Goal: Task Accomplishment & Management: Manage account settings

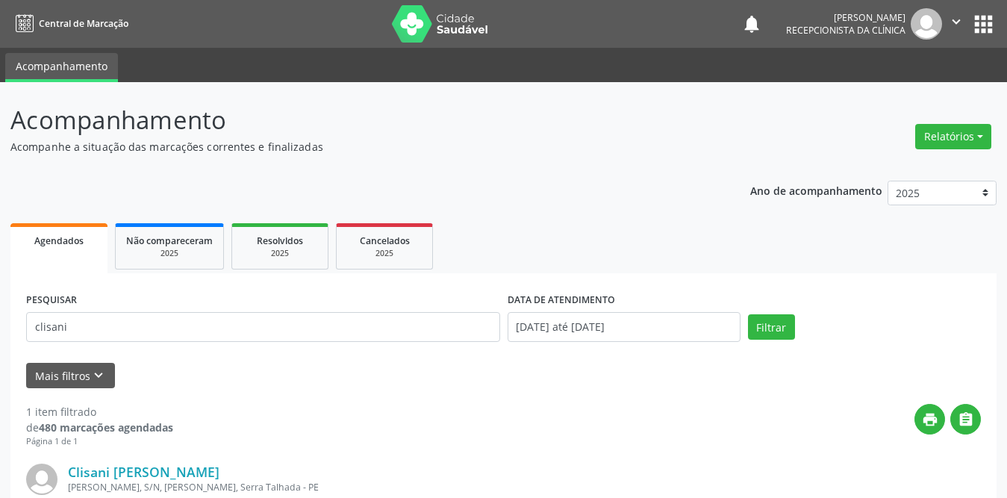
click at [0, 149] on div "Acompanhamento Acompanhe a situação das marcações correntes e finalizadas Relat…" at bounding box center [503, 378] width 1007 height 593
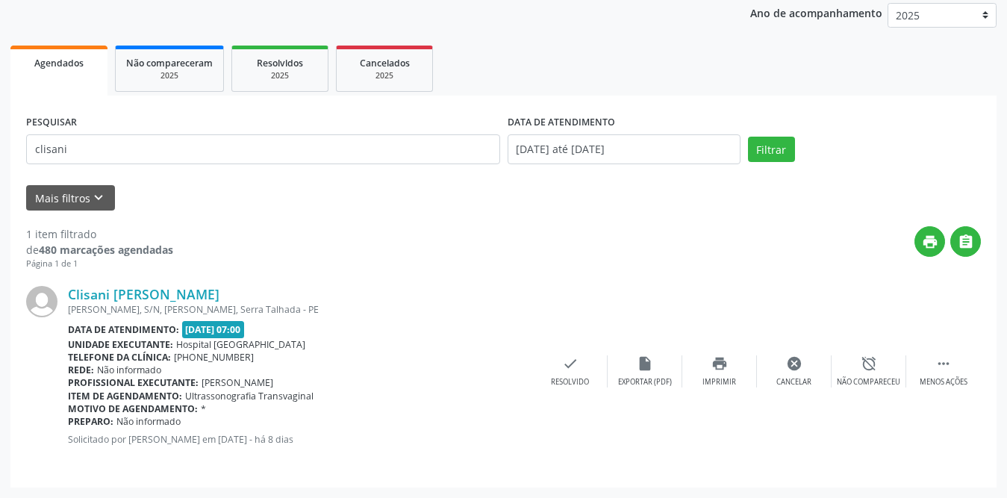
scroll to position [178, 0]
click at [779, 148] on button "Filtrar" at bounding box center [771, 149] width 47 height 25
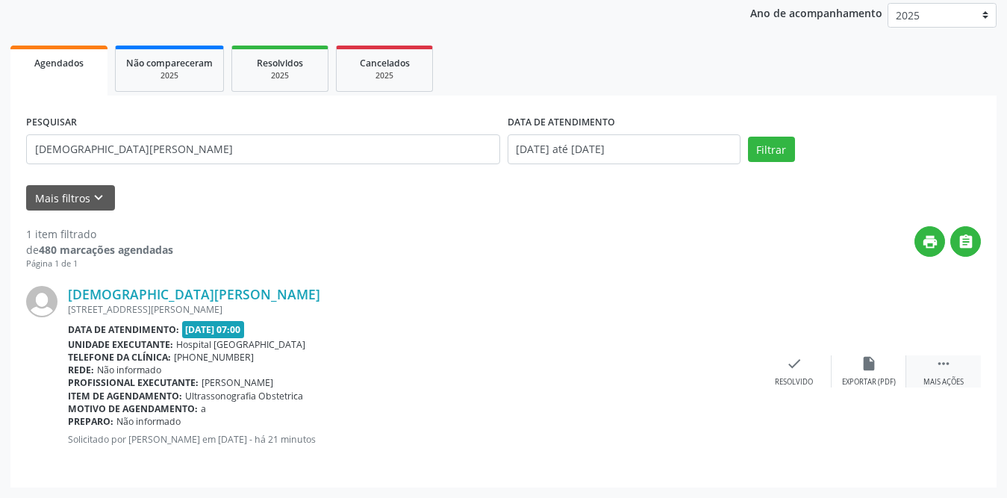
click at [954, 361] on div " Mais ações" at bounding box center [943, 371] width 75 height 32
click at [708, 375] on div "print Imprimir" at bounding box center [719, 371] width 75 height 32
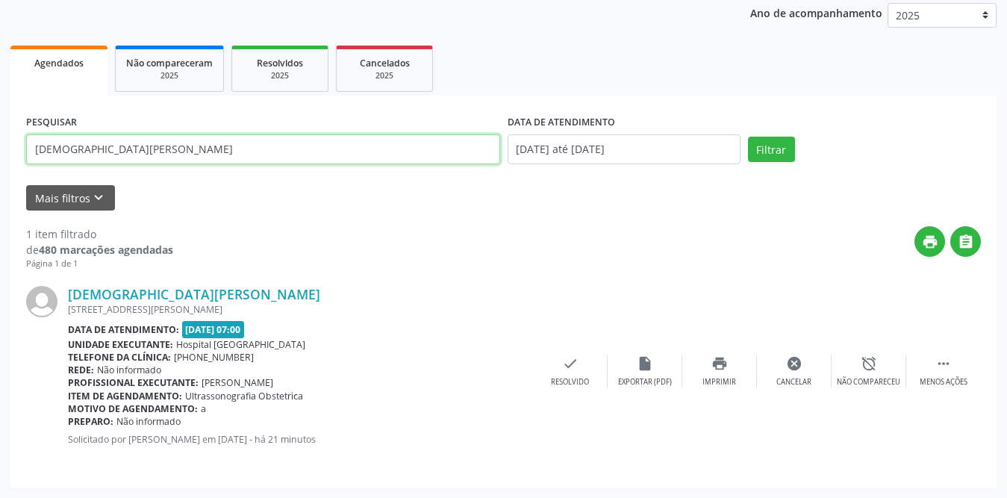
drag, startPoint x: 188, startPoint y: 145, endPoint x: 0, endPoint y: 149, distance: 188.2
click at [0, 149] on div "Acompanhamento Acompanhe a situação das marcações correntes e finalizadas Relat…" at bounding box center [503, 200] width 1007 height 593
type input "[PERSON_NAME]"
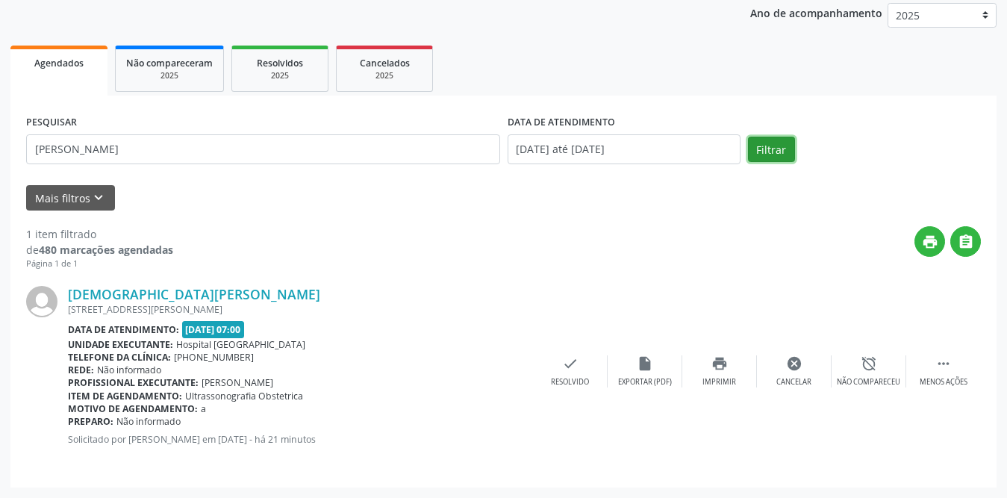
click at [779, 146] on button "Filtrar" at bounding box center [771, 149] width 47 height 25
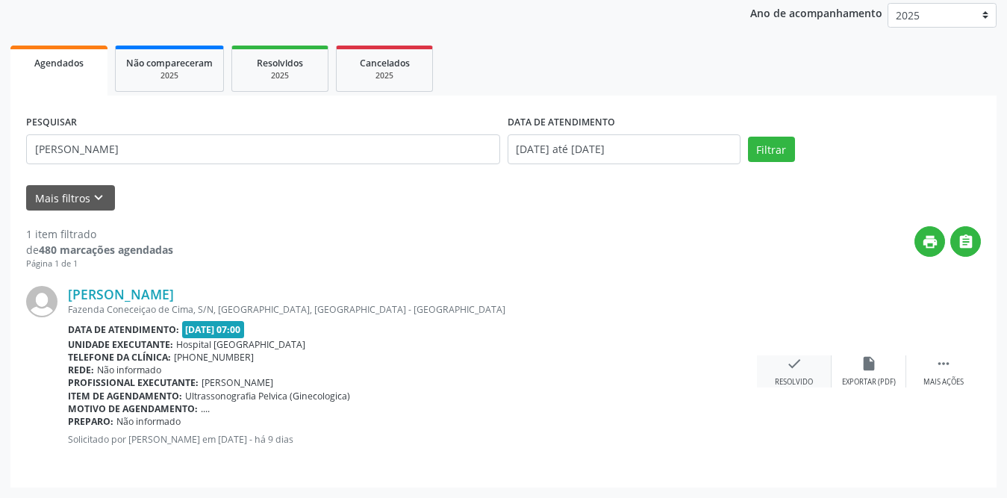
click at [785, 366] on div "check Resolvido" at bounding box center [794, 371] width 75 height 32
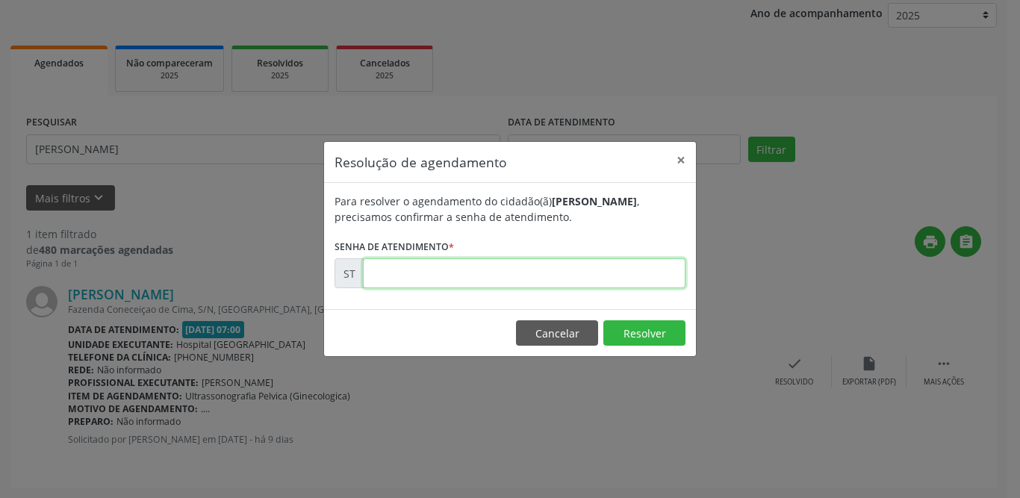
click at [521, 276] on input "text" at bounding box center [524, 273] width 322 height 30
type input "00016534"
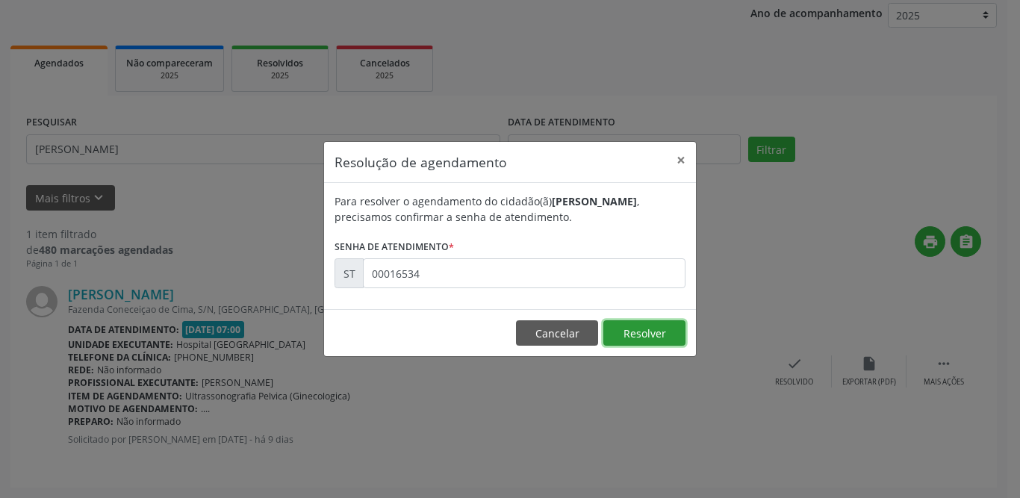
click at [663, 335] on button "Resolver" at bounding box center [644, 332] width 82 height 25
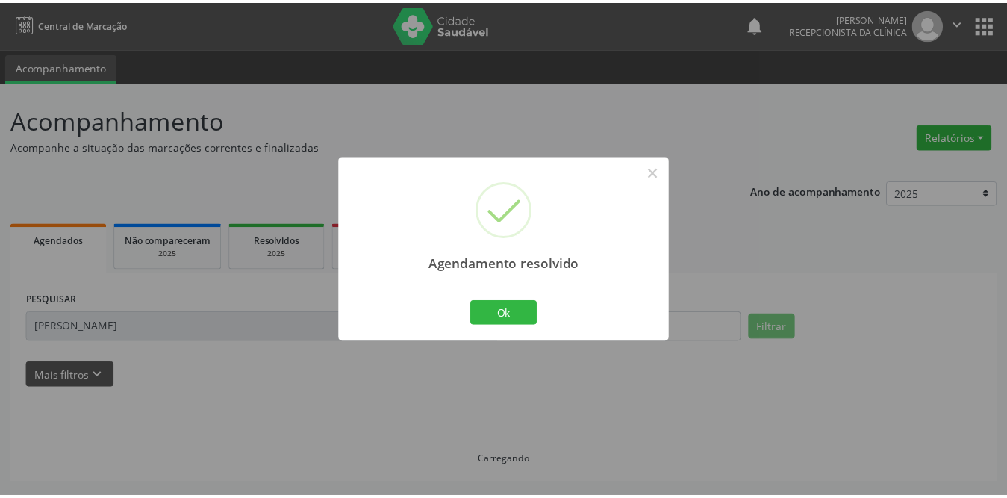
scroll to position [0, 0]
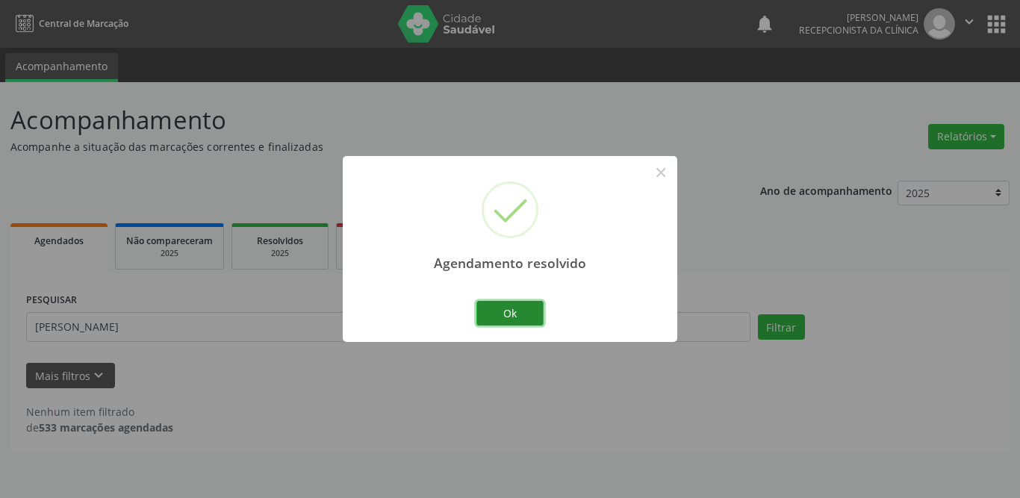
click at [522, 308] on button "Ok" at bounding box center [509, 313] width 67 height 25
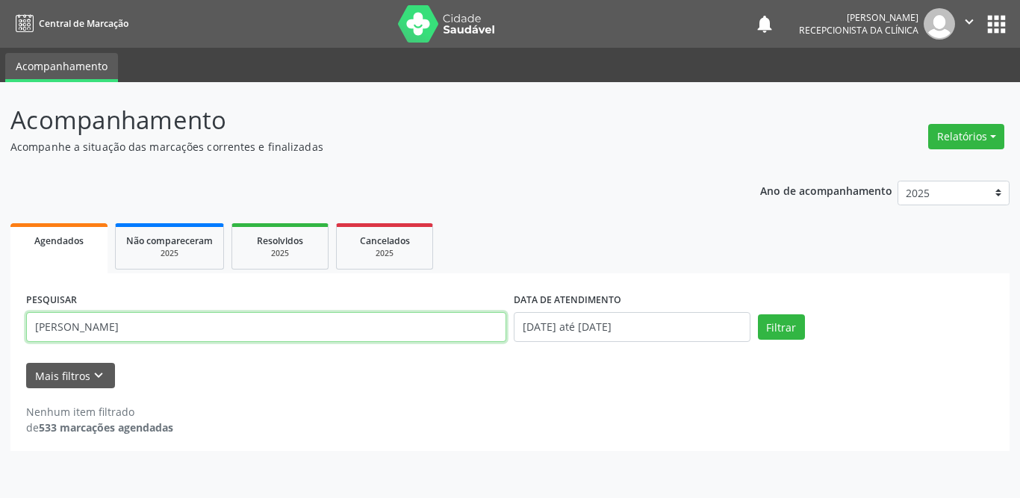
drag, startPoint x: 205, startPoint y: 324, endPoint x: 0, endPoint y: 324, distance: 204.5
click at [0, 324] on div "Acompanhamento Acompanhe a situação das marcações correntes e finalizadas Relat…" at bounding box center [510, 290] width 1020 height 416
type input "[PERSON_NAME]"
click at [758, 314] on button "Filtrar" at bounding box center [781, 326] width 47 height 25
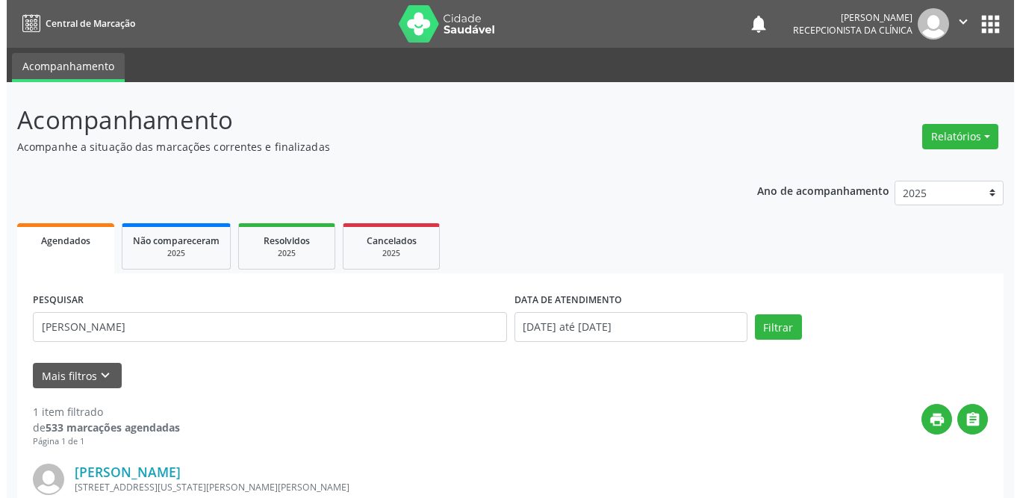
scroll to position [178, 0]
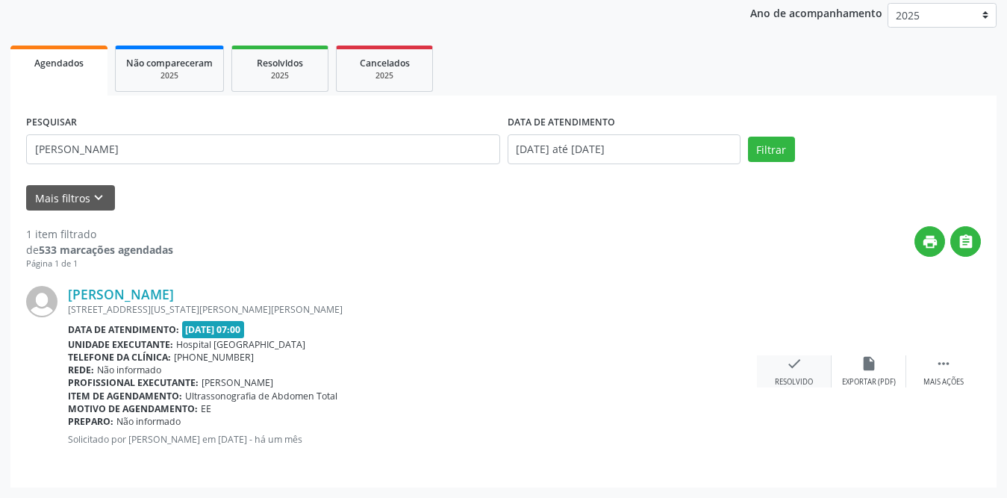
click at [795, 360] on icon "check" at bounding box center [794, 363] width 16 height 16
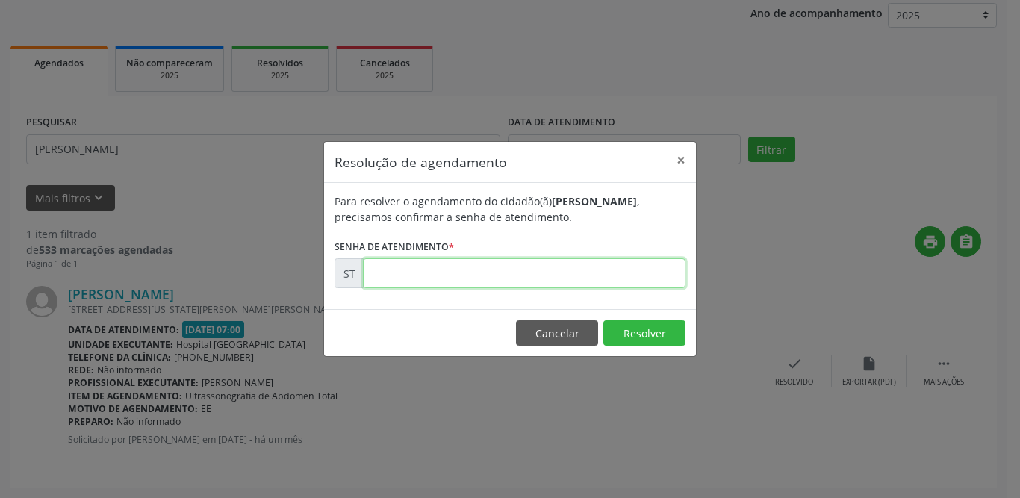
click at [589, 276] on input "text" at bounding box center [524, 273] width 322 height 30
type input "00014035"
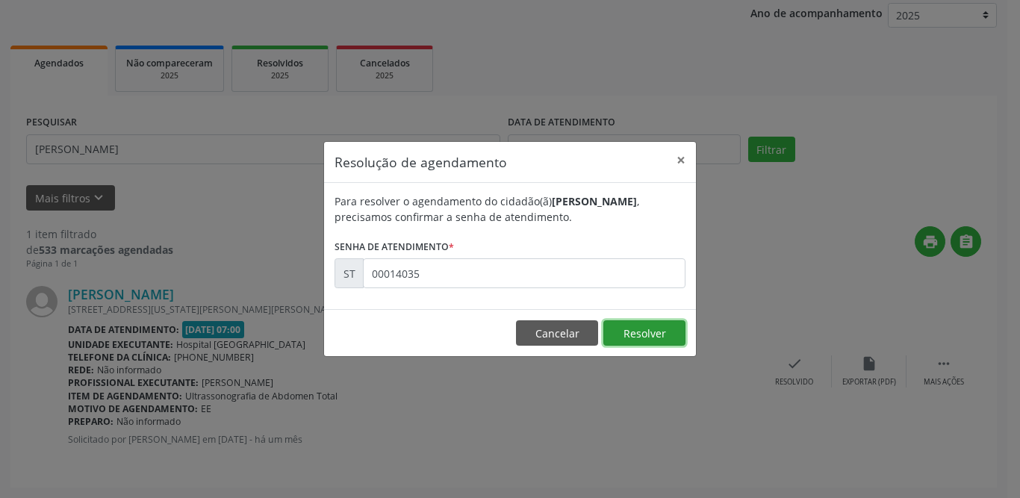
click at [640, 329] on button "Resolver" at bounding box center [644, 332] width 82 height 25
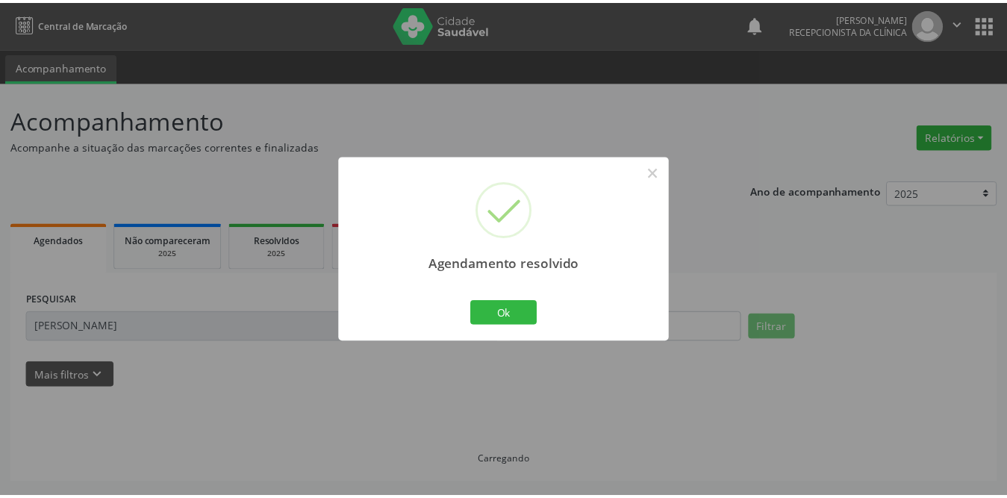
scroll to position [0, 0]
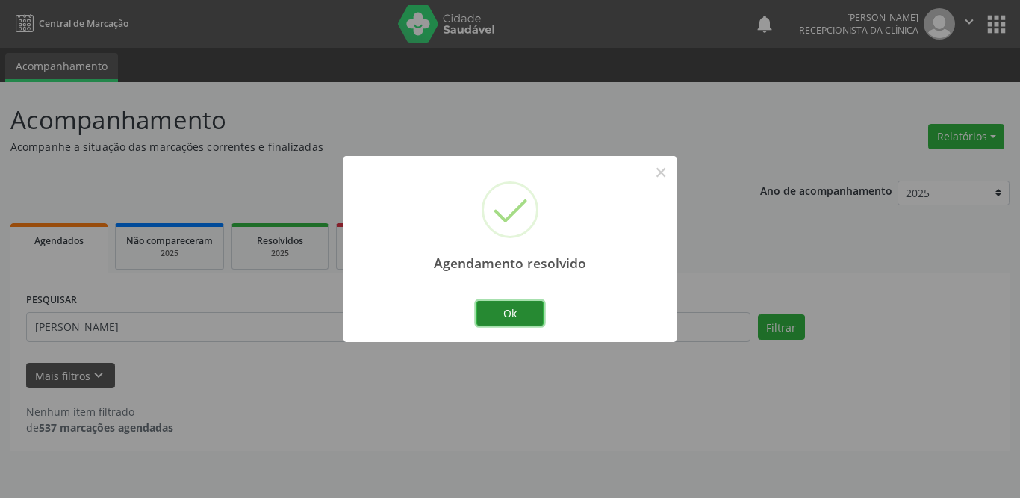
click at [508, 314] on button "Ok" at bounding box center [509, 313] width 67 height 25
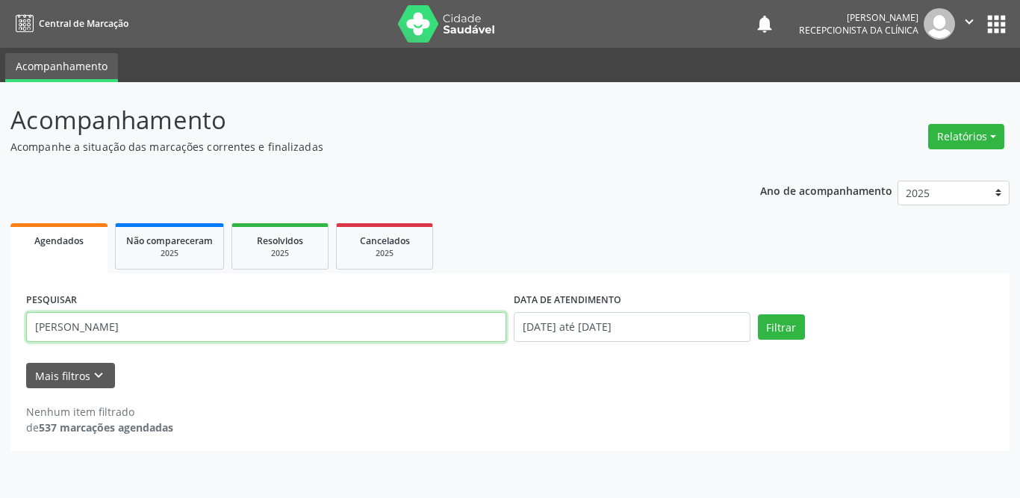
drag, startPoint x: 274, startPoint y: 322, endPoint x: 0, endPoint y: 337, distance: 274.3
click at [0, 337] on div "Acompanhamento Acompanhe a situação das marcações correntes e finalizadas Relat…" at bounding box center [510, 290] width 1020 height 416
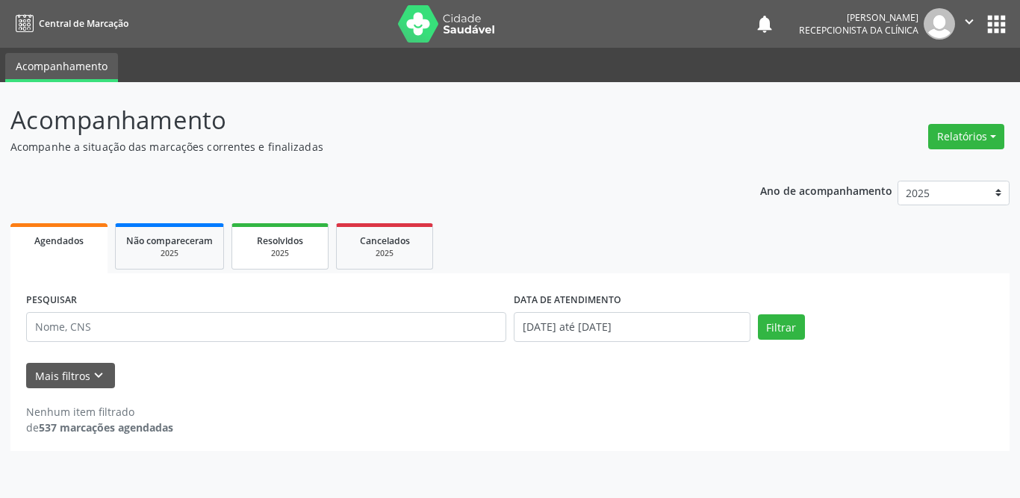
click at [303, 240] on span "Resolvidos" at bounding box center [280, 240] width 46 height 13
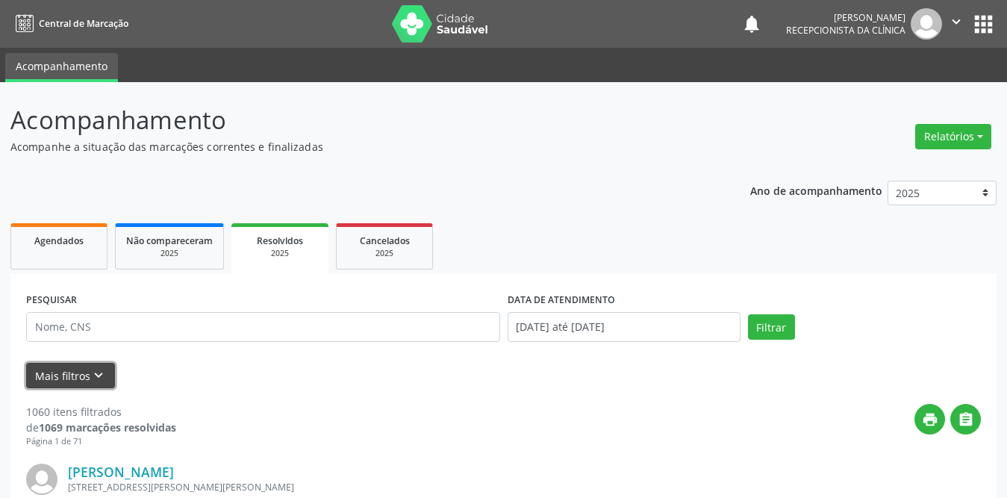
click at [75, 364] on button "Mais filtros keyboard_arrow_down" at bounding box center [70, 376] width 89 height 26
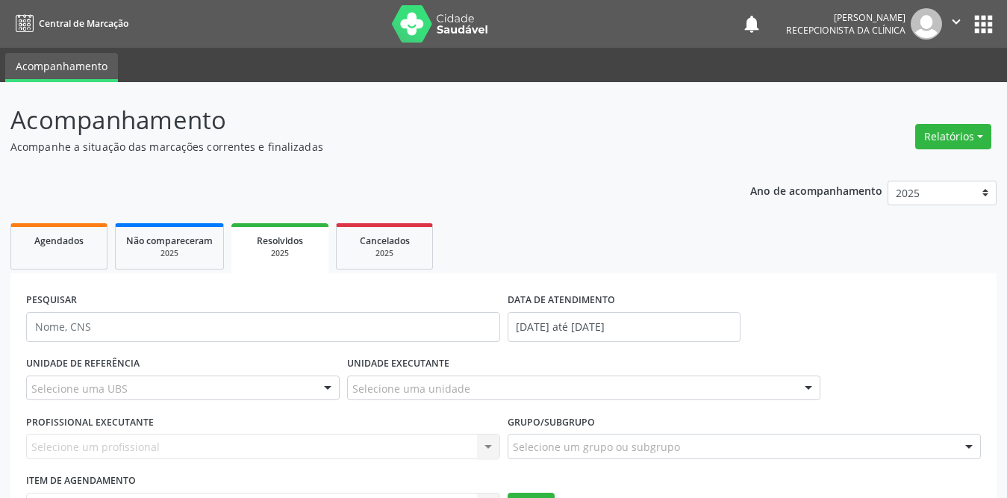
scroll to position [75, 0]
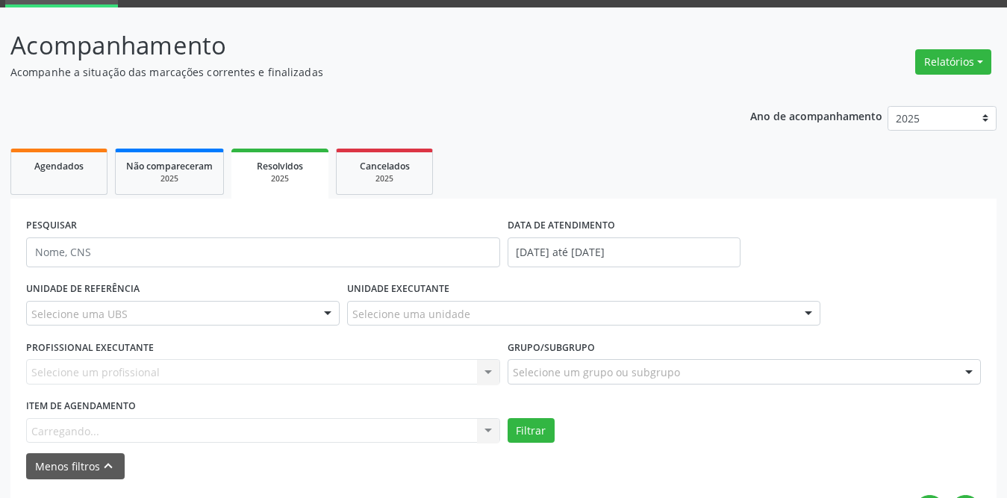
click at [246, 308] on div "Selecione uma UBS" at bounding box center [183, 313] width 314 height 25
click at [322, 321] on div at bounding box center [327, 314] width 22 height 25
click at [322, 315] on div at bounding box center [327, 314] width 22 height 25
click at [143, 314] on input "text" at bounding box center [170, 321] width 278 height 30
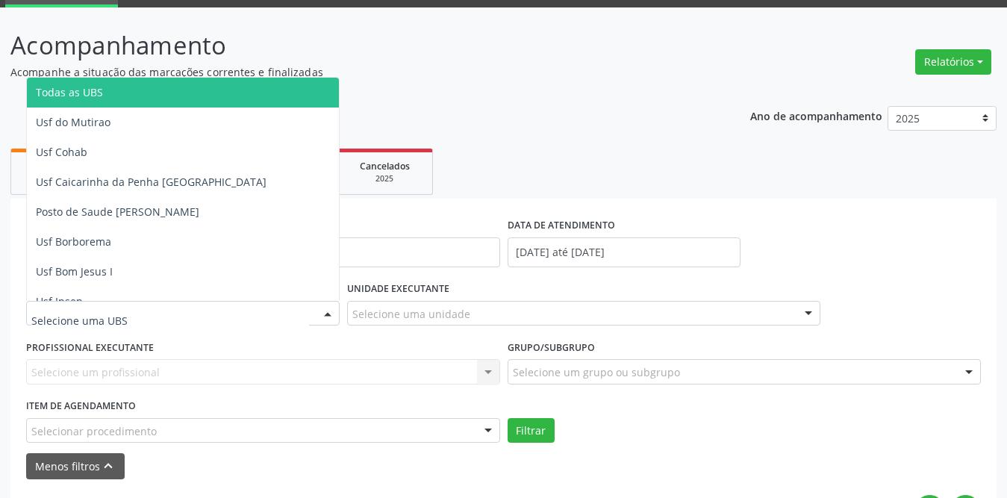
click at [108, 91] on span "Todas as UBS" at bounding box center [210, 93] width 366 height 30
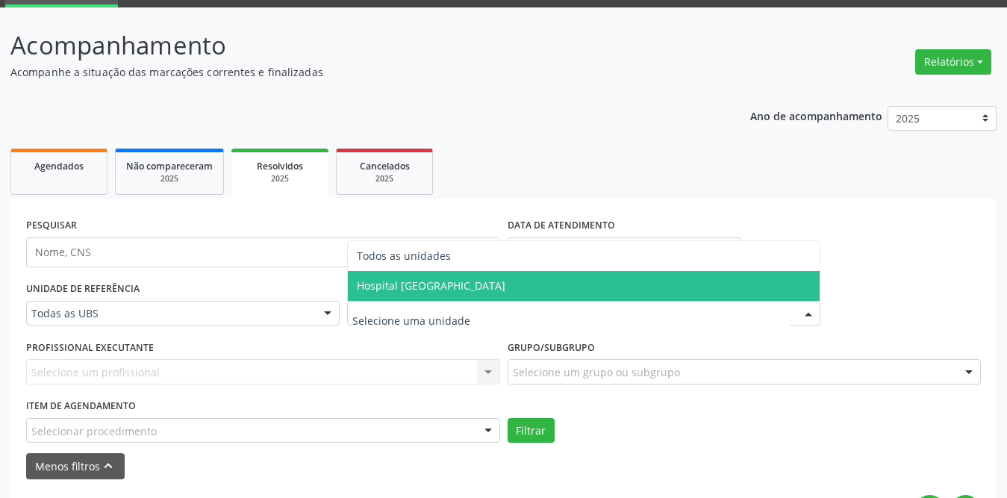
click at [446, 281] on span "Hospital [GEOGRAPHIC_DATA]" at bounding box center [431, 285] width 149 height 14
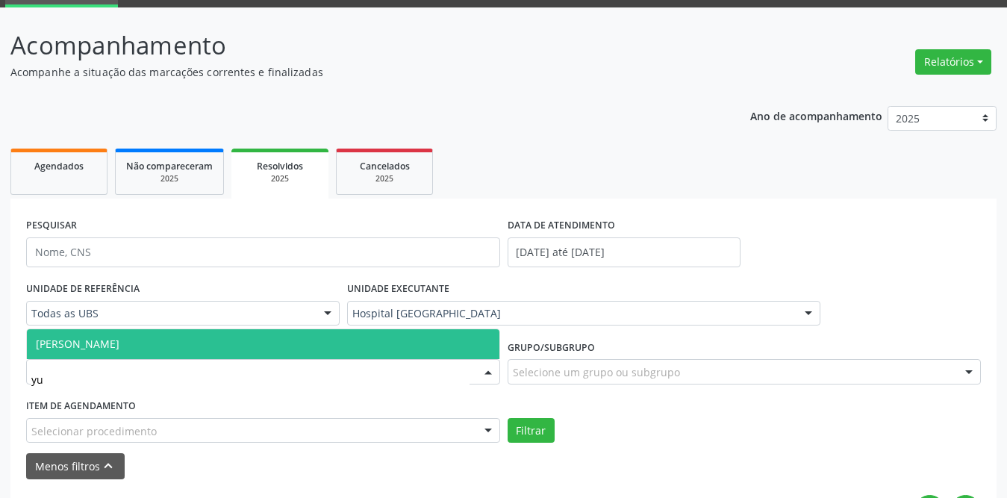
type input "yur"
click at [267, 343] on span "[PERSON_NAME]" at bounding box center [263, 344] width 472 height 30
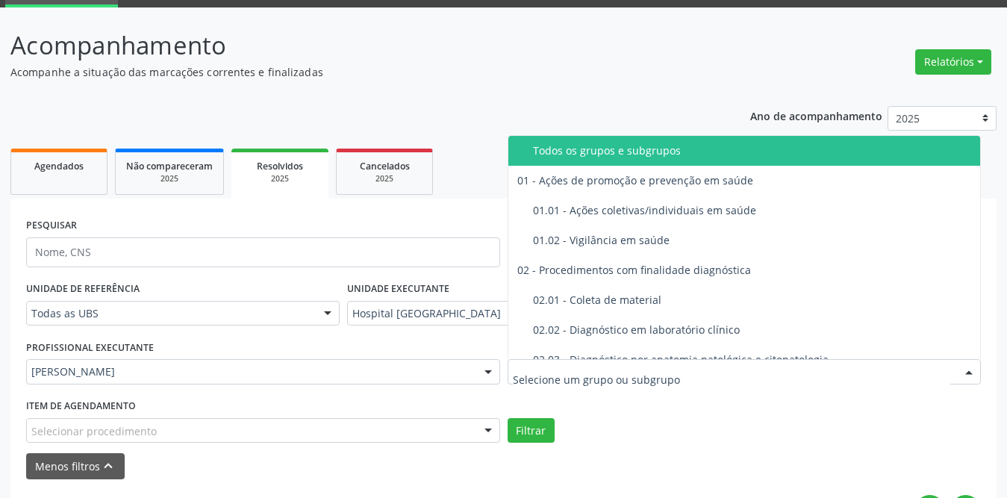
click at [567, 374] on input "text" at bounding box center [732, 379] width 438 height 30
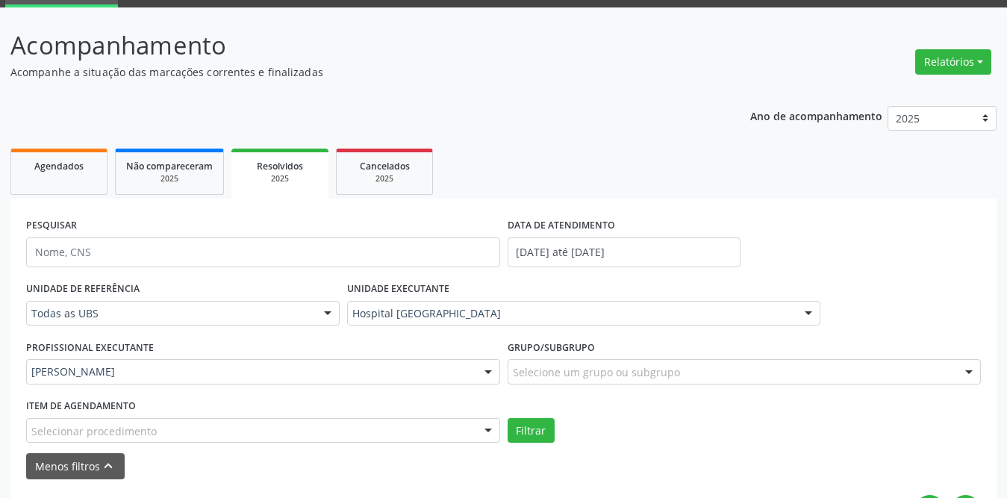
click at [584, 449] on form "PESQUISAR DATA DE ATENDIMENTO [DATE] até [DATE] UNIDADE DE REFERÊNCIA Todas as …" at bounding box center [503, 346] width 955 height 265
click at [517, 430] on button "Filtrar" at bounding box center [531, 430] width 47 height 25
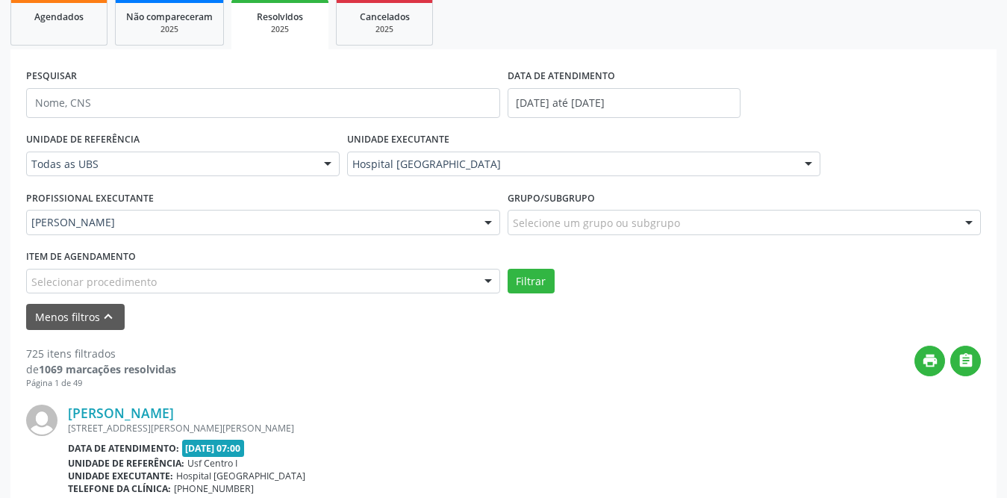
scroll to position [149, 0]
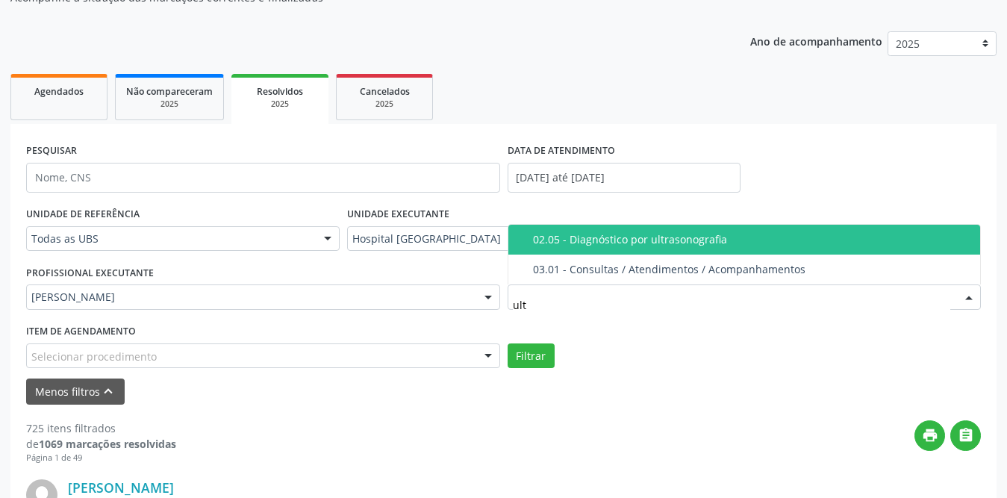
type input "ultr"
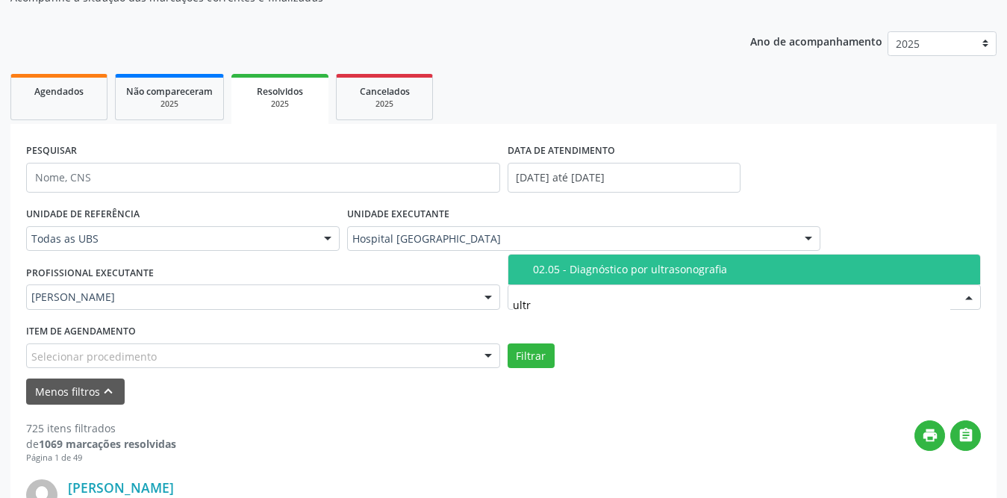
click at [615, 272] on div "02.05 - Diagnóstico por ultrasonografia" at bounding box center [752, 269] width 439 height 12
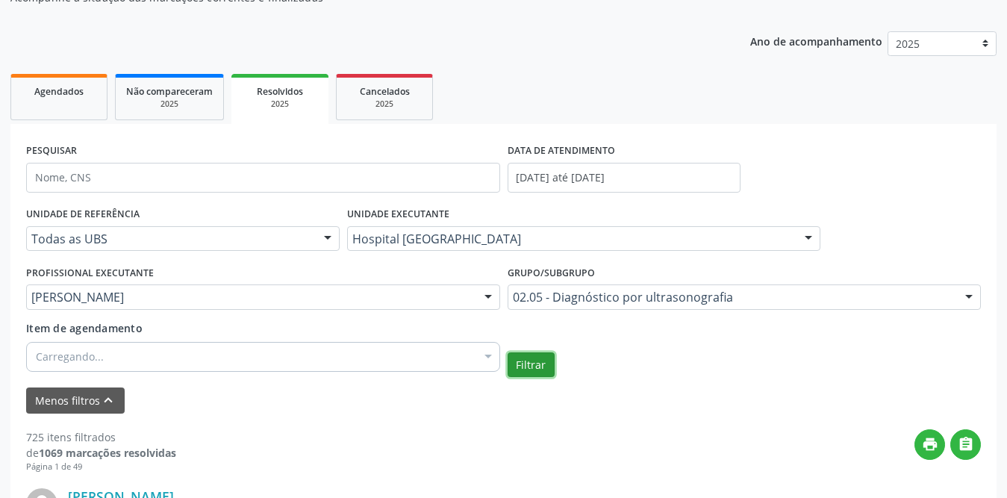
click at [538, 358] on button "Filtrar" at bounding box center [531, 364] width 47 height 25
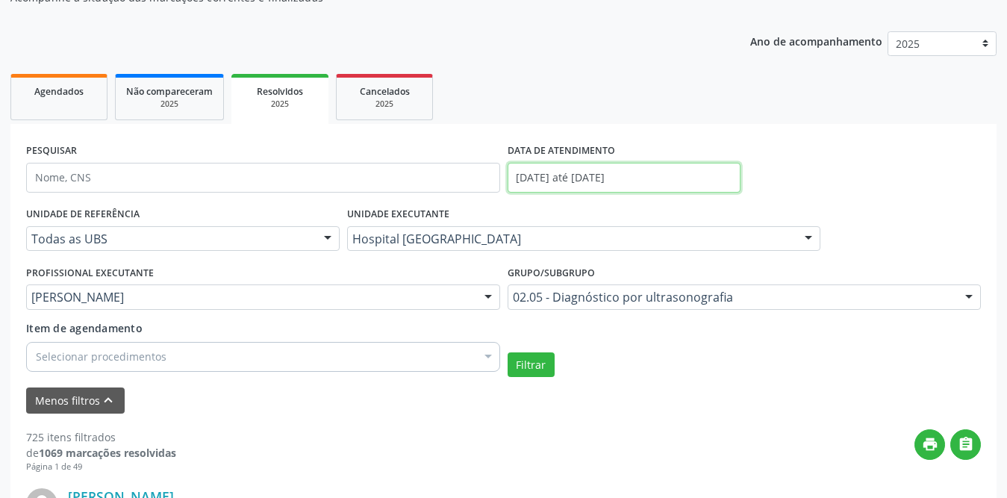
click at [621, 176] on input "[DATE] até [DATE]" at bounding box center [624, 178] width 233 height 30
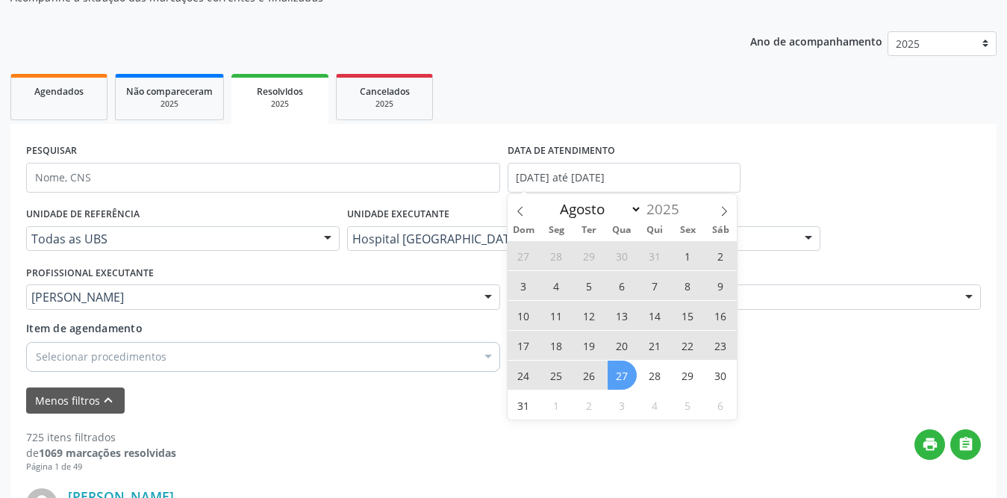
click at [688, 250] on span "1" at bounding box center [687, 255] width 29 height 29
type input "[DATE]"
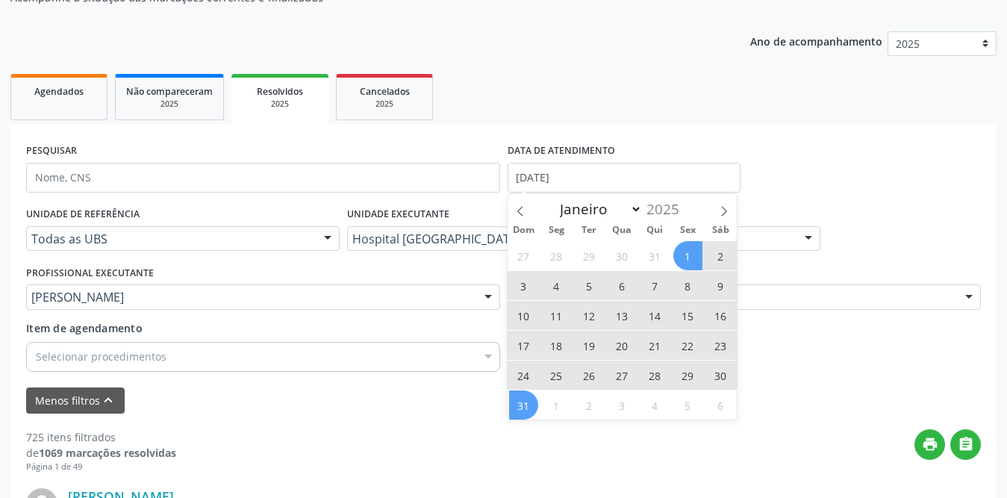
click at [527, 402] on span "31" at bounding box center [523, 404] width 29 height 29
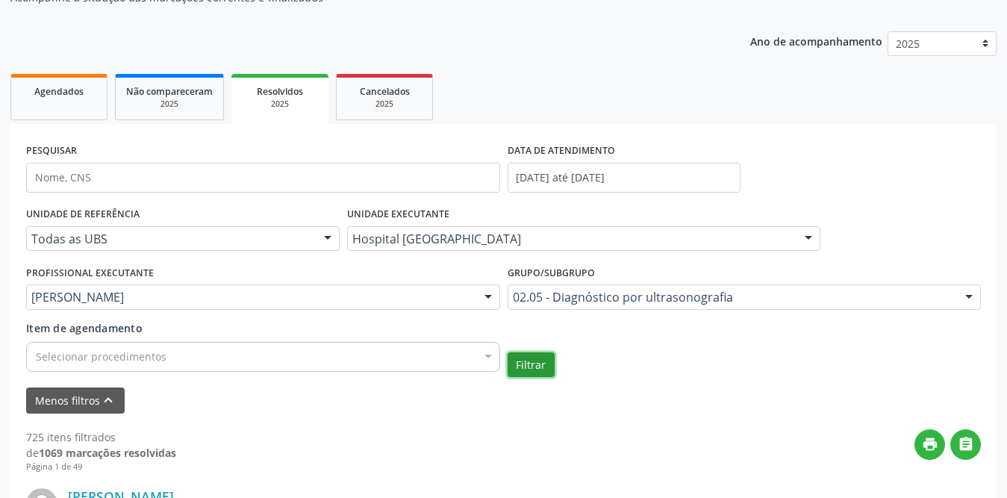
click at [528, 364] on button "Filtrar" at bounding box center [531, 364] width 47 height 25
click at [72, 87] on span "Agendados" at bounding box center [58, 91] width 49 height 13
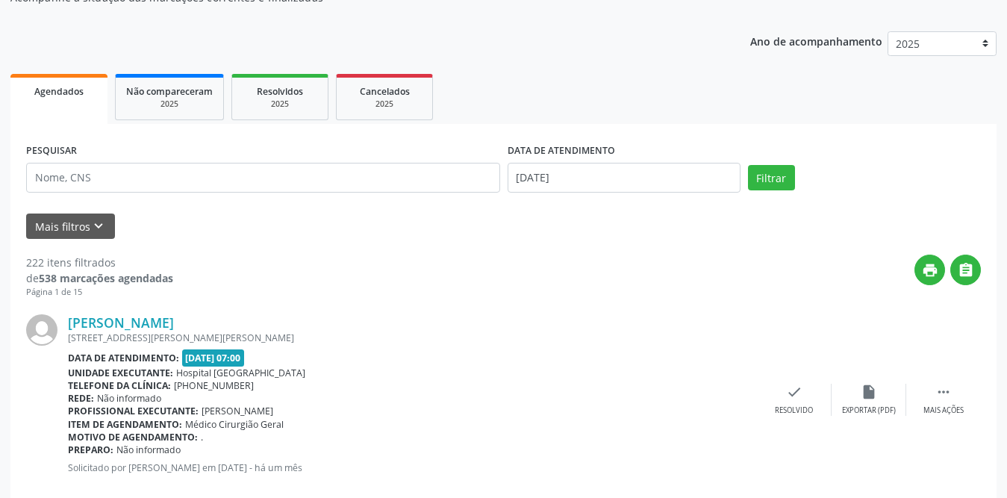
scroll to position [0, 0]
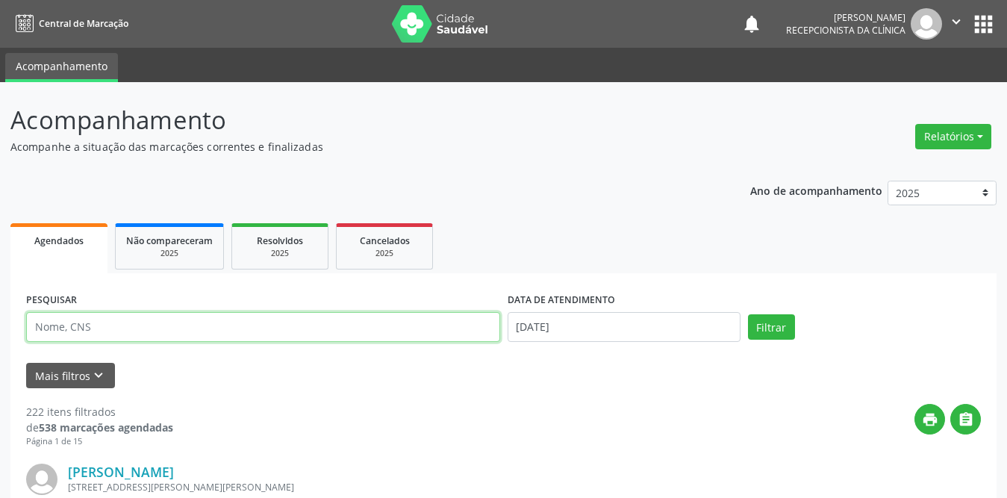
click at [155, 334] on input "text" at bounding box center [263, 327] width 474 height 30
type input "[PERSON_NAME]"
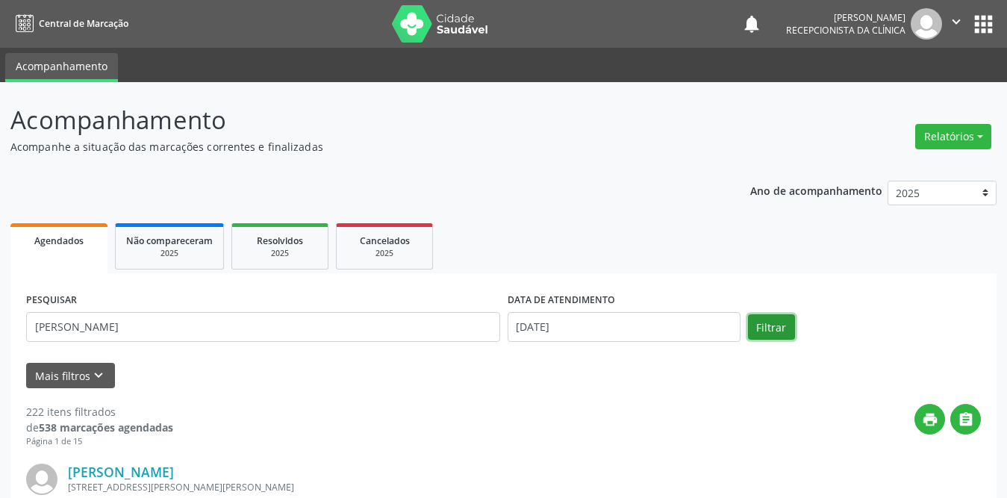
click at [761, 328] on button "Filtrar" at bounding box center [771, 326] width 47 height 25
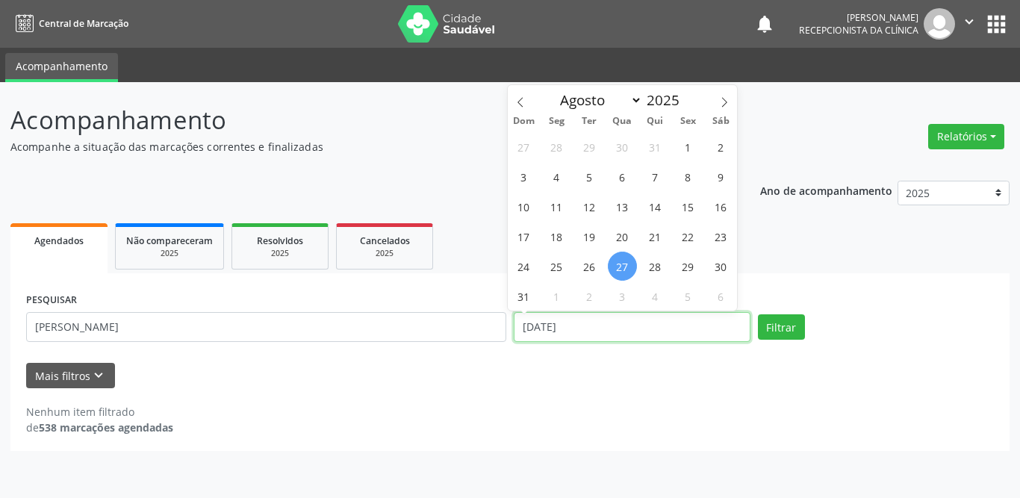
click at [558, 325] on input "[DATE]" at bounding box center [632, 327] width 237 height 30
click at [689, 143] on span "1" at bounding box center [687, 146] width 29 height 29
type input "[DATE]"
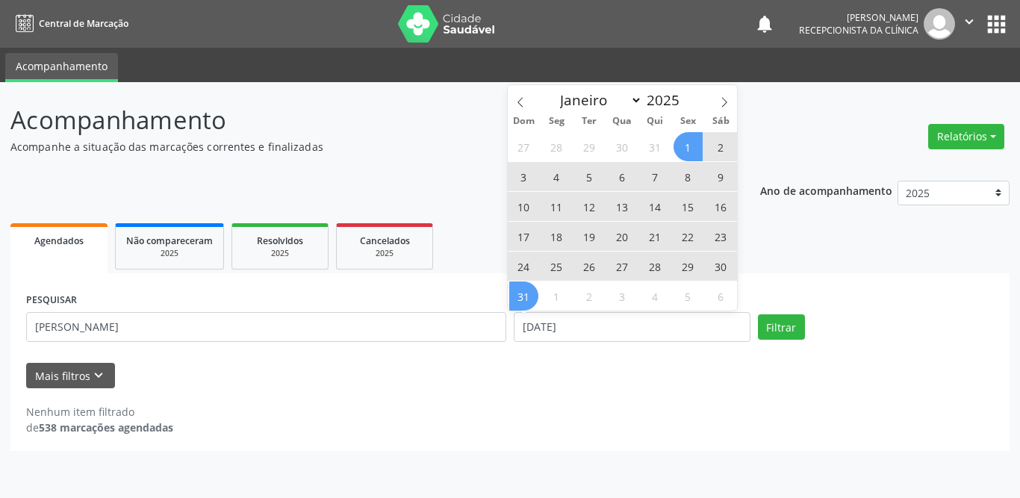
click at [522, 296] on span "31" at bounding box center [523, 295] width 29 height 29
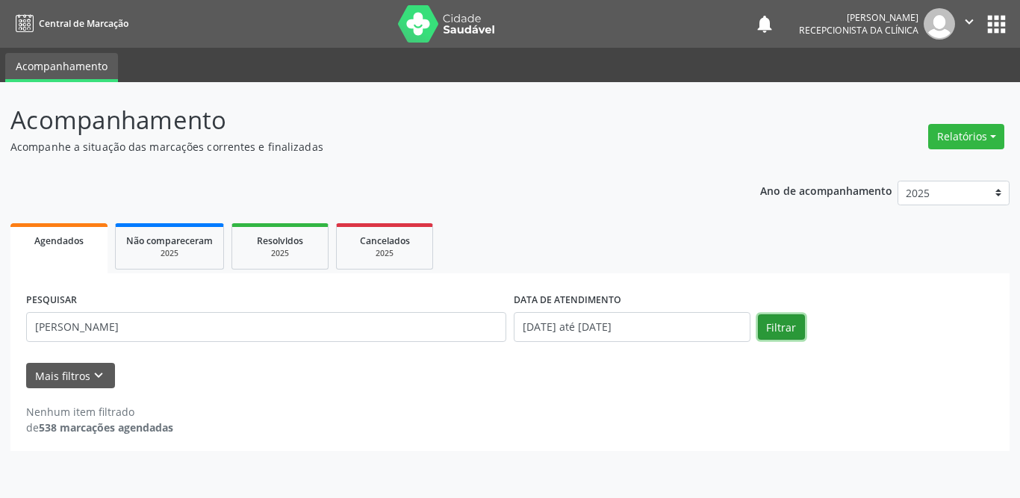
click at [765, 330] on button "Filtrar" at bounding box center [781, 326] width 47 height 25
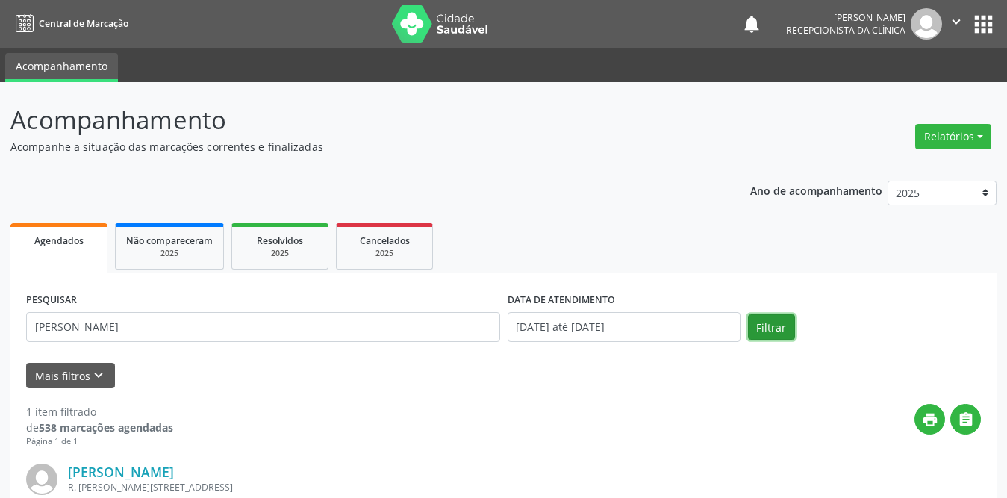
click at [755, 328] on button "Filtrar" at bounding box center [771, 326] width 47 height 25
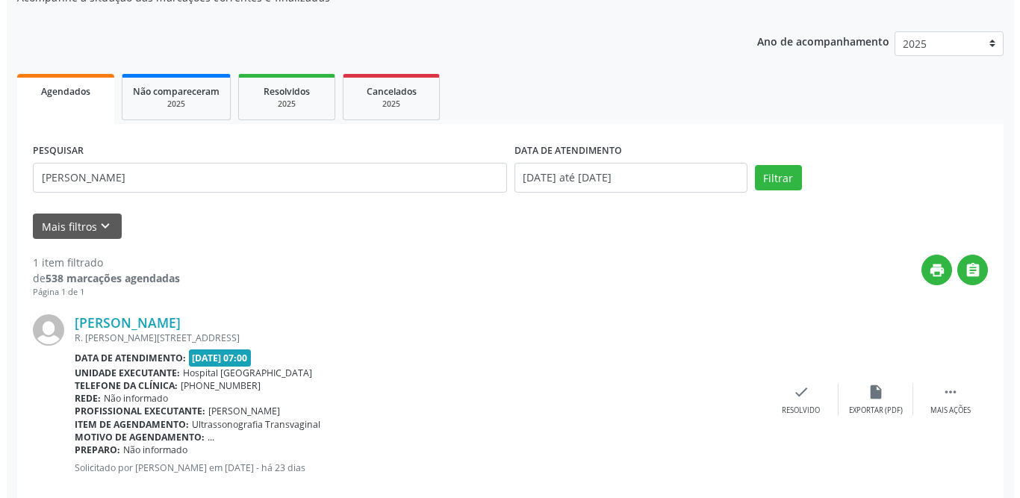
scroll to position [178, 0]
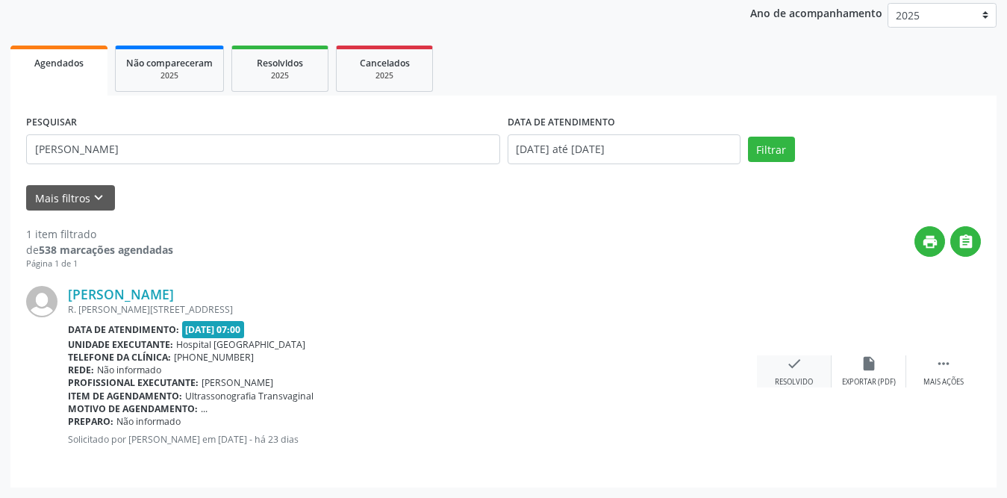
click at [802, 363] on icon "check" at bounding box center [794, 363] width 16 height 16
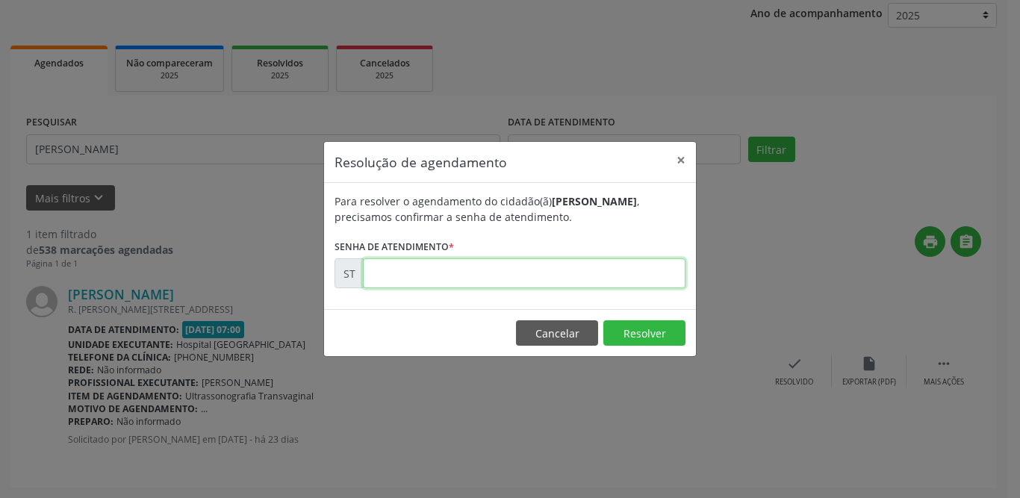
click at [479, 281] on input "text" at bounding box center [524, 273] width 322 height 30
type input "00014820"
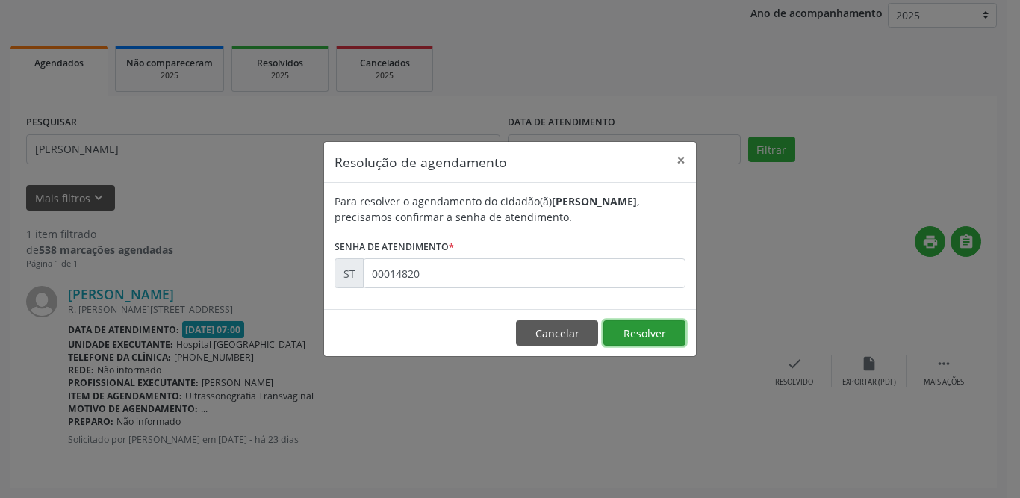
click at [656, 322] on button "Resolver" at bounding box center [644, 332] width 82 height 25
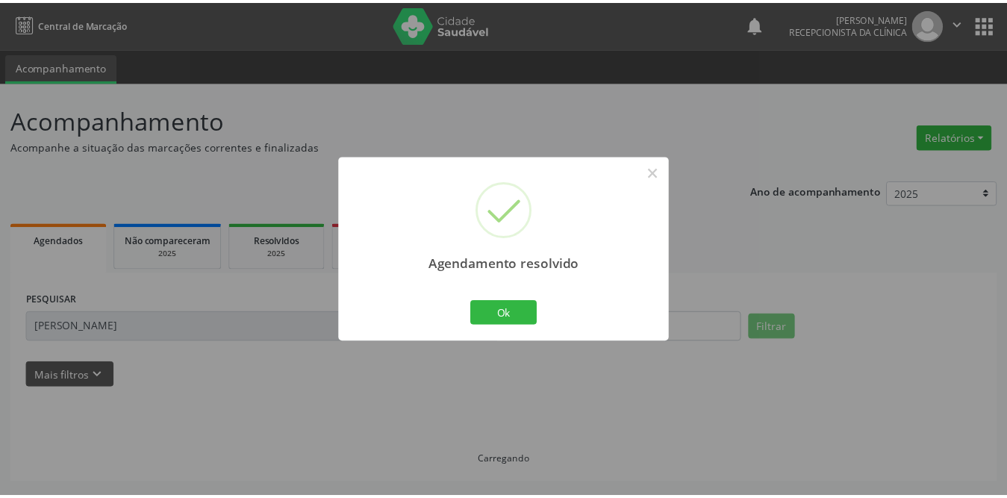
scroll to position [0, 0]
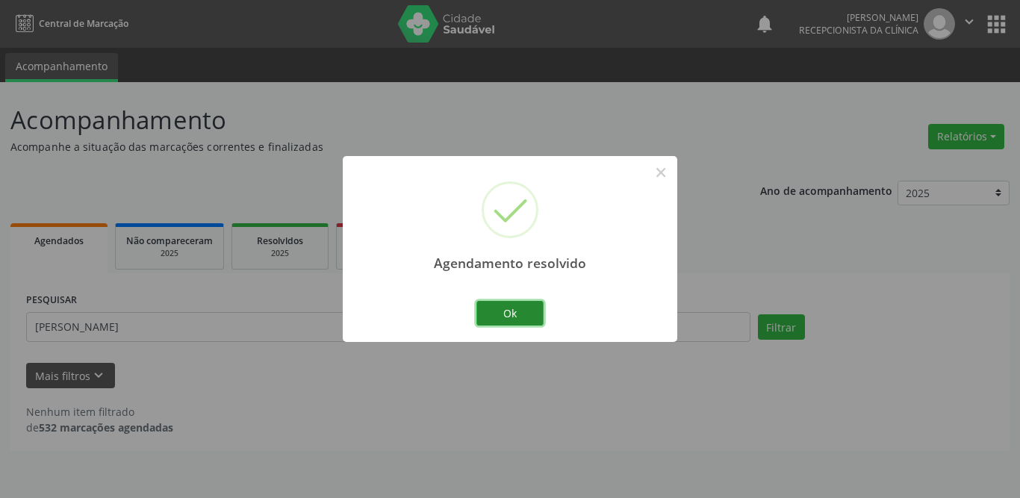
click at [508, 314] on button "Ok" at bounding box center [509, 313] width 67 height 25
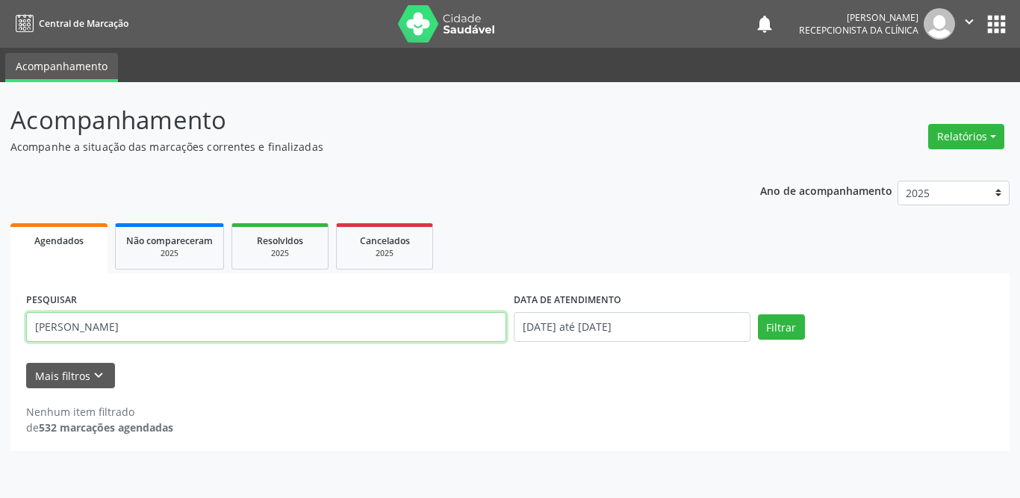
drag, startPoint x: 101, startPoint y: 329, endPoint x: 3, endPoint y: 328, distance: 97.8
click at [3, 328] on div "Acompanhamento Acompanhe a situação das marcações correntes e finalizadas Relat…" at bounding box center [510, 290] width 1020 height 416
type input "[PERSON_NAME]"
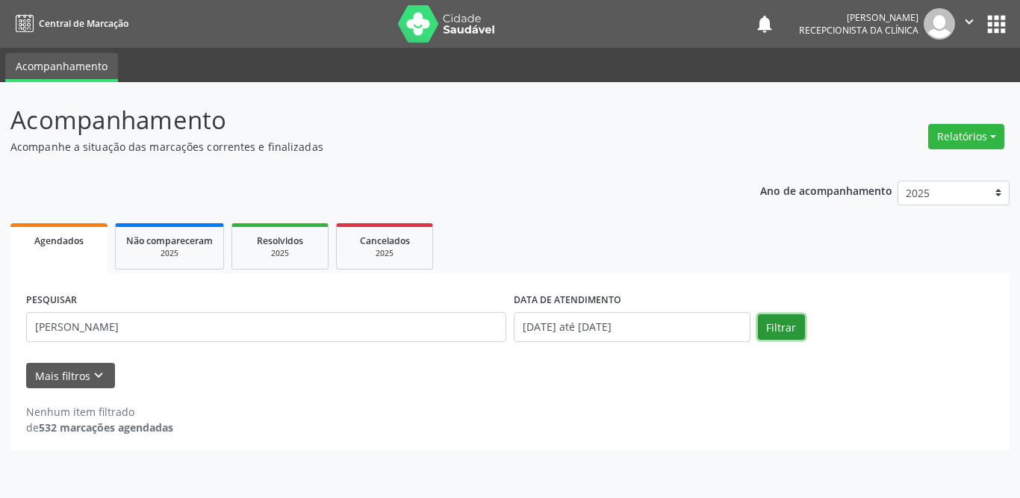
click at [788, 331] on button "Filtrar" at bounding box center [781, 326] width 47 height 25
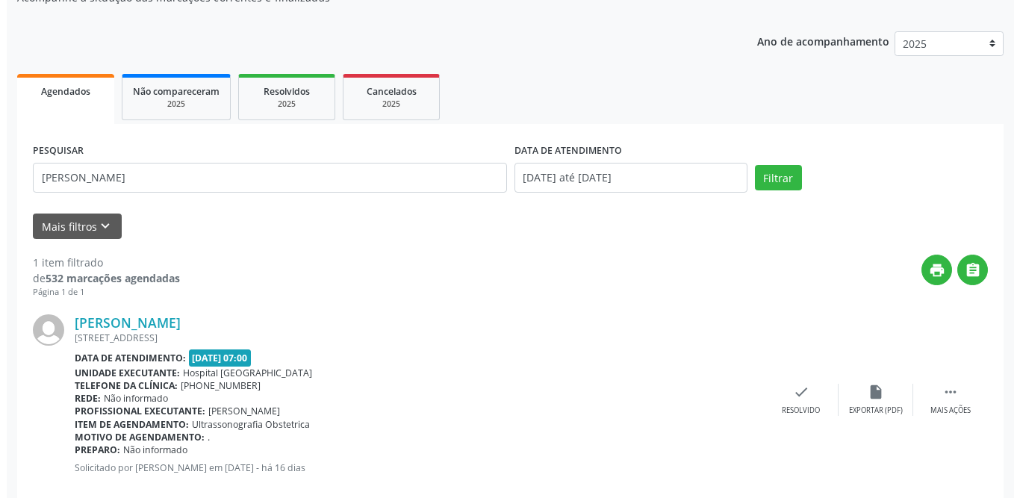
scroll to position [178, 0]
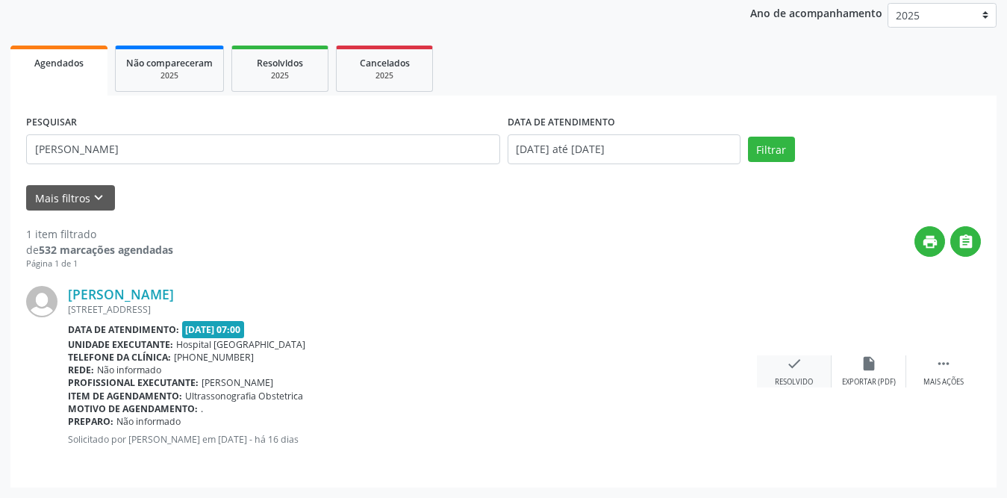
click at [783, 361] on div "check Resolvido" at bounding box center [794, 371] width 75 height 32
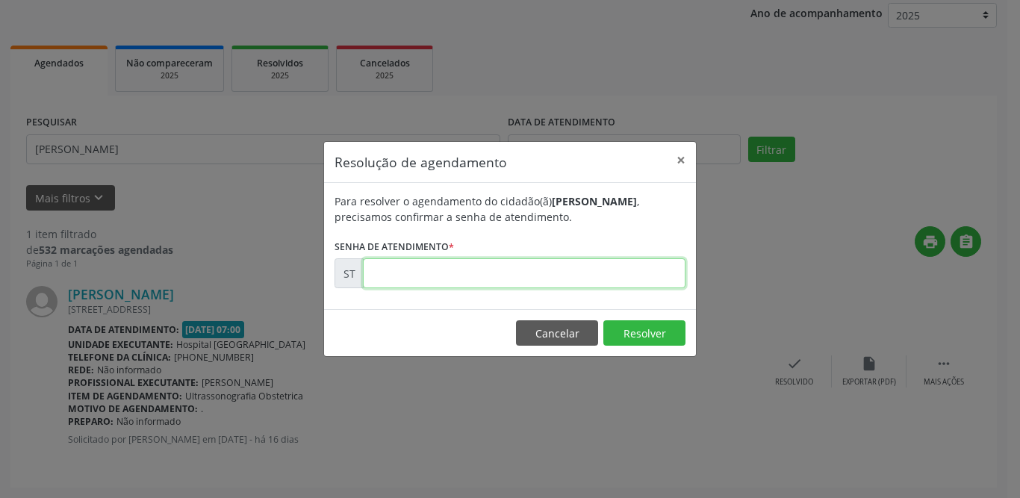
click at [449, 278] on input "text" at bounding box center [524, 273] width 322 height 30
type input "00015730"
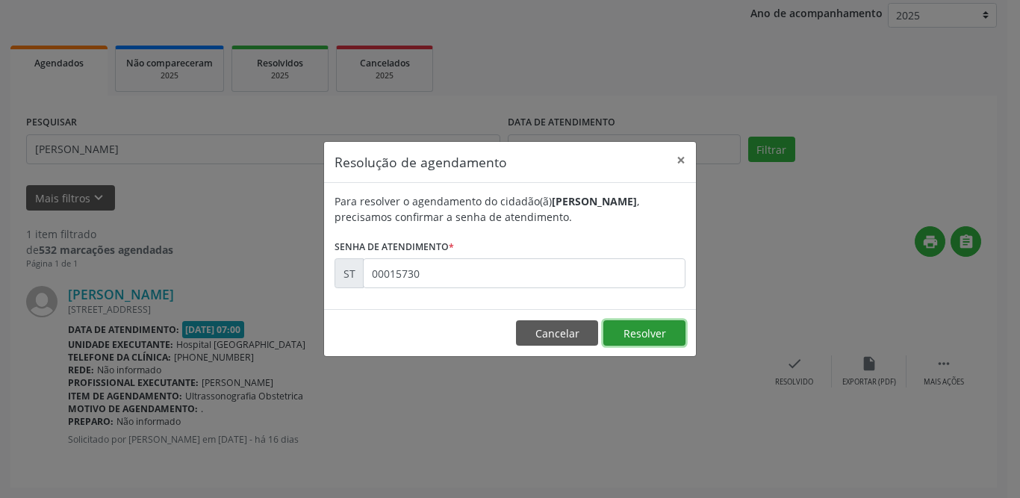
click at [641, 325] on button "Resolver" at bounding box center [644, 332] width 82 height 25
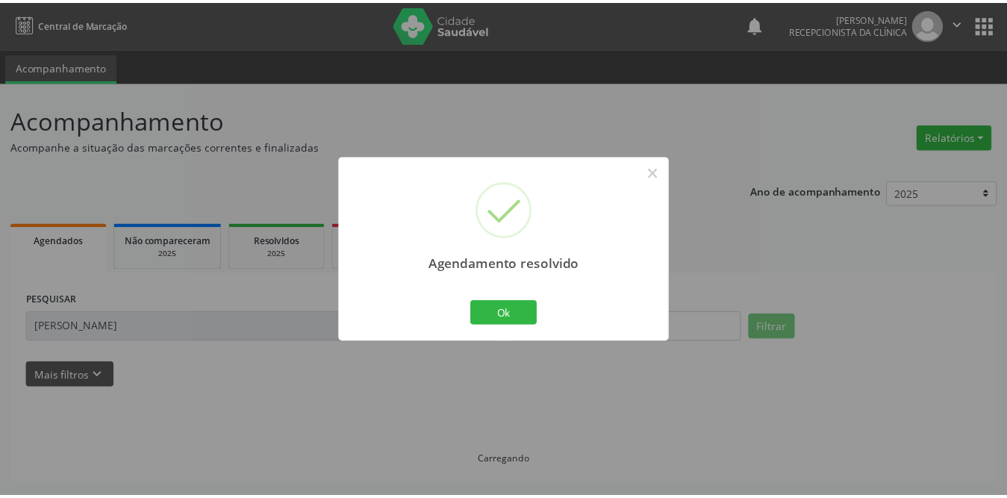
scroll to position [0, 0]
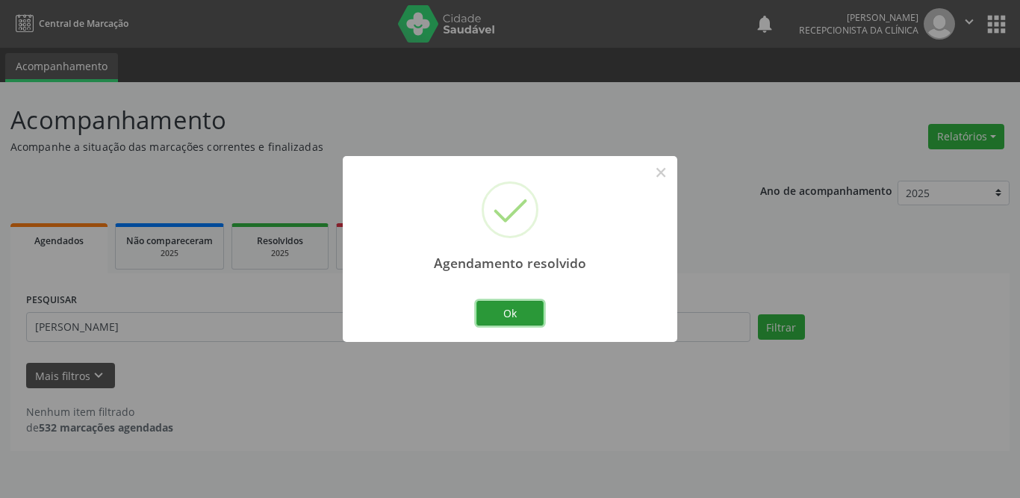
drag, startPoint x: 510, startPoint y: 311, endPoint x: 454, endPoint y: 333, distance: 60.0
click at [511, 311] on button "Ok" at bounding box center [509, 313] width 67 height 25
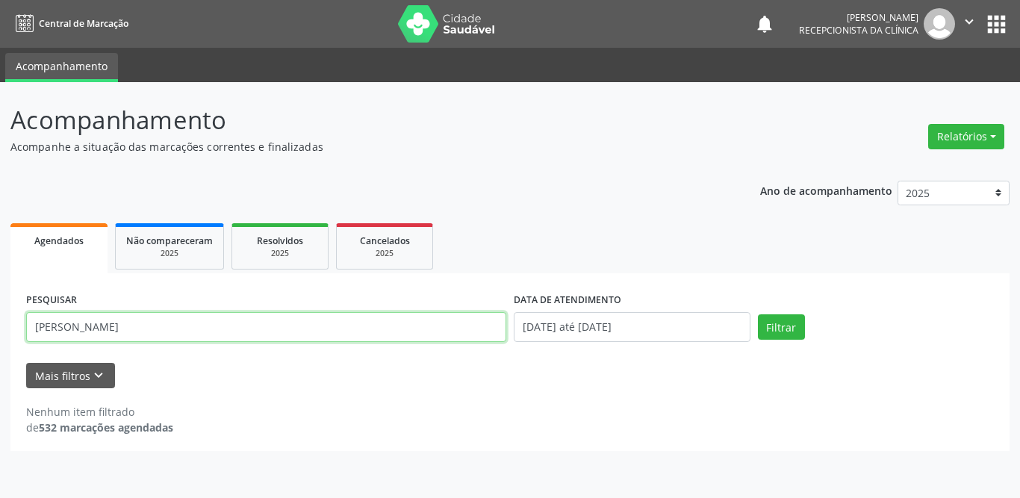
drag, startPoint x: 118, startPoint y: 328, endPoint x: 0, endPoint y: 326, distance: 118.0
click at [0, 326] on div "Acompanhamento Acompanhe a situação das marcações correntes e finalizadas Relat…" at bounding box center [510, 290] width 1020 height 416
type input "fabricia"
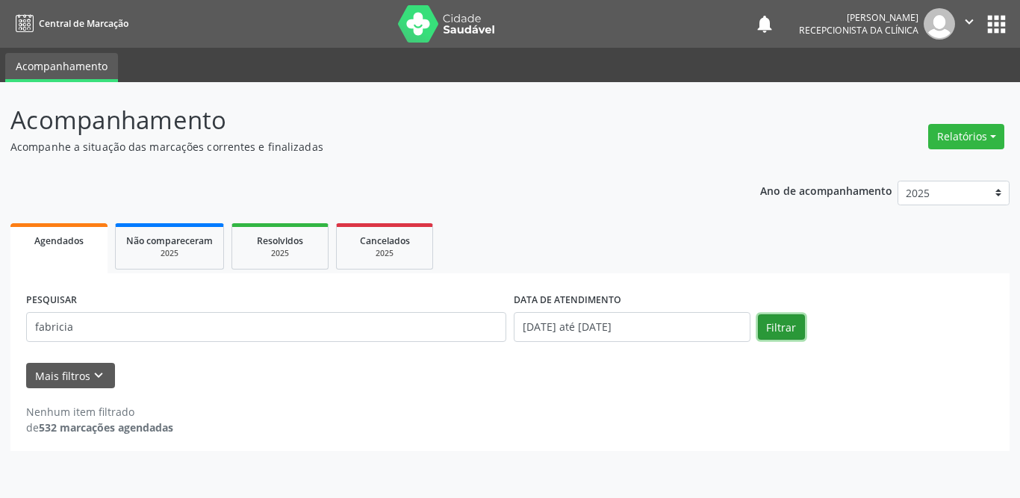
click at [786, 322] on button "Filtrar" at bounding box center [781, 326] width 47 height 25
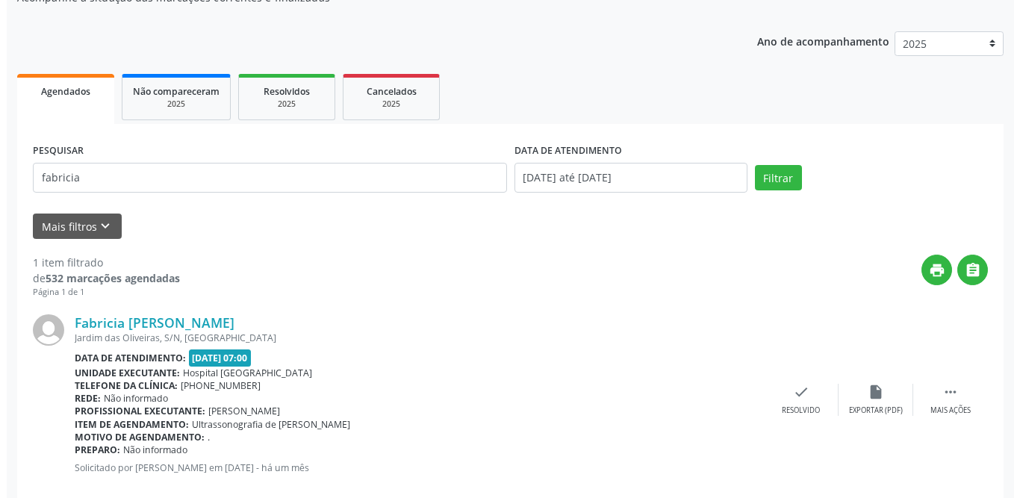
scroll to position [178, 0]
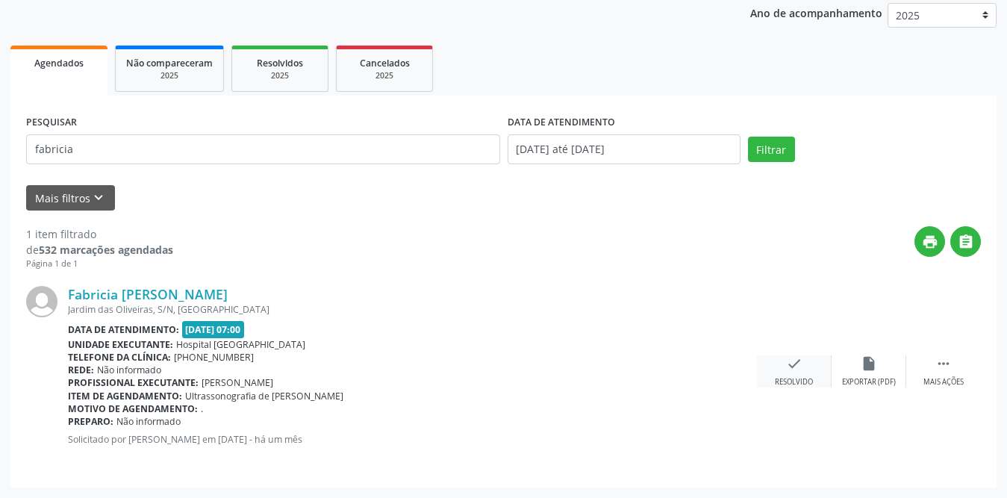
click at [786, 369] on icon "check" at bounding box center [794, 363] width 16 height 16
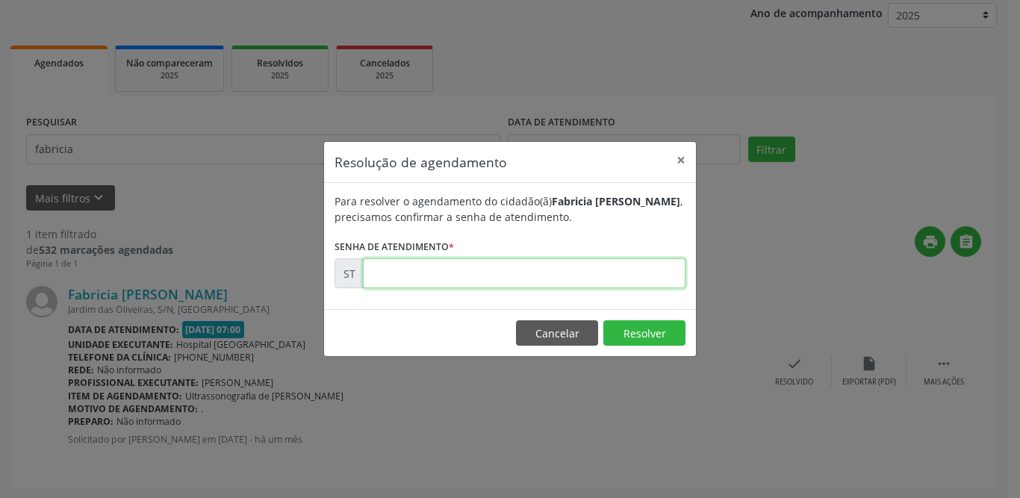
click at [469, 275] on input "text" at bounding box center [524, 273] width 322 height 30
type input "00014485"
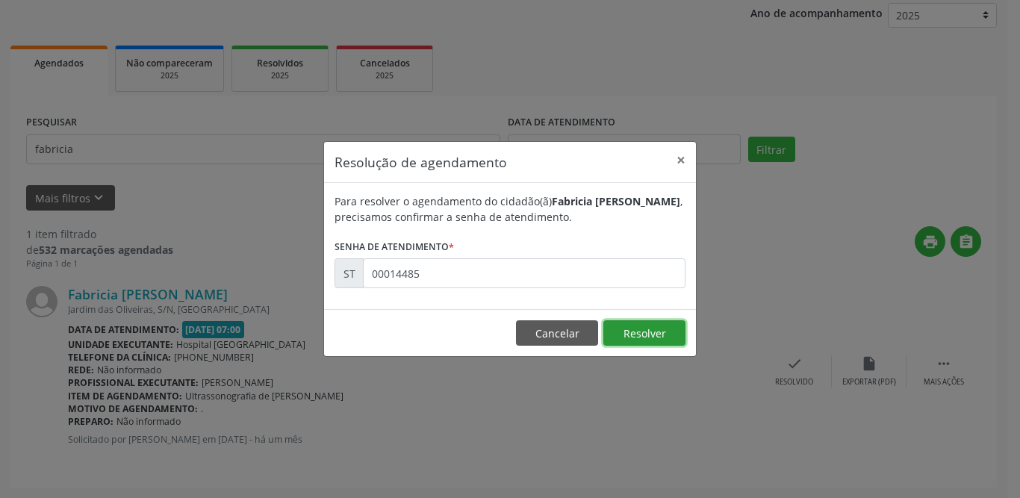
click at [632, 331] on button "Resolver" at bounding box center [644, 332] width 82 height 25
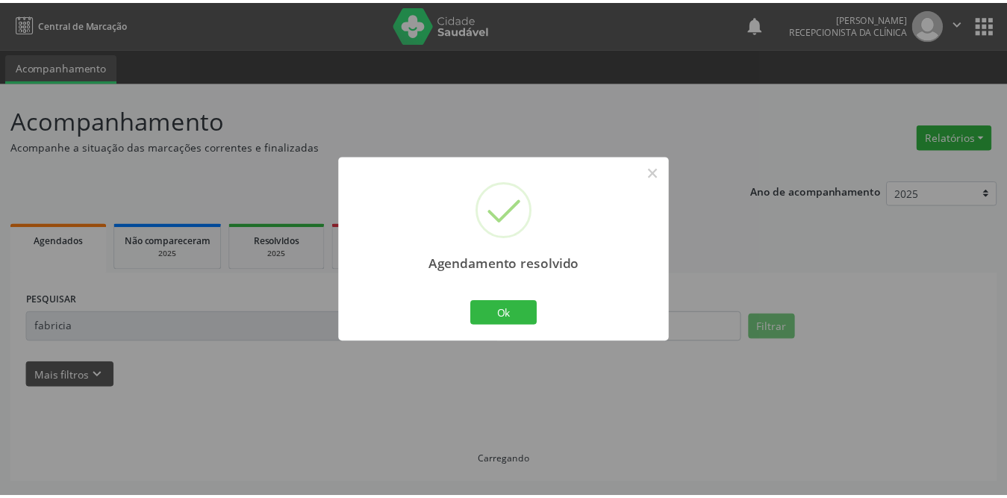
scroll to position [0, 0]
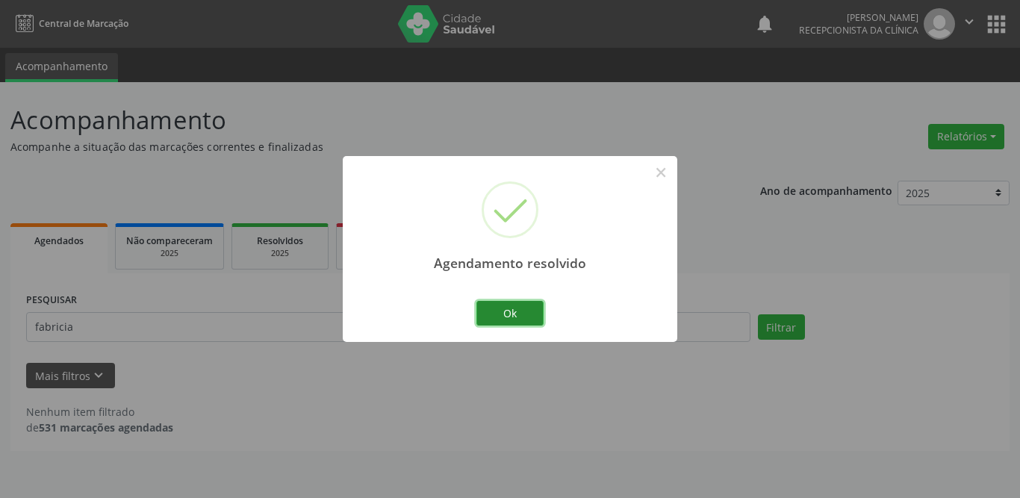
click at [500, 307] on button "Ok" at bounding box center [509, 313] width 67 height 25
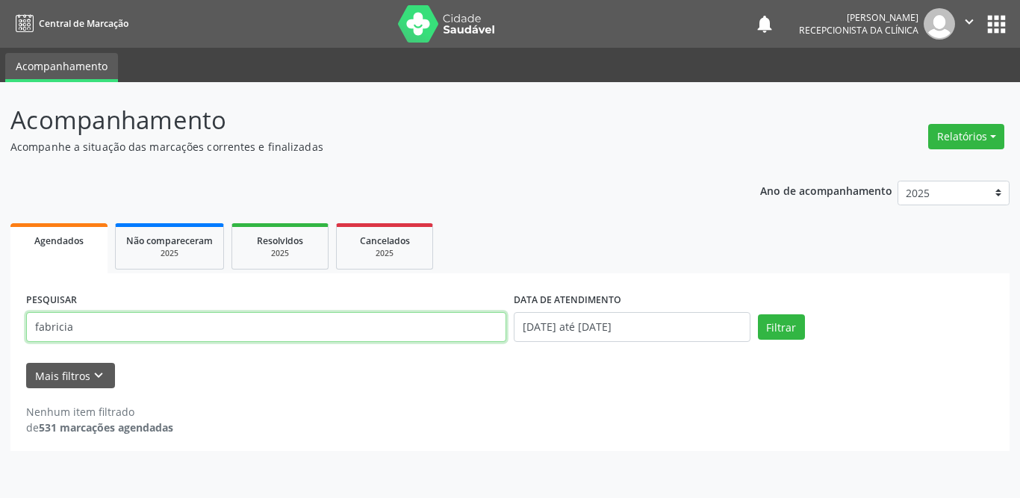
drag, startPoint x: 175, startPoint y: 334, endPoint x: 0, endPoint y: 317, distance: 176.2
click at [0, 317] on div "Acompanhamento Acompanhe a situação das marcações correntes e finalizadas Relat…" at bounding box center [510, 290] width 1020 height 416
type input "elizete"
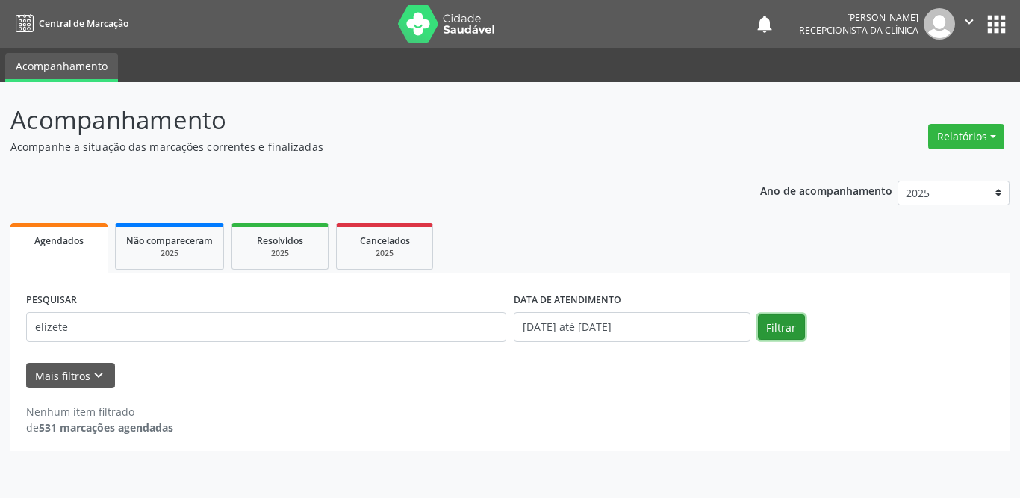
click at [790, 331] on button "Filtrar" at bounding box center [781, 326] width 47 height 25
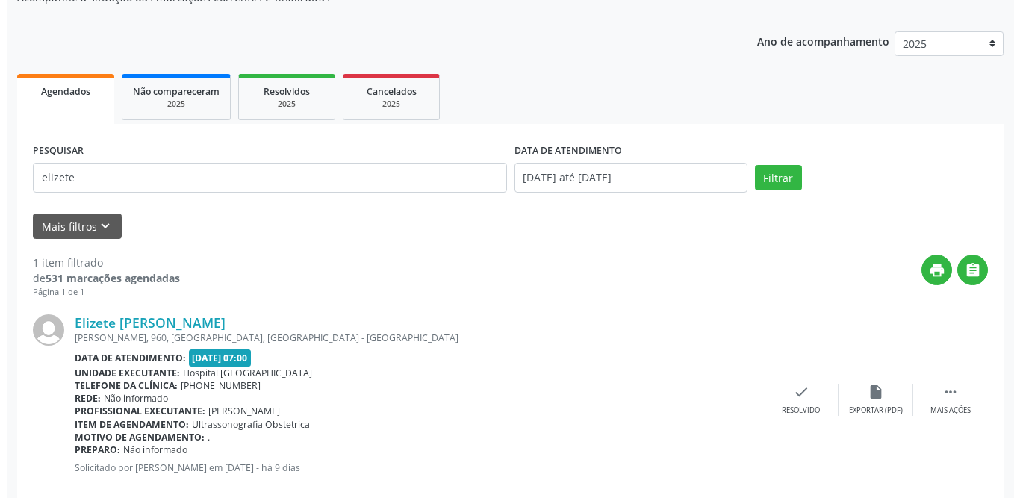
scroll to position [178, 0]
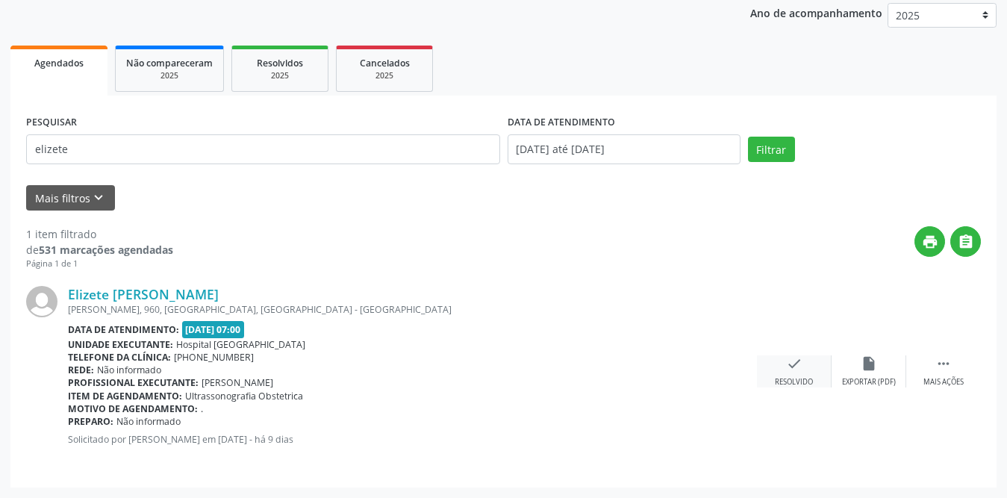
click at [793, 359] on icon "check" at bounding box center [794, 363] width 16 height 16
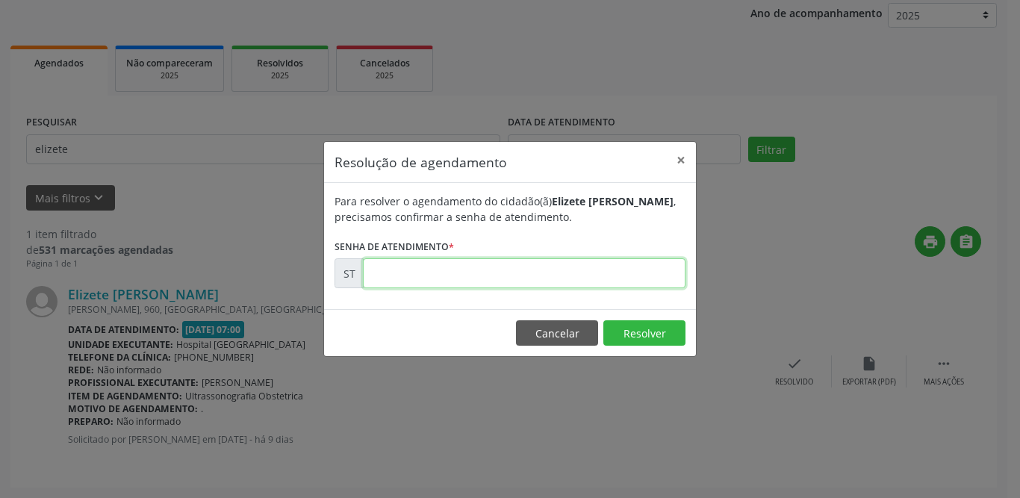
click at [609, 277] on input "text" at bounding box center [524, 273] width 322 height 30
type input "00016590"
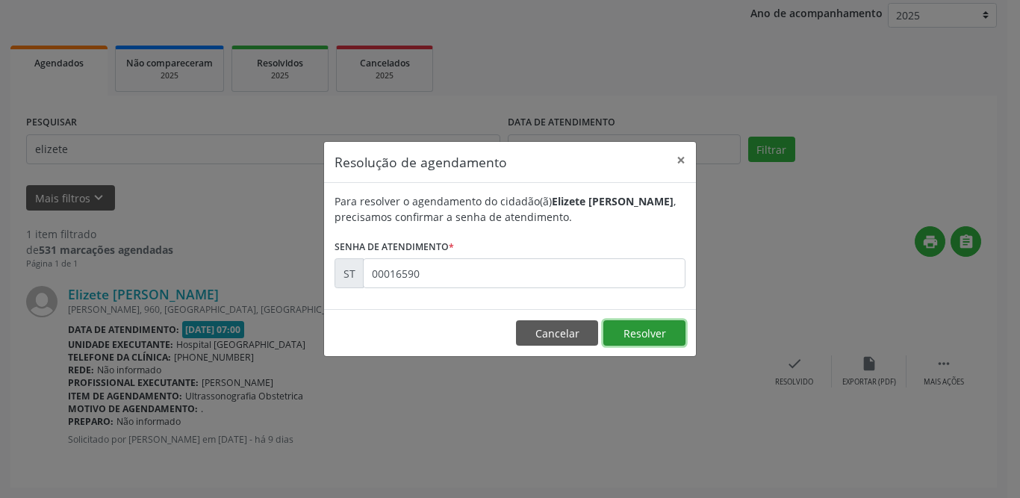
click at [658, 331] on button "Resolver" at bounding box center [644, 332] width 82 height 25
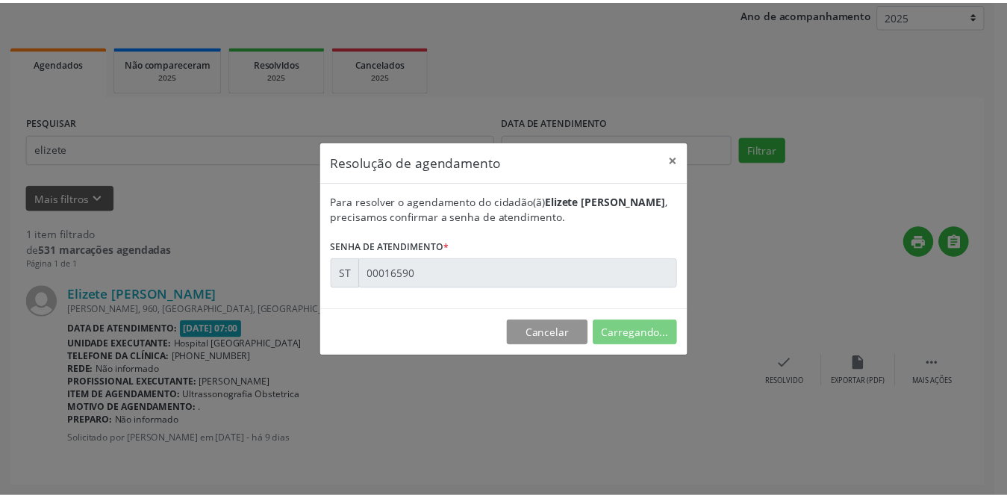
scroll to position [0, 0]
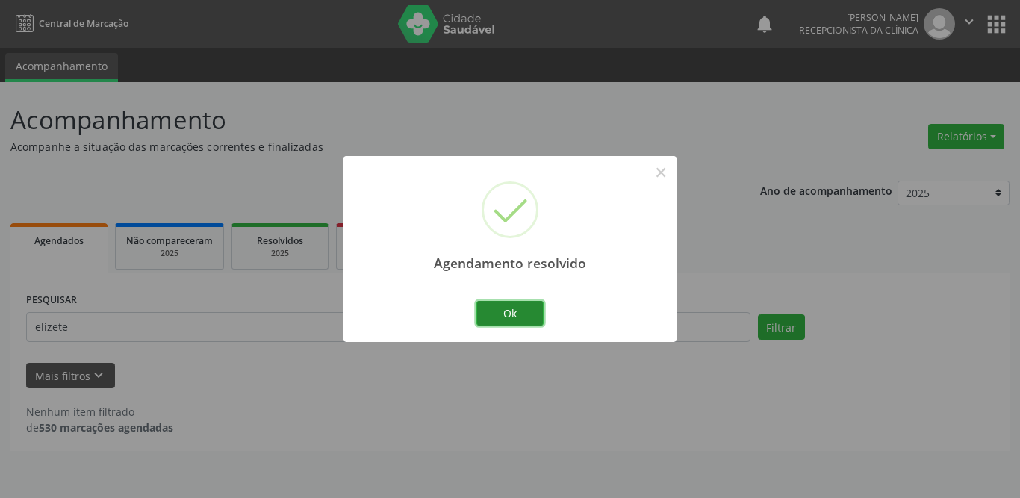
click at [495, 317] on button "Ok" at bounding box center [509, 313] width 67 height 25
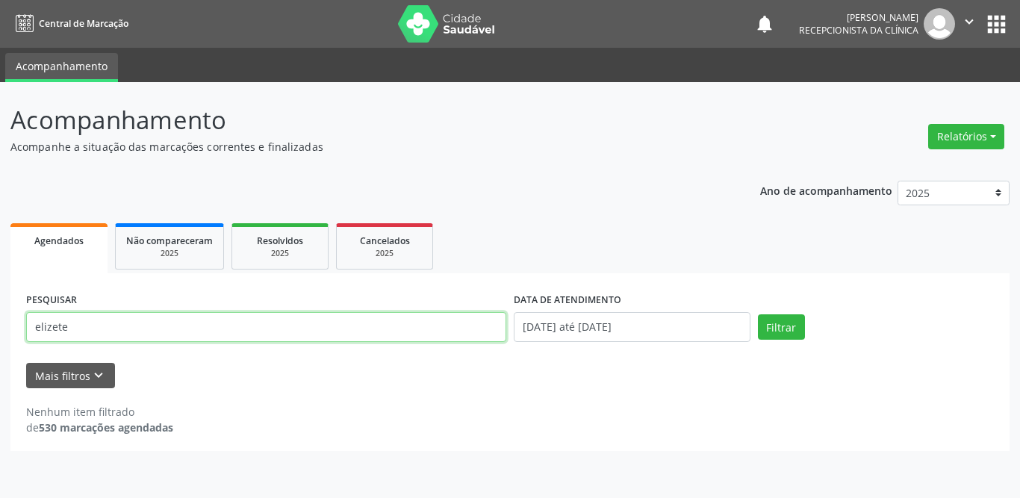
click at [152, 335] on input "elizete" at bounding box center [266, 327] width 480 height 30
drag, startPoint x: 151, startPoint y: 328, endPoint x: 0, endPoint y: 322, distance: 150.9
click at [0, 322] on div "Acompanhamento Acompanhe a situação das marcações correntes e finalizadas Relat…" at bounding box center [510, 290] width 1020 height 416
type input "ivania"
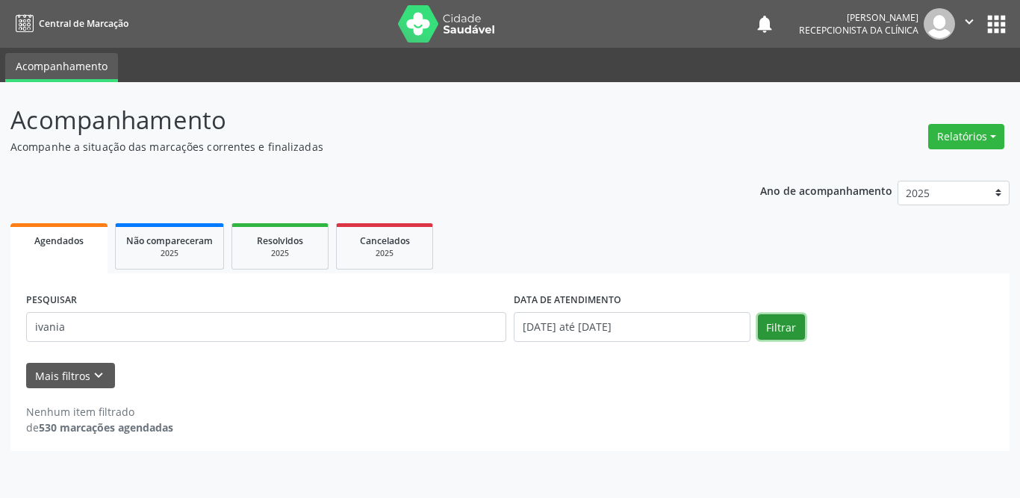
click at [782, 314] on button "Filtrar" at bounding box center [781, 326] width 47 height 25
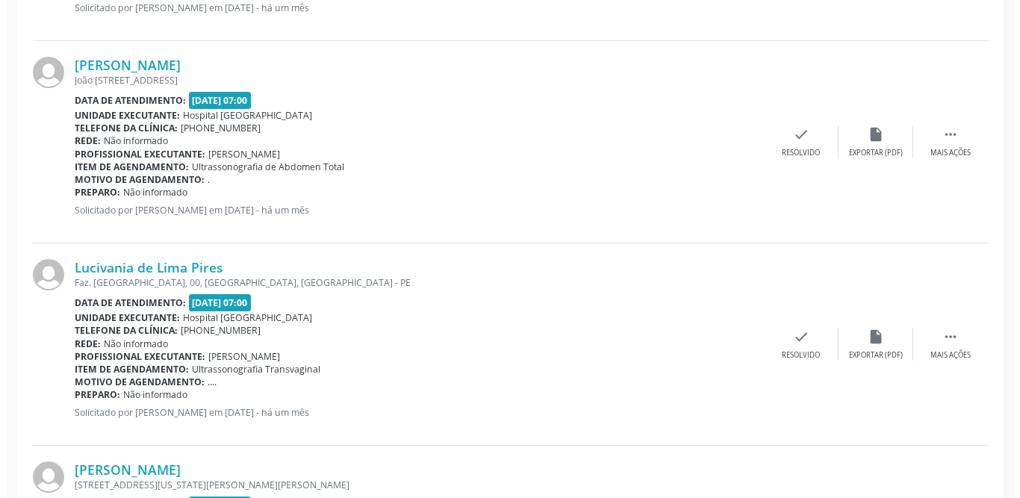
scroll to position [758, 0]
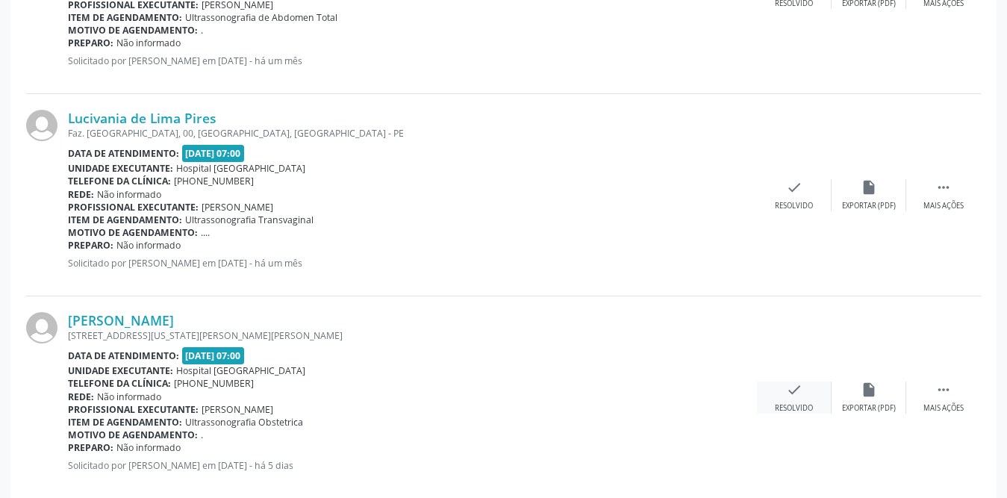
click at [791, 391] on icon "check" at bounding box center [794, 389] width 16 height 16
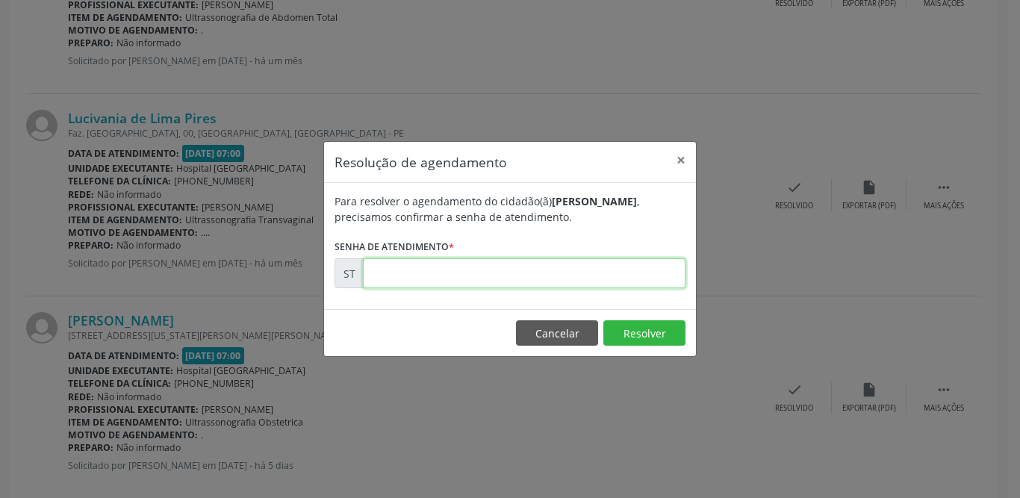
click at [522, 277] on input "text" at bounding box center [524, 273] width 322 height 30
type input "00017121"
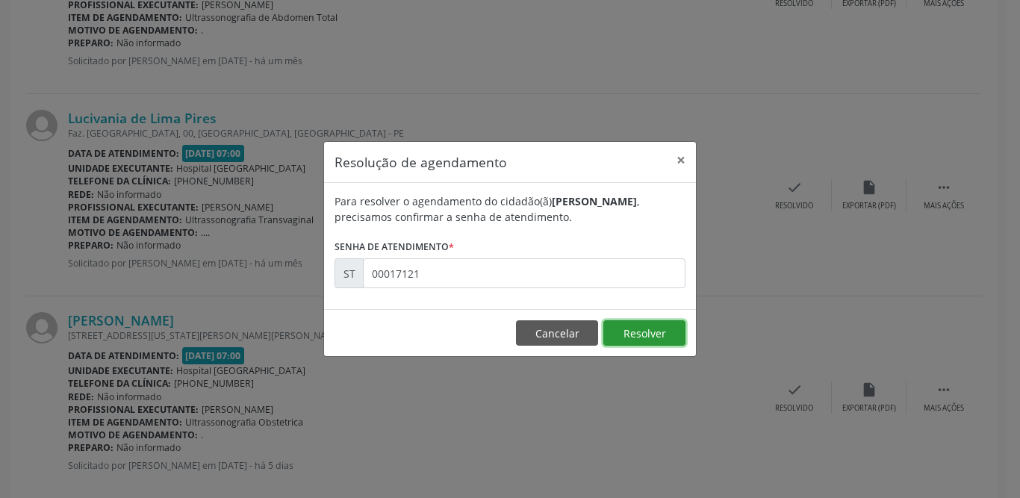
click at [648, 340] on button "Resolver" at bounding box center [644, 332] width 82 height 25
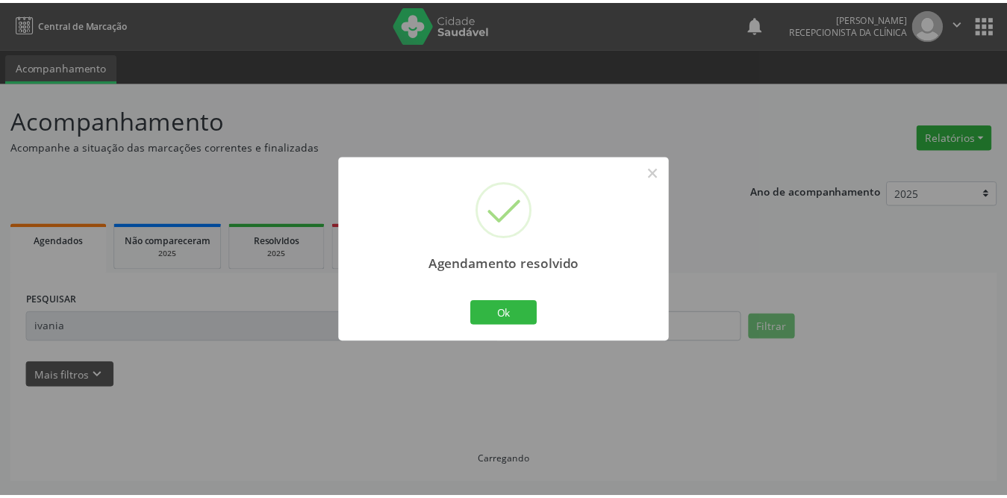
scroll to position [0, 0]
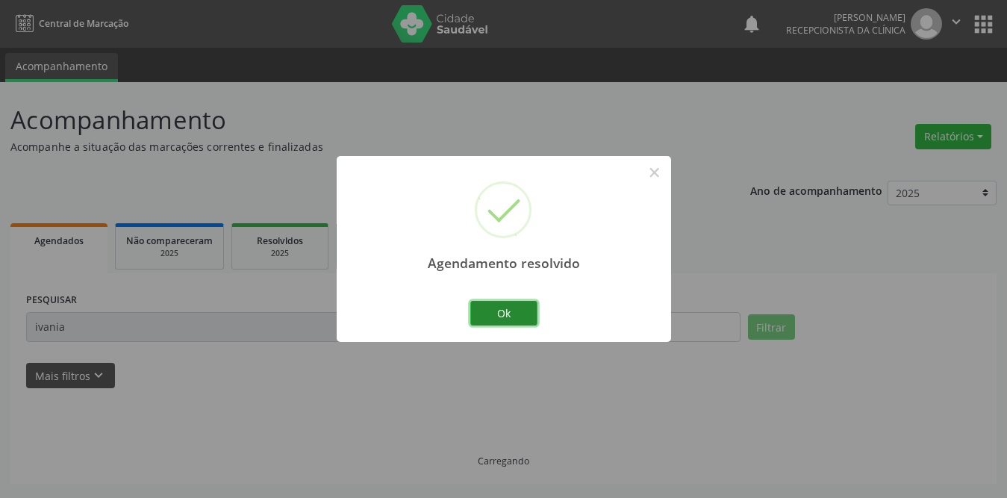
click at [502, 307] on button "Ok" at bounding box center [503, 313] width 67 height 25
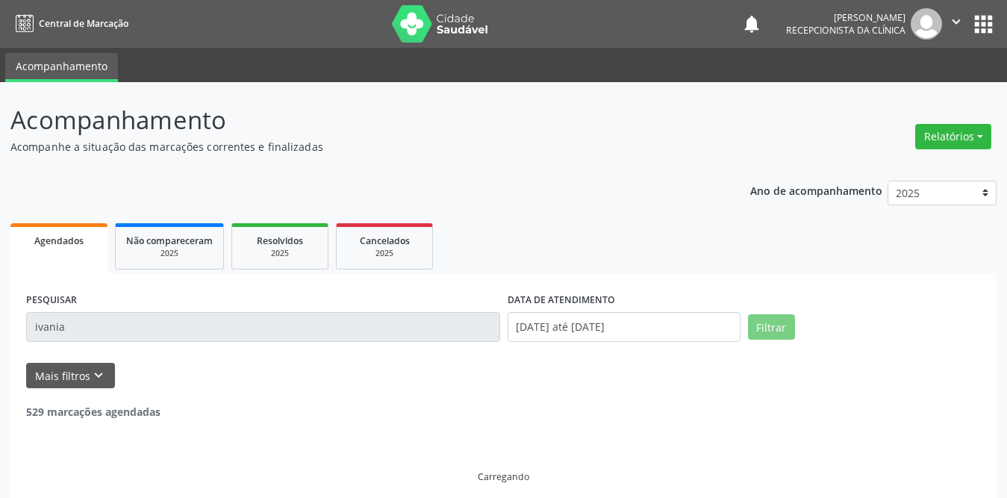
drag, startPoint x: 160, startPoint y: 325, endPoint x: 0, endPoint y: 325, distance: 160.5
click at [0, 325] on div "Acompanhamento Acompanhe a situação das marcações correntes e finalizadas Relat…" at bounding box center [503, 296] width 1007 height 428
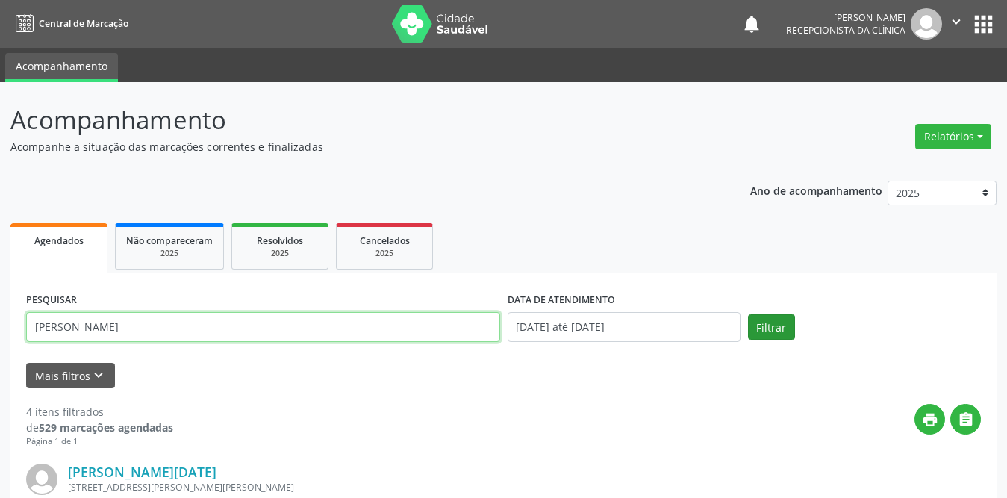
type input "[PERSON_NAME]"
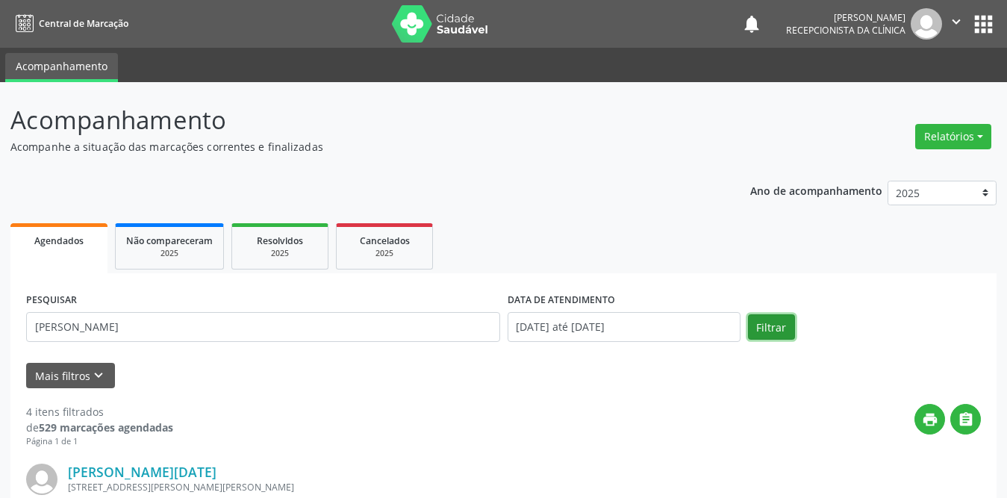
click at [790, 326] on button "Filtrar" at bounding box center [771, 326] width 47 height 25
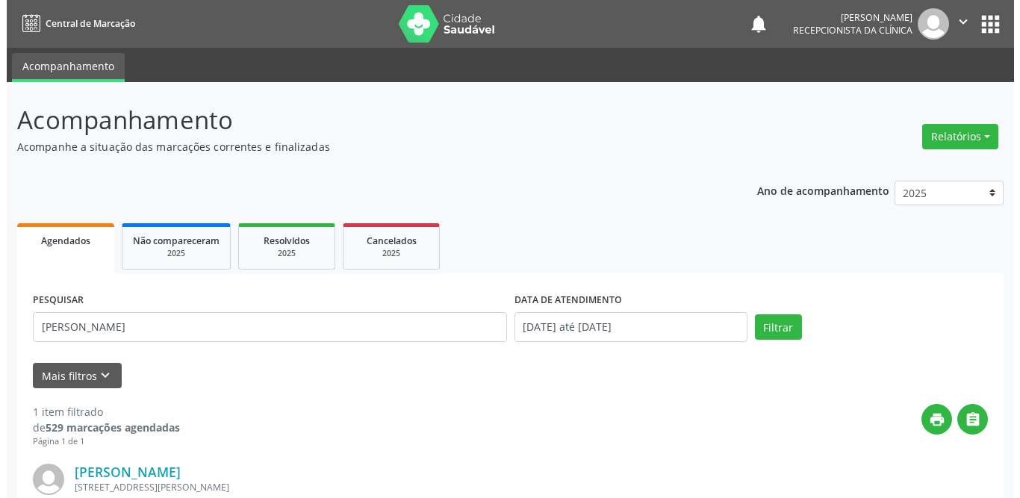
scroll to position [178, 0]
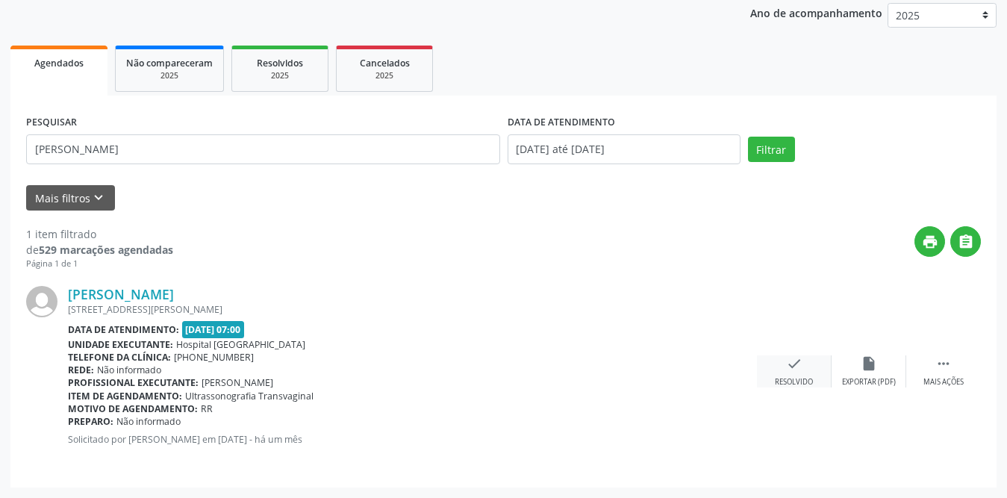
click at [808, 366] on div "check Resolvido" at bounding box center [794, 371] width 75 height 32
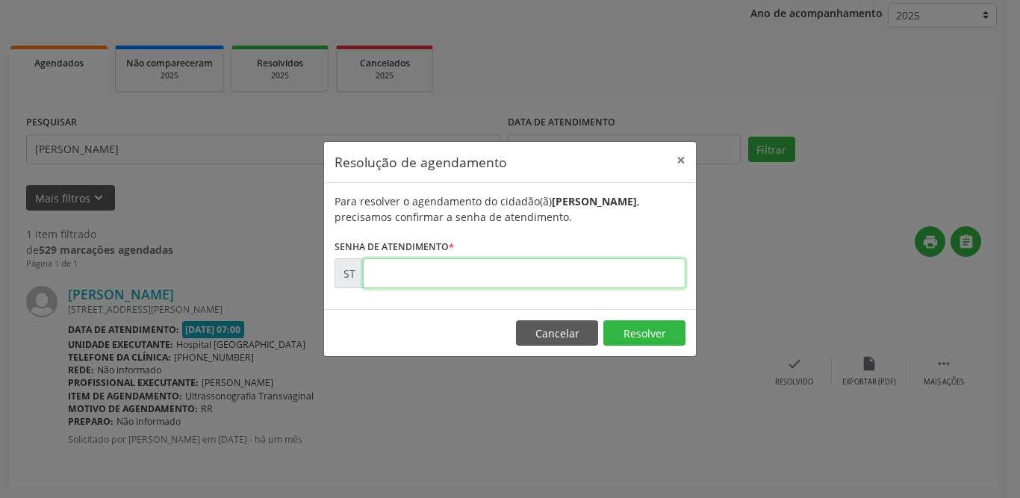
click at [424, 272] on input "text" at bounding box center [524, 273] width 322 height 30
type input "00014057"
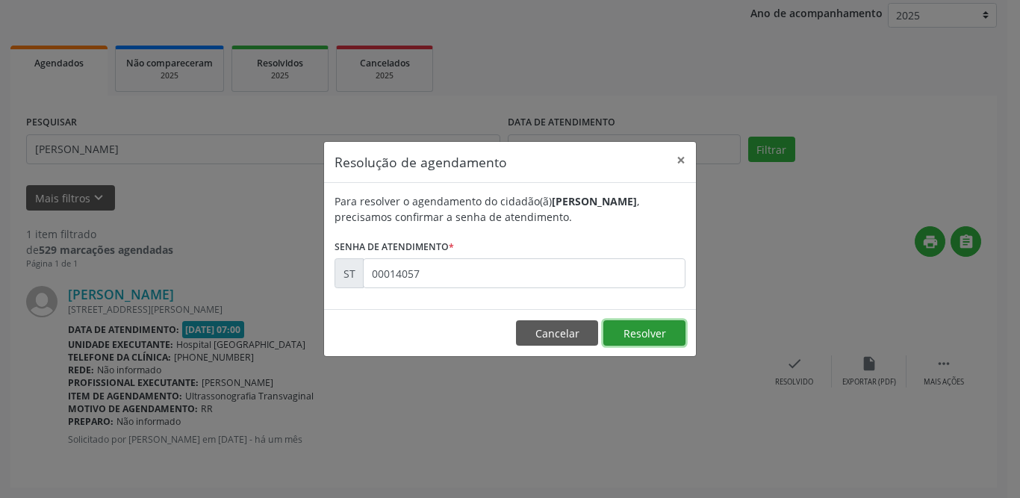
click at [661, 328] on button "Resolver" at bounding box center [644, 332] width 82 height 25
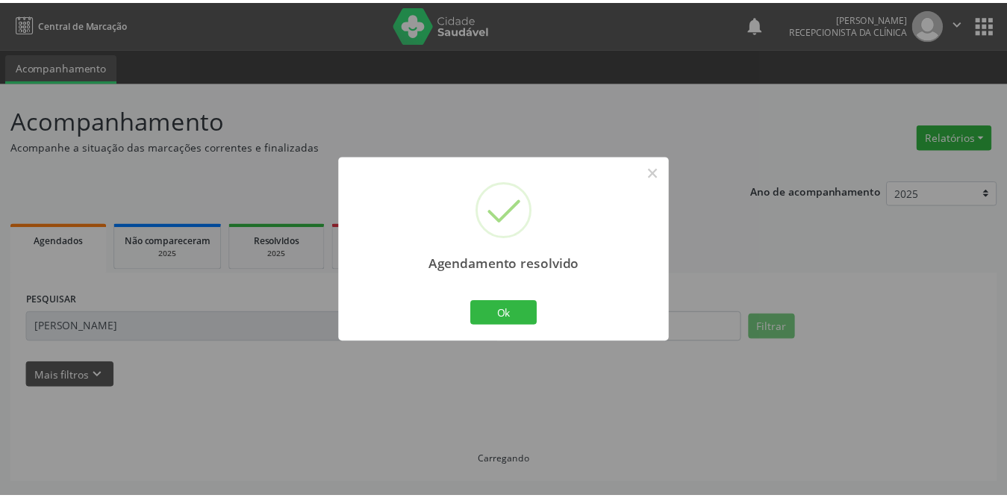
scroll to position [0, 0]
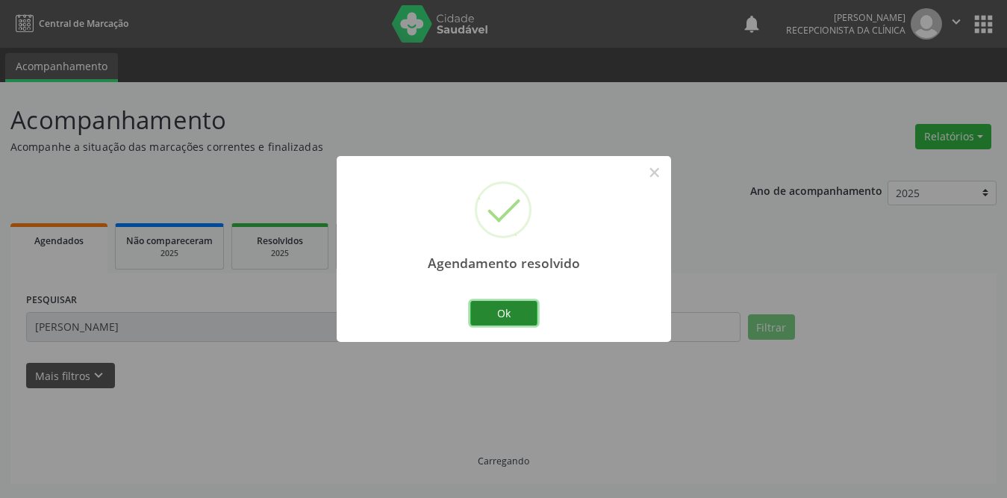
click at [525, 311] on button "Ok" at bounding box center [503, 313] width 67 height 25
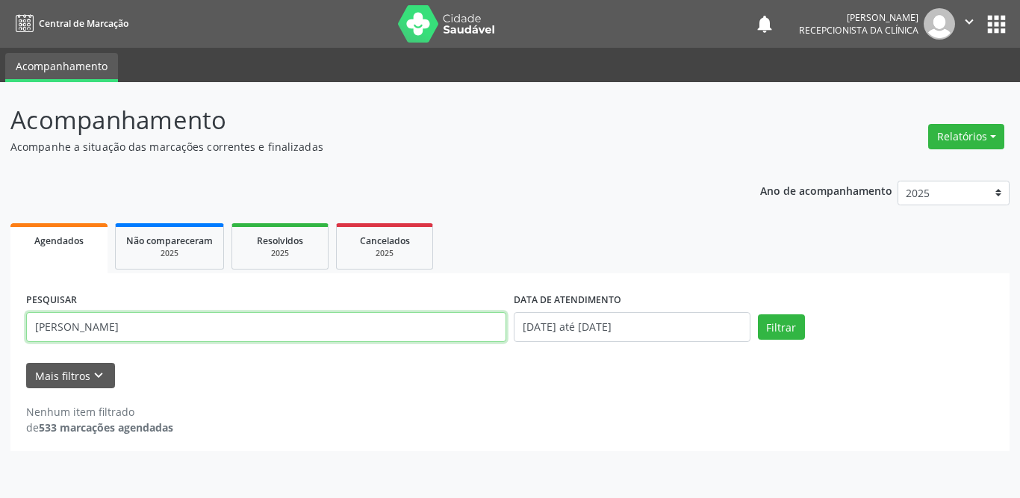
drag, startPoint x: 78, startPoint y: 328, endPoint x: 0, endPoint y: 328, distance: 78.4
click at [0, 330] on div "Acompanhamento Acompanhe a situação das marcações correntes e finalizadas Relat…" at bounding box center [510, 290] width 1020 height 416
type input "[PERSON_NAME]"
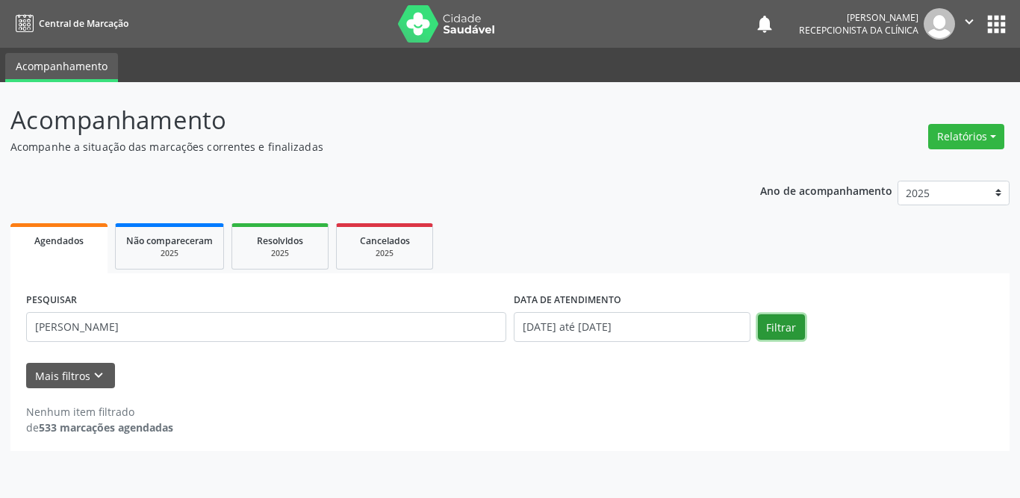
click at [784, 329] on button "Filtrar" at bounding box center [781, 326] width 47 height 25
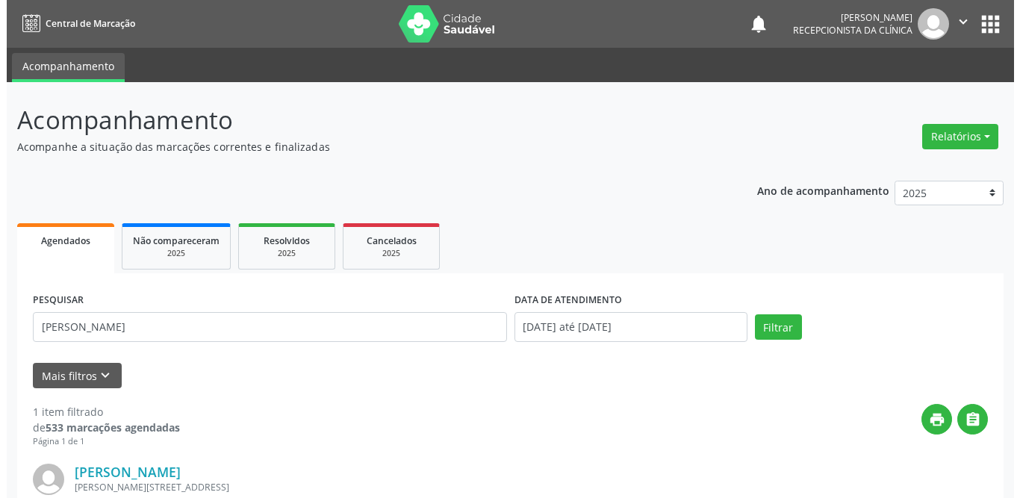
scroll to position [178, 0]
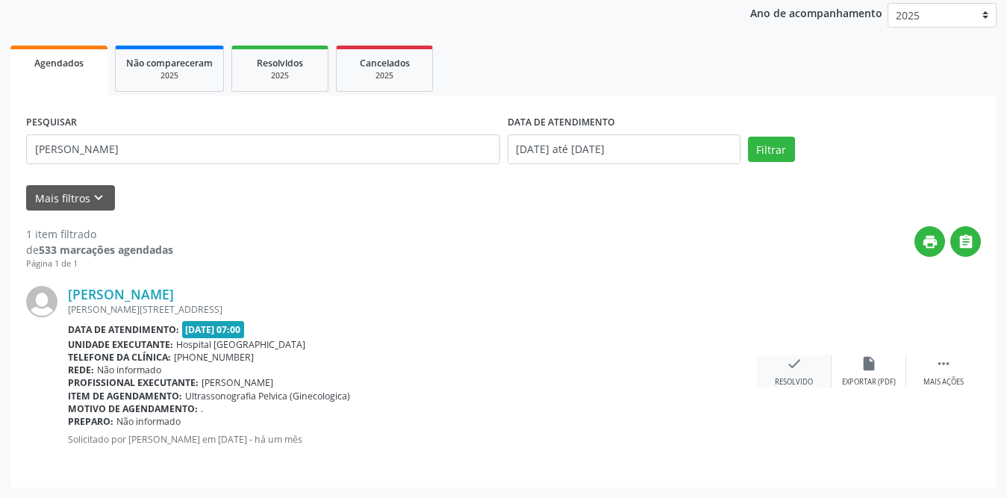
click at [789, 369] on icon "check" at bounding box center [794, 363] width 16 height 16
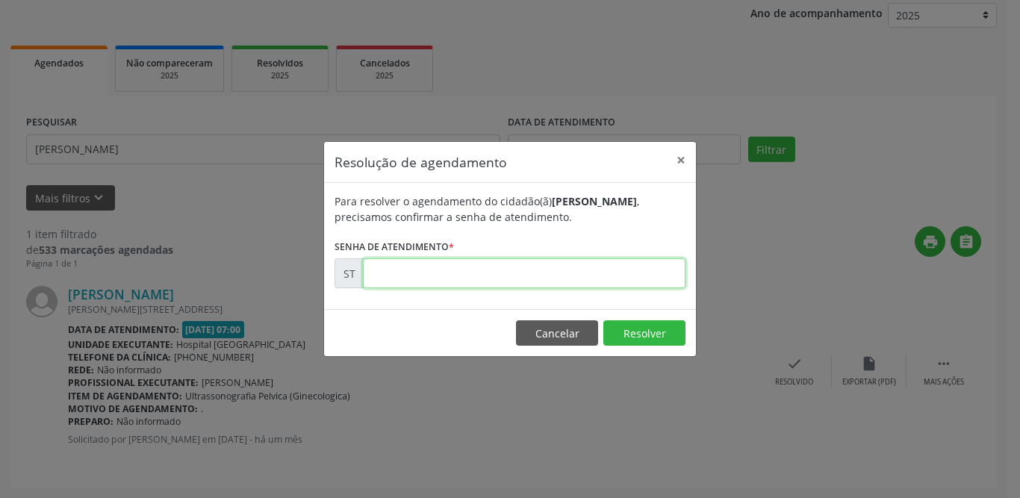
click at [648, 271] on input "text" at bounding box center [524, 273] width 322 height 30
type input "00014346"
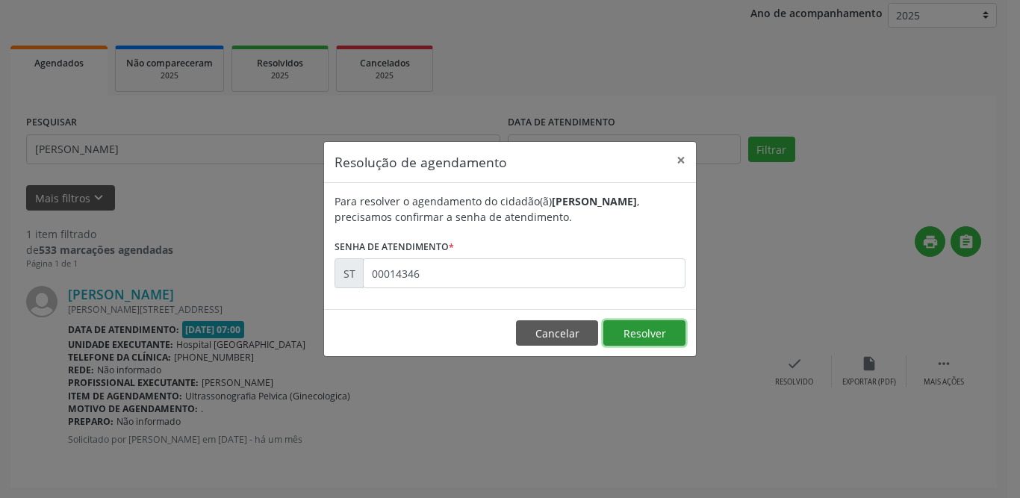
click at [657, 328] on button "Resolver" at bounding box center [644, 332] width 82 height 25
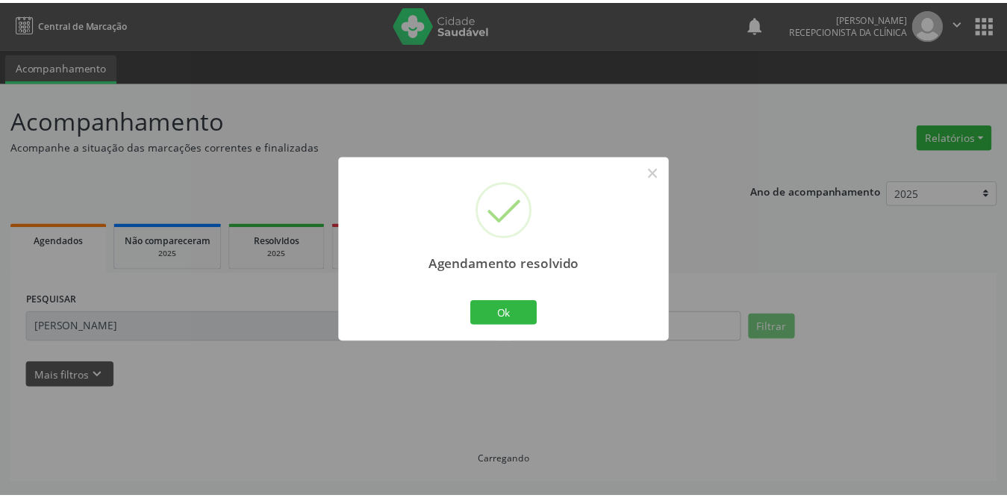
scroll to position [0, 0]
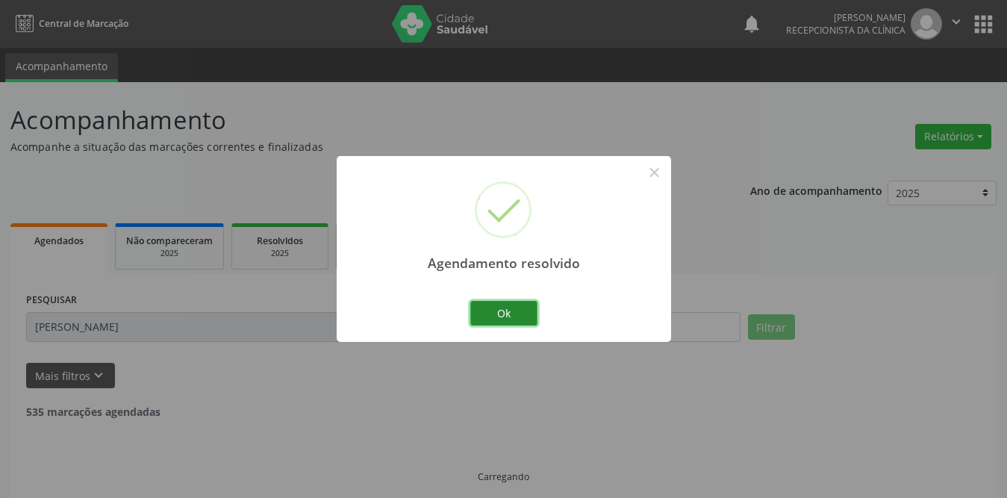
click at [520, 314] on button "Ok" at bounding box center [503, 313] width 67 height 25
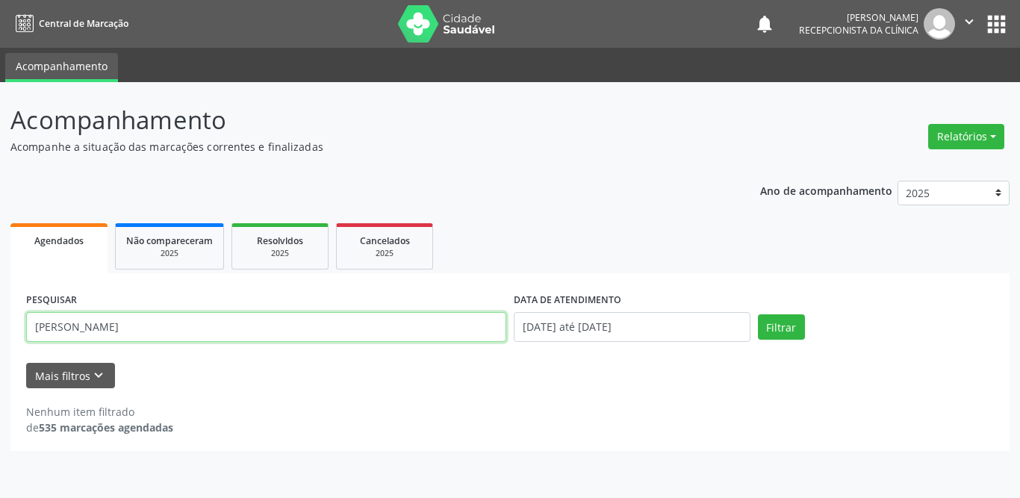
drag, startPoint x: 160, startPoint y: 322, endPoint x: 0, endPoint y: 328, distance: 159.8
click at [0, 328] on div "Acompanhamento Acompanhe a situação das marcações correntes e finalizadas Relat…" at bounding box center [510, 290] width 1020 height 416
type input "[PERSON_NAME]"
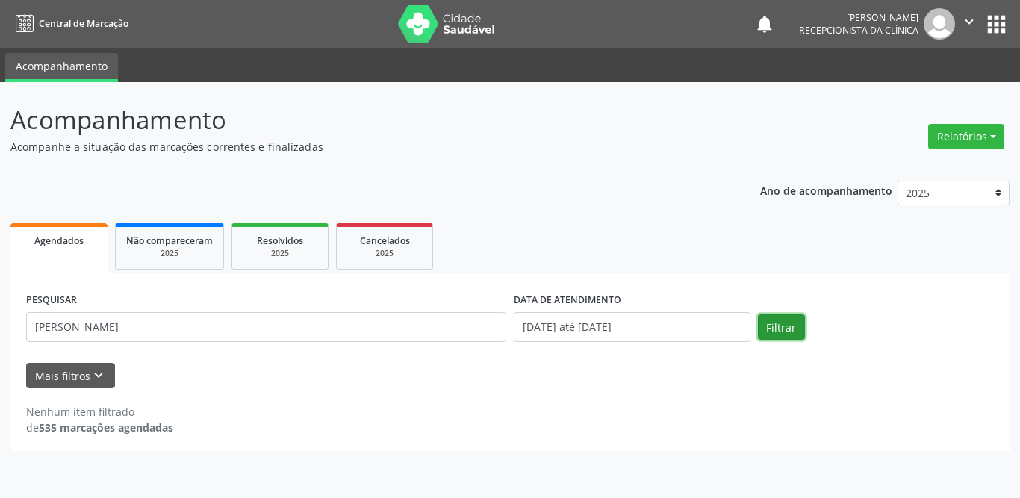
click at [791, 317] on button "Filtrar" at bounding box center [781, 326] width 47 height 25
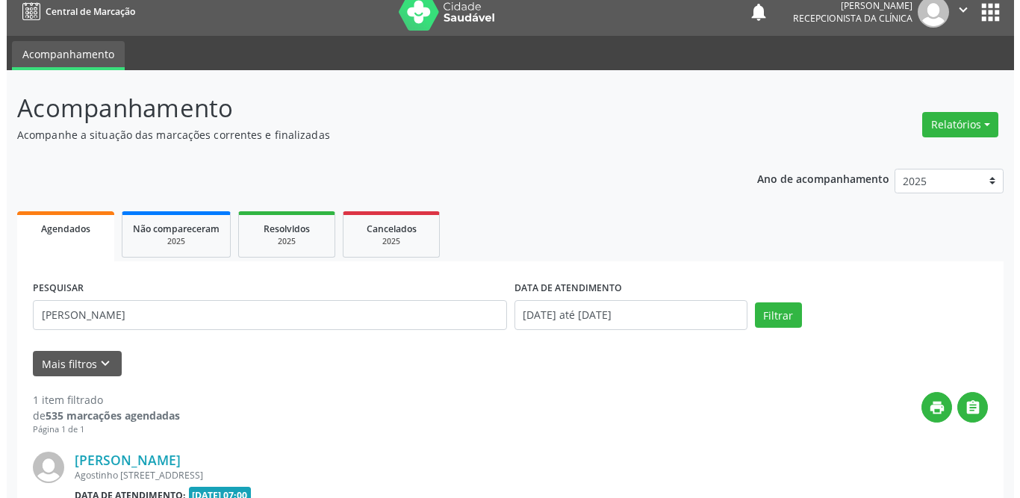
scroll to position [178, 0]
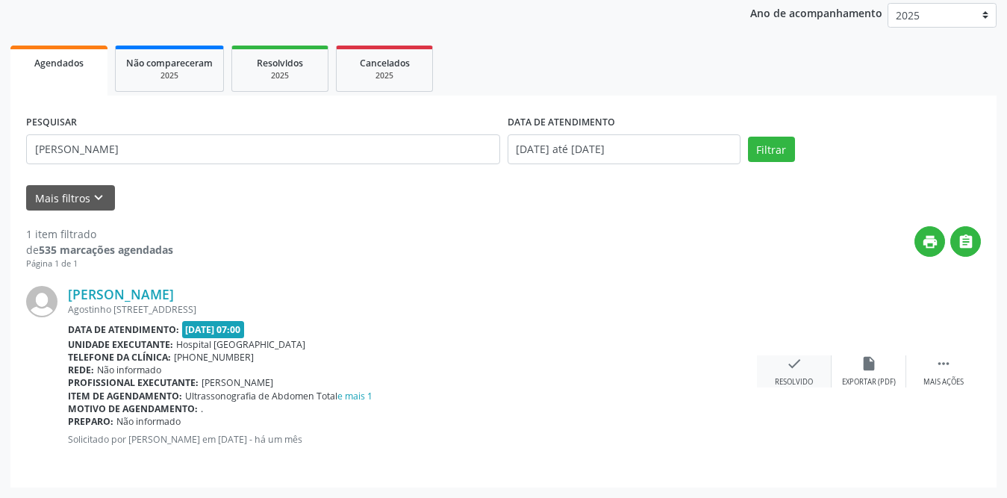
click at [787, 362] on icon "check" at bounding box center [794, 363] width 16 height 16
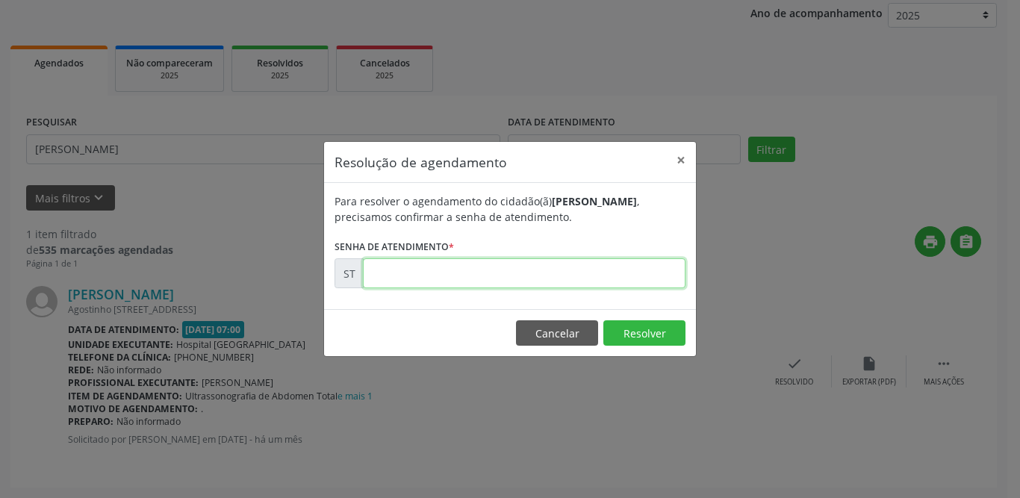
click at [542, 269] on input "text" at bounding box center [524, 273] width 322 height 30
type input "00014316"
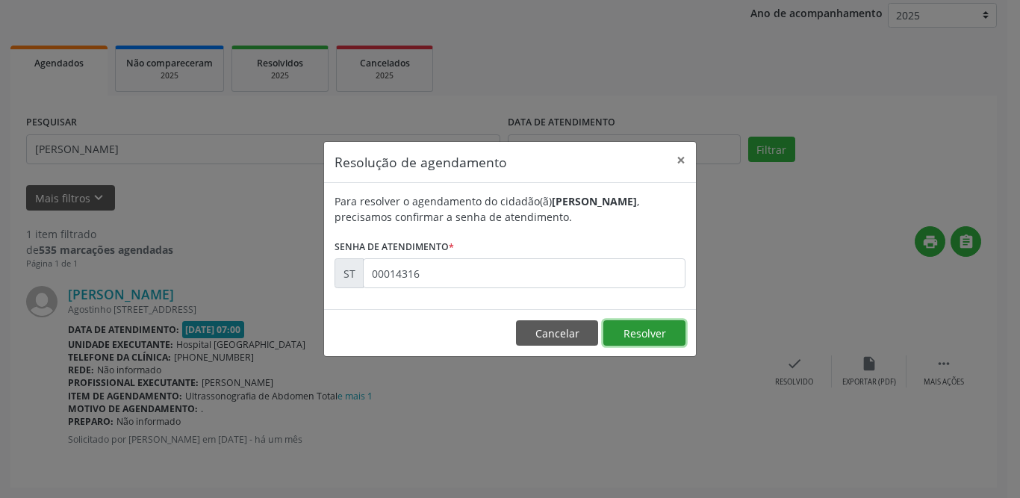
click at [652, 326] on button "Resolver" at bounding box center [644, 332] width 82 height 25
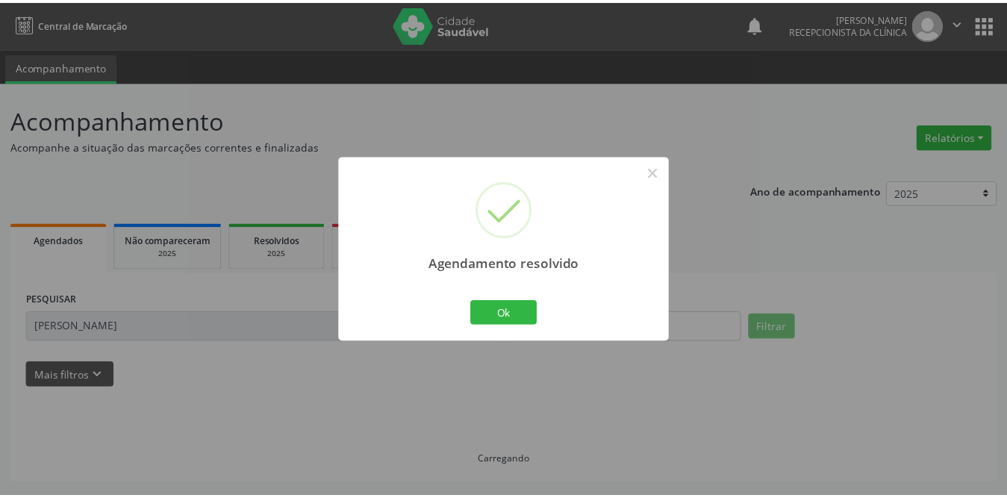
scroll to position [0, 0]
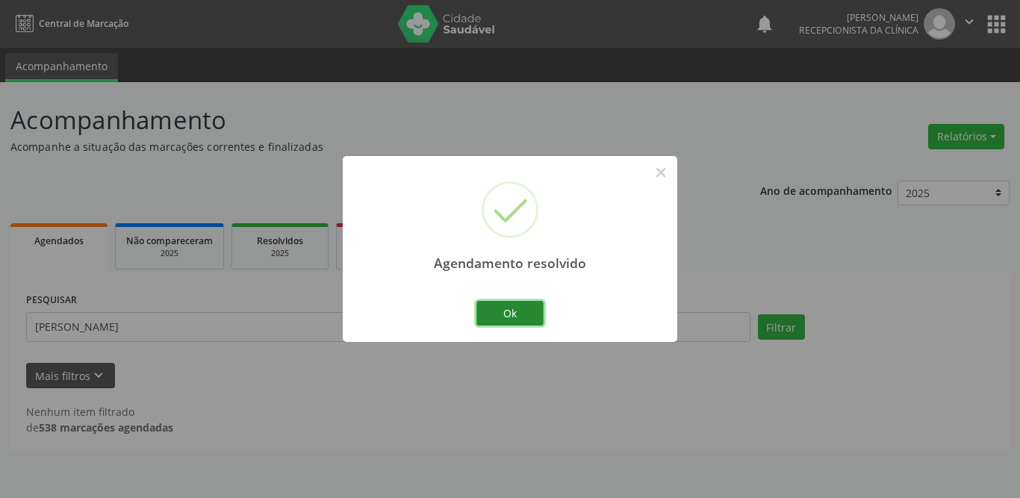
click at [520, 316] on button "Ok" at bounding box center [509, 313] width 67 height 25
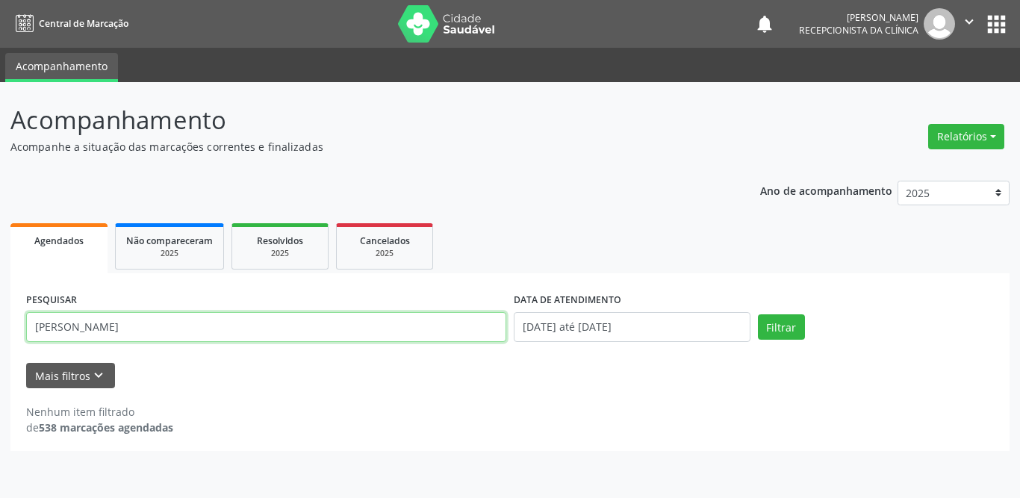
drag, startPoint x: 119, startPoint y: 328, endPoint x: 19, endPoint y: 327, distance: 100.0
click at [22, 328] on div "PESQUISAR samara l DATA DE ATENDIMENTO [DATE] até [DATE] Filtrar UNIDADE DE REF…" at bounding box center [509, 362] width 999 height 178
type input "caroliny"
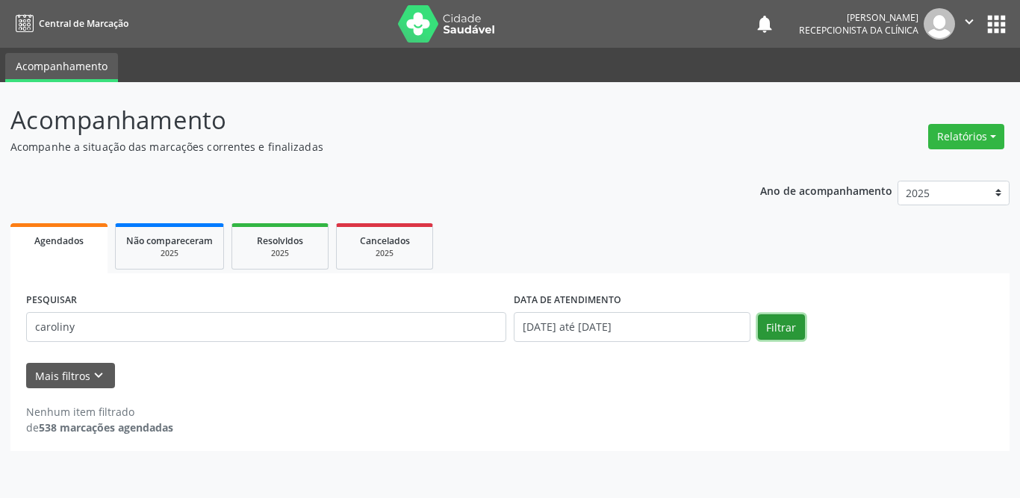
click at [790, 329] on button "Filtrar" at bounding box center [781, 326] width 47 height 25
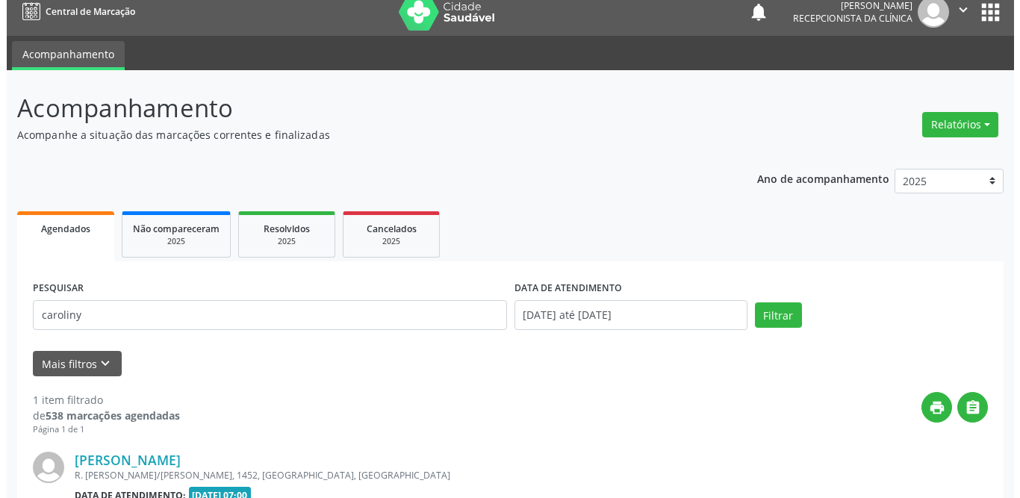
scroll to position [178, 0]
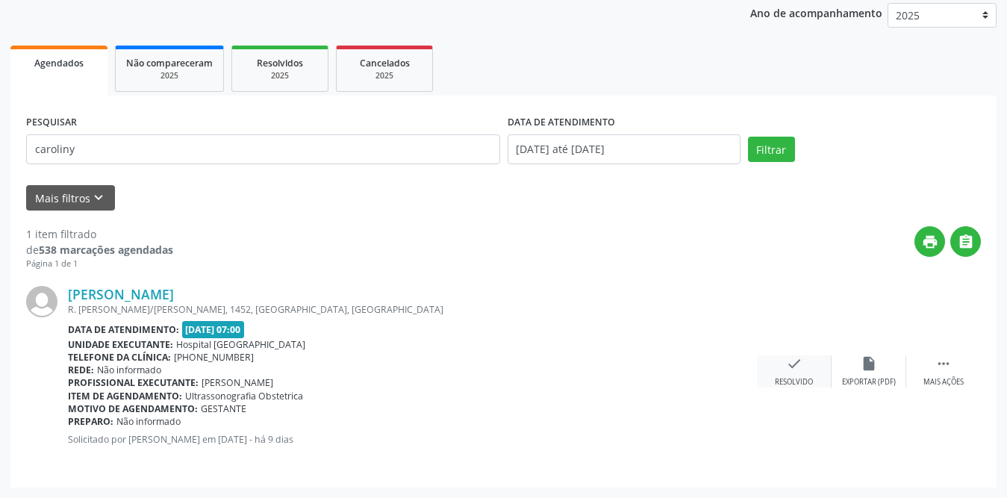
click at [794, 364] on icon "check" at bounding box center [794, 363] width 16 height 16
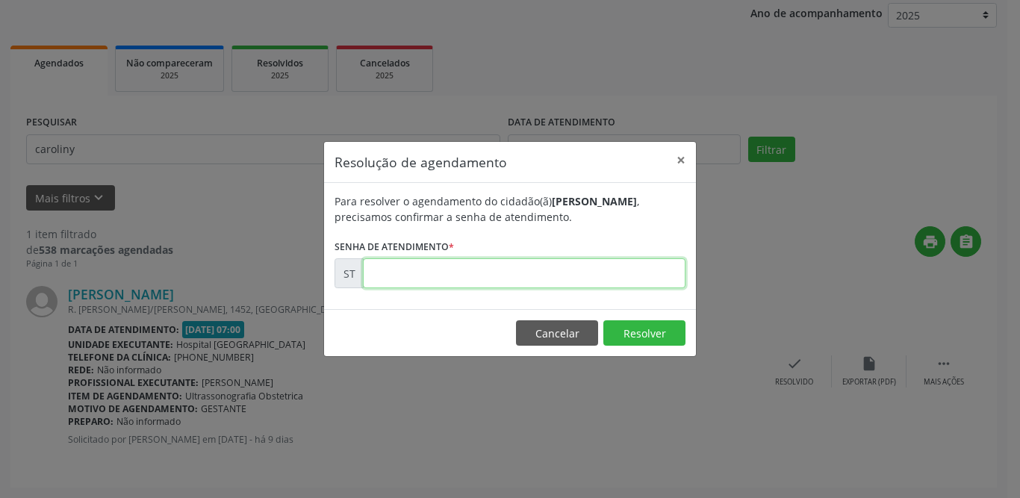
click at [431, 278] on input "text" at bounding box center [524, 273] width 322 height 30
type input "00016583"
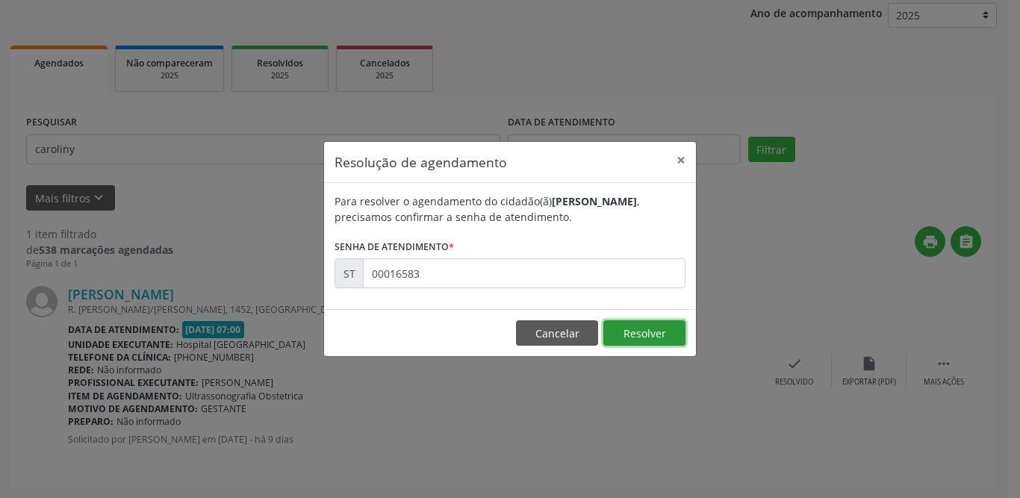
click at [648, 335] on button "Resolver" at bounding box center [644, 332] width 82 height 25
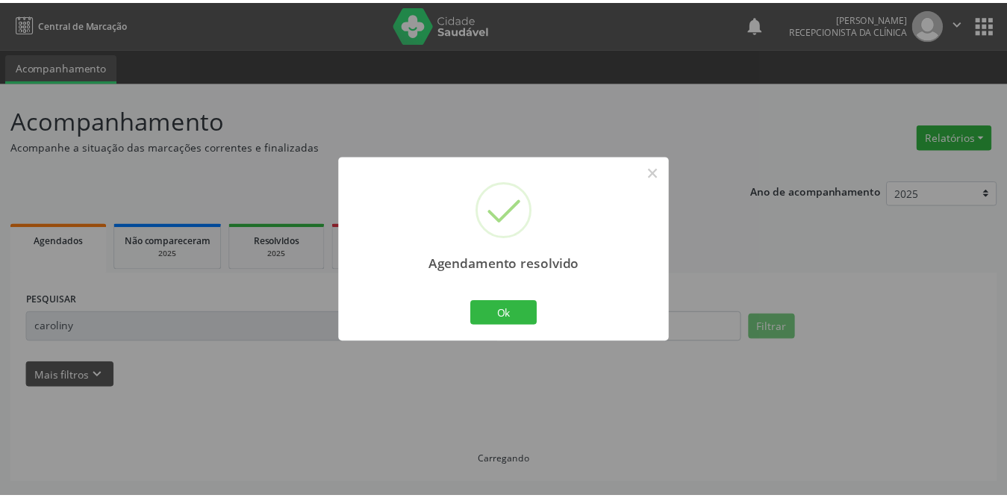
scroll to position [0, 0]
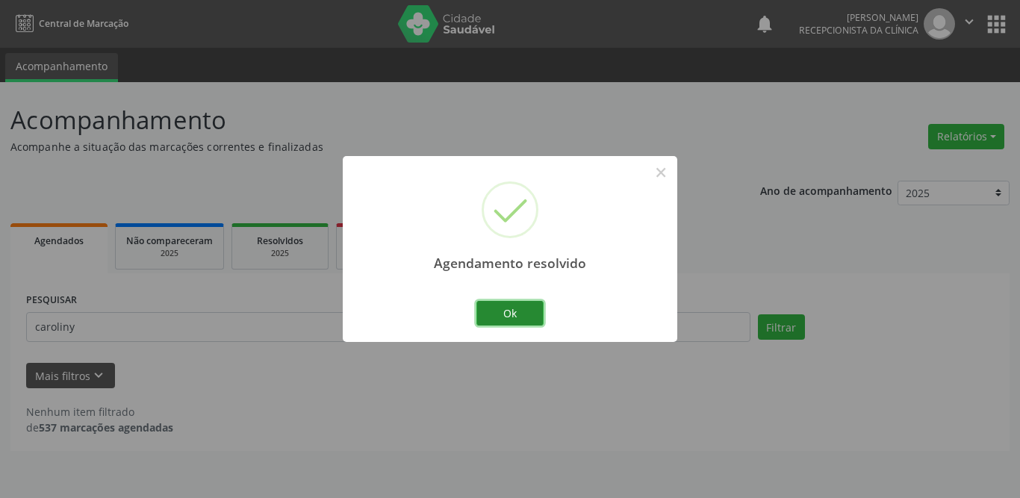
click at [512, 308] on button "Ok" at bounding box center [509, 313] width 67 height 25
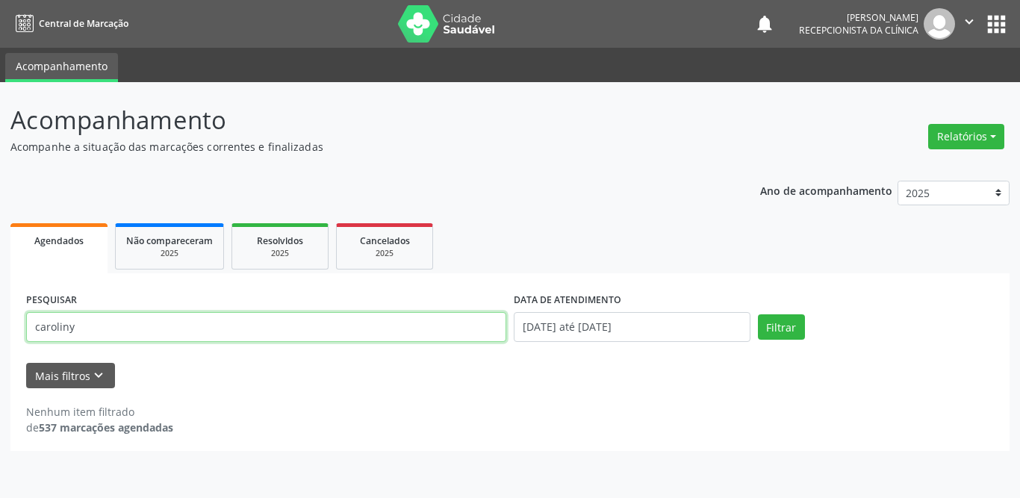
drag, startPoint x: 137, startPoint y: 328, endPoint x: 16, endPoint y: 331, distance: 120.2
click at [16, 331] on div "PESQUISAR caroliny DATA DE ATENDIMENTO [DATE] até [DATE] Filtrar UNIDADE DE REF…" at bounding box center [509, 362] width 999 height 178
drag, startPoint x: 247, startPoint y: 325, endPoint x: 0, endPoint y: 326, distance: 247.1
click at [0, 326] on div "Acompanhamento Acompanhe a situação das marcações correntes e finalizadas Relat…" at bounding box center [510, 290] width 1020 height 416
type input "sebastiao"
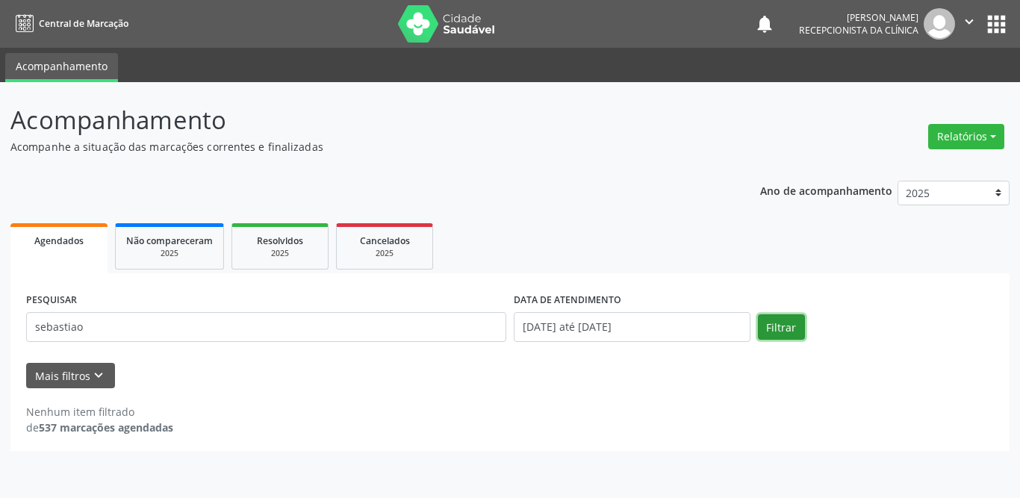
click at [779, 331] on button "Filtrar" at bounding box center [781, 326] width 47 height 25
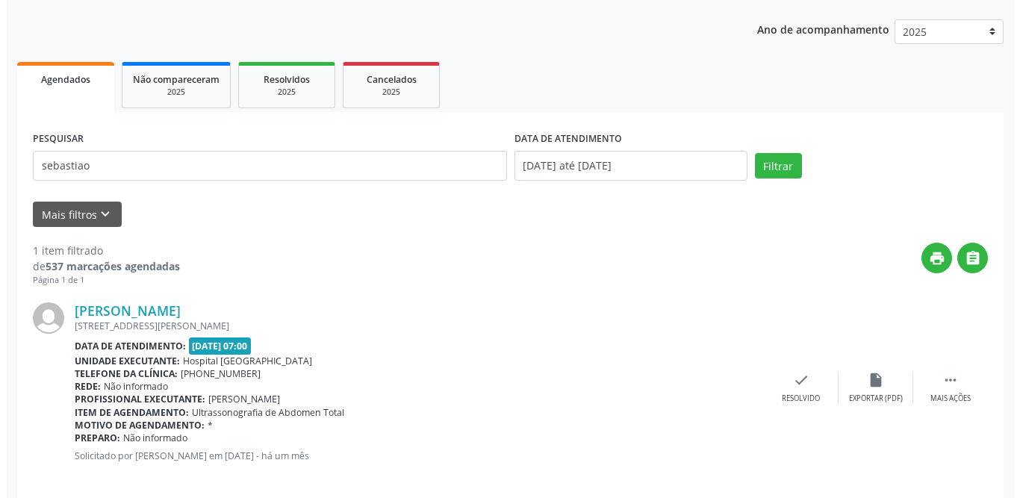
scroll to position [178, 0]
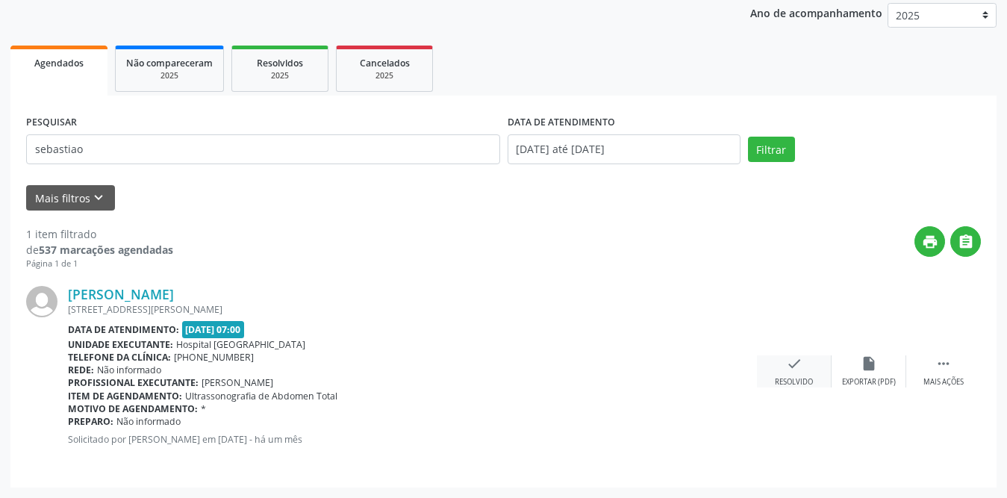
click at [790, 367] on icon "check" at bounding box center [794, 363] width 16 height 16
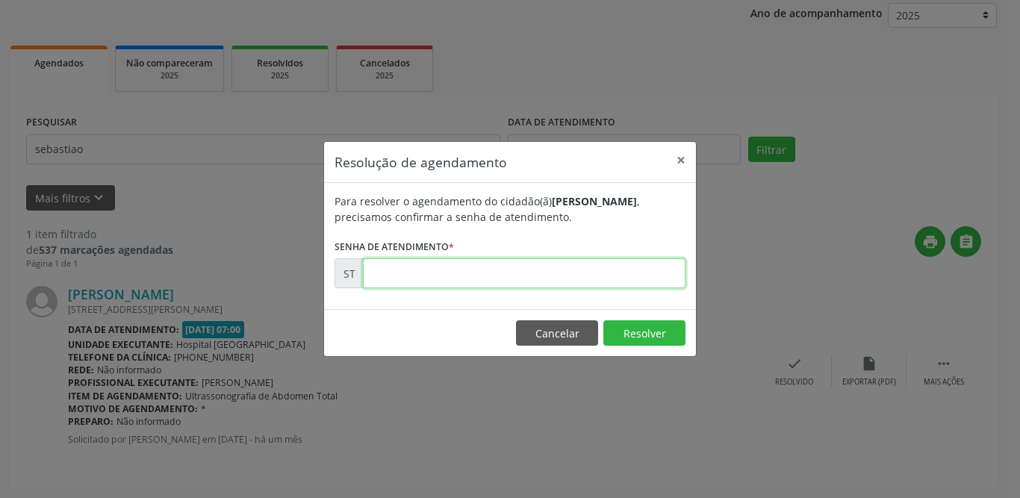
click at [443, 265] on input "text" at bounding box center [524, 273] width 322 height 30
type input "00014113"
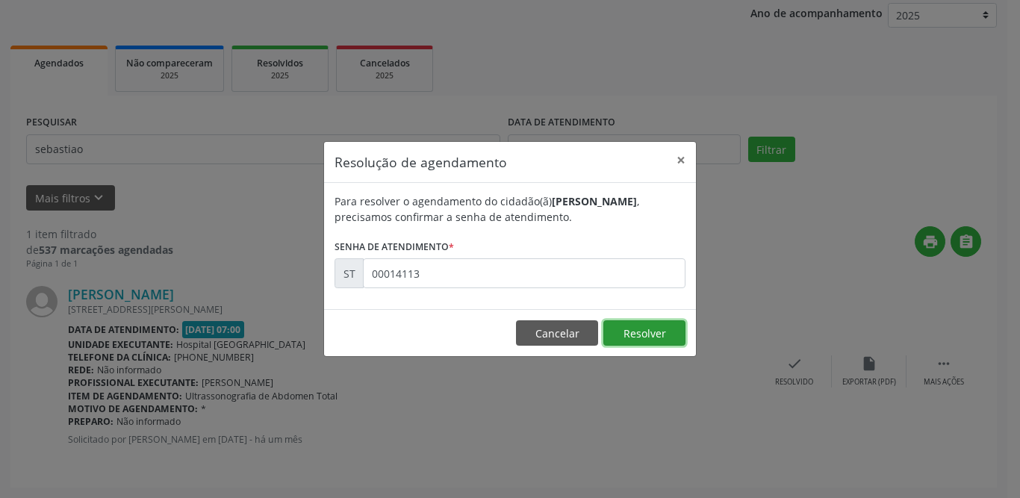
click at [649, 335] on button "Resolver" at bounding box center [644, 332] width 82 height 25
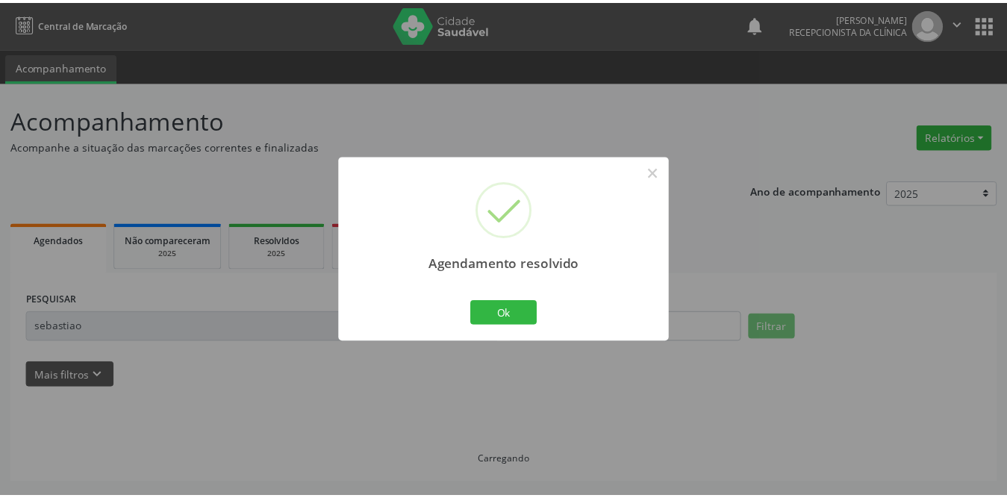
scroll to position [0, 0]
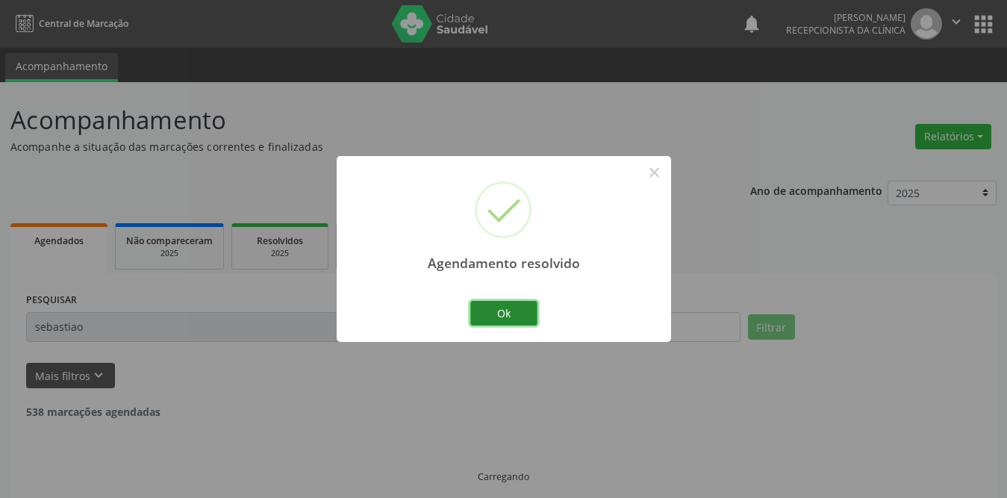
click at [517, 314] on button "Ok" at bounding box center [503, 313] width 67 height 25
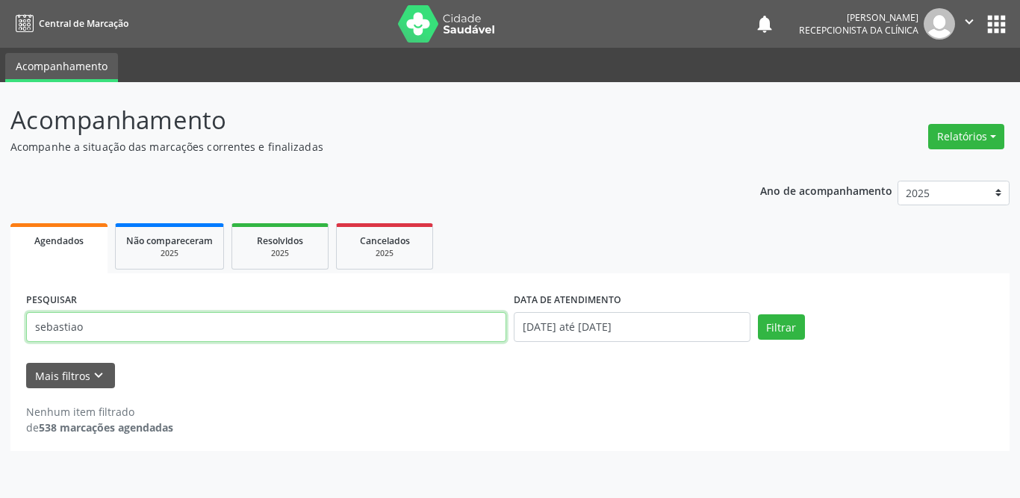
drag, startPoint x: 141, startPoint y: 331, endPoint x: 0, endPoint y: 330, distance: 141.1
click at [0, 330] on div "Acompanhamento Acompanhe a situação das marcações correntes e finalizadas Relat…" at bounding box center [510, 290] width 1020 height 416
type input "[PERSON_NAME]"
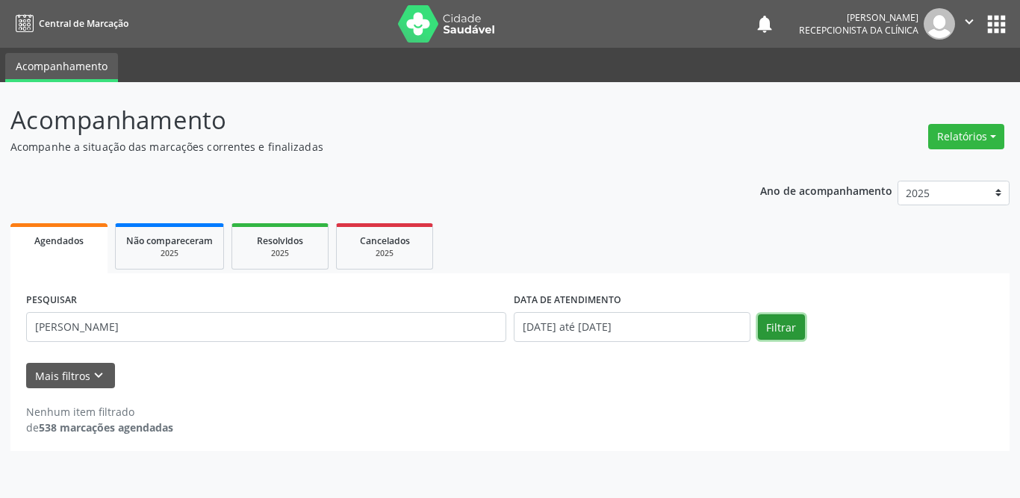
click at [783, 325] on button "Filtrar" at bounding box center [781, 326] width 47 height 25
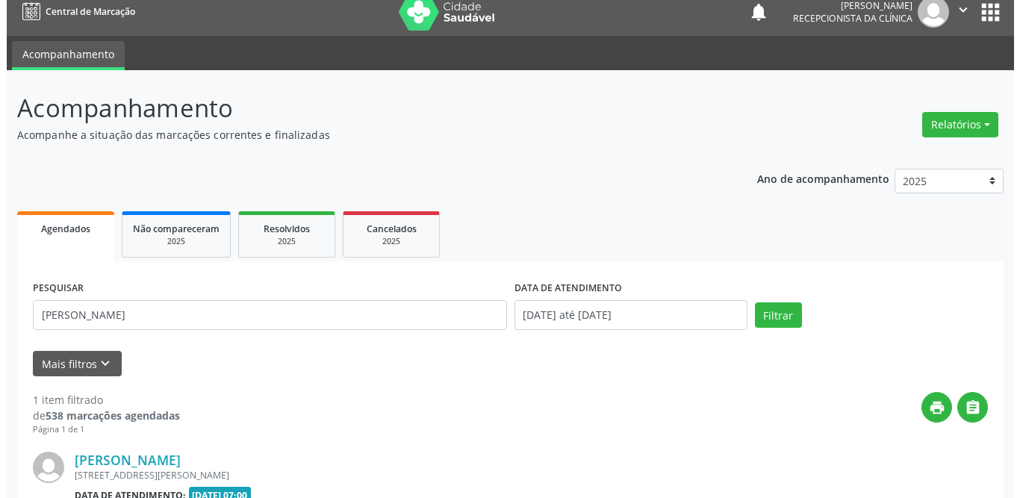
scroll to position [178, 0]
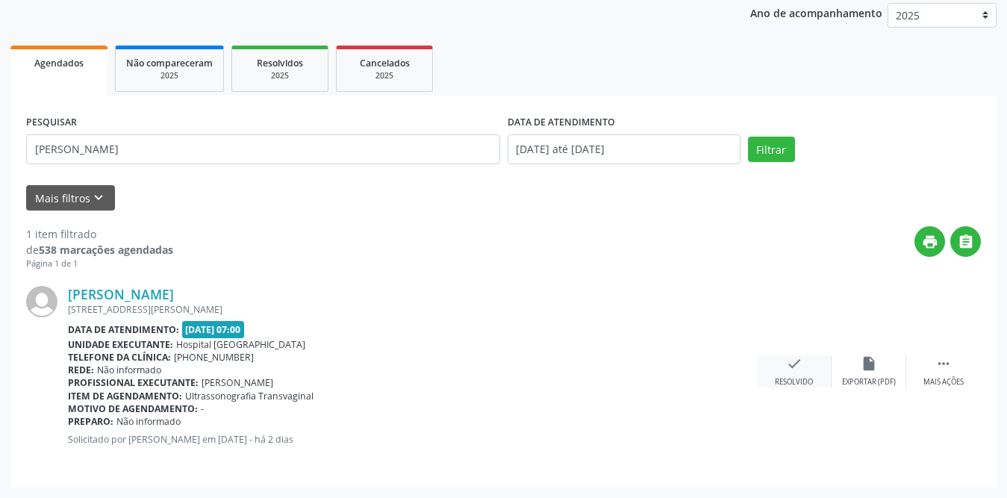
click at [795, 366] on icon "check" at bounding box center [794, 363] width 16 height 16
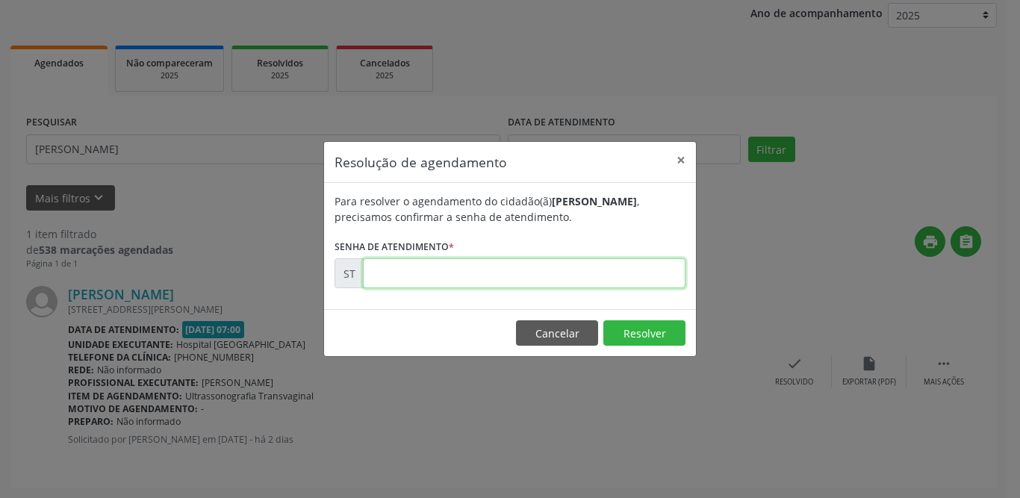
click at [441, 272] on input "text" at bounding box center [524, 273] width 322 height 30
type input "00018064"
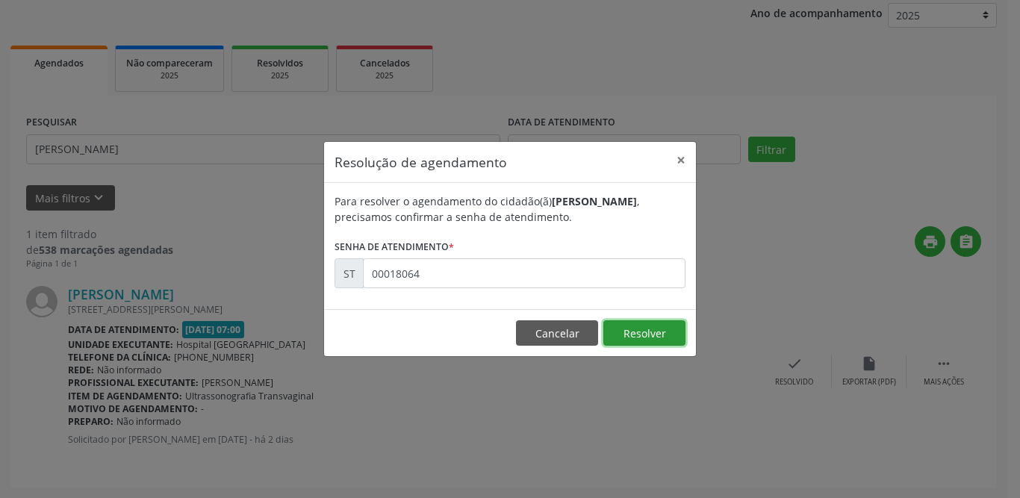
click at [672, 338] on button "Resolver" at bounding box center [644, 332] width 82 height 25
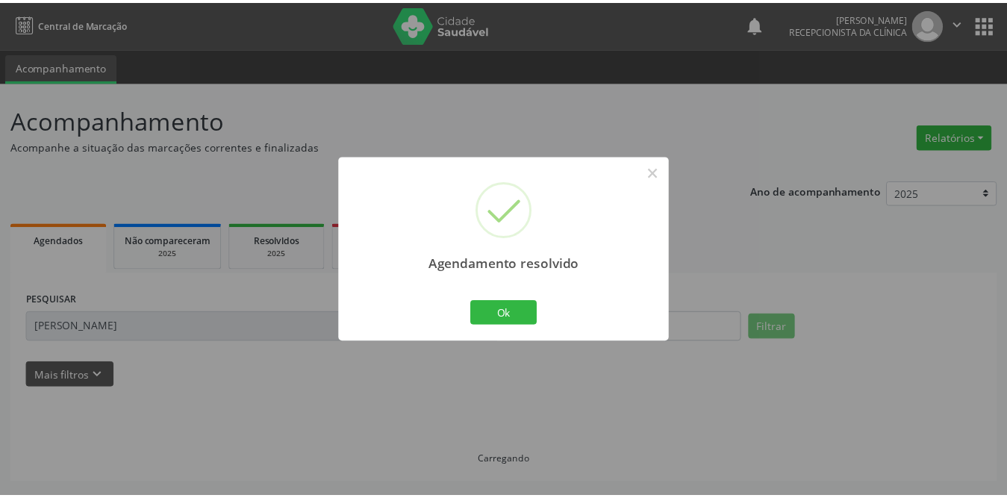
scroll to position [0, 0]
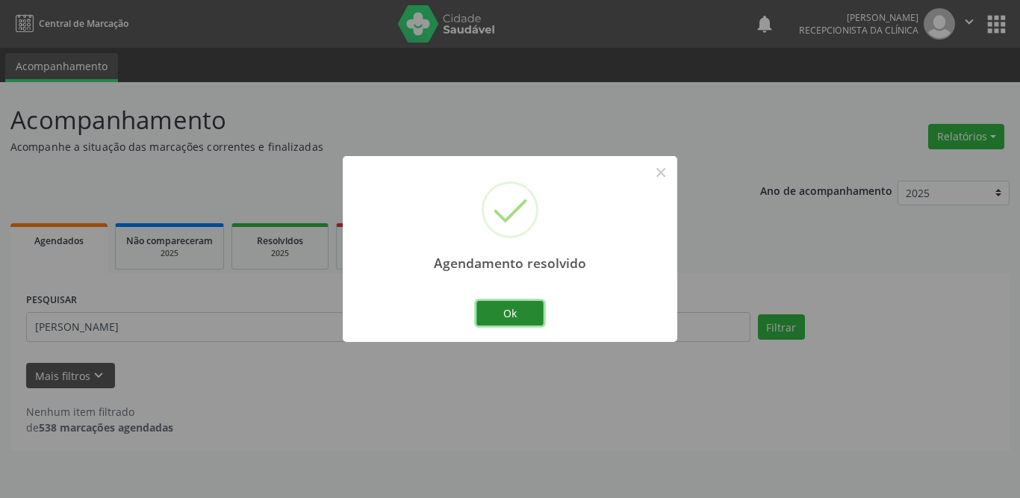
click at [521, 316] on button "Ok" at bounding box center [509, 313] width 67 height 25
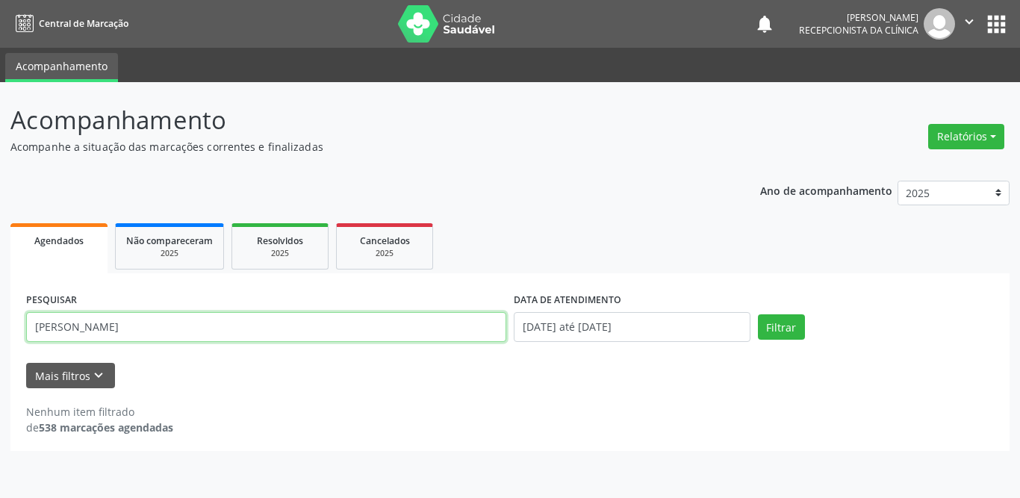
drag, startPoint x: 140, startPoint y: 326, endPoint x: 0, endPoint y: 326, distance: 139.6
click at [0, 326] on div "Acompanhamento Acompanhe a situação das marcações correntes e finalizadas Relat…" at bounding box center [510, 290] width 1020 height 416
type input "thamyres"
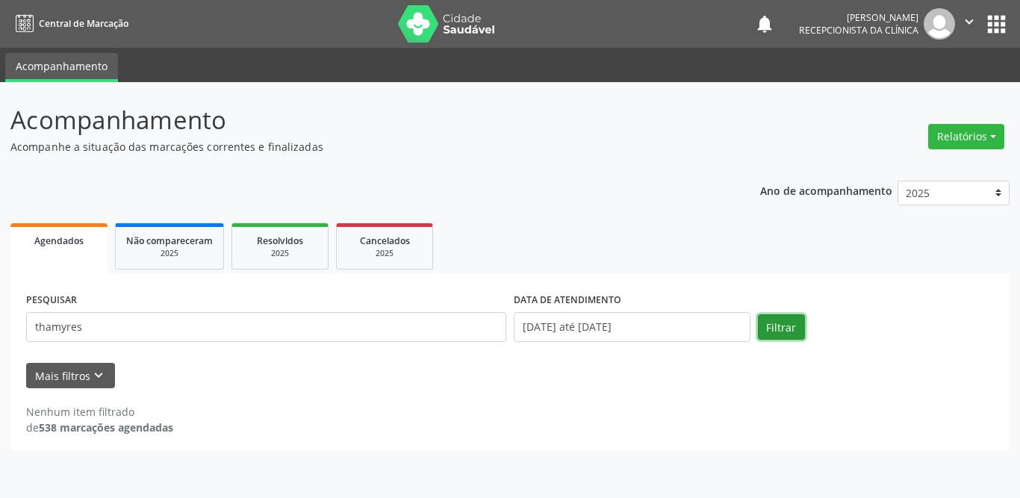
click at [777, 326] on button "Filtrar" at bounding box center [781, 326] width 47 height 25
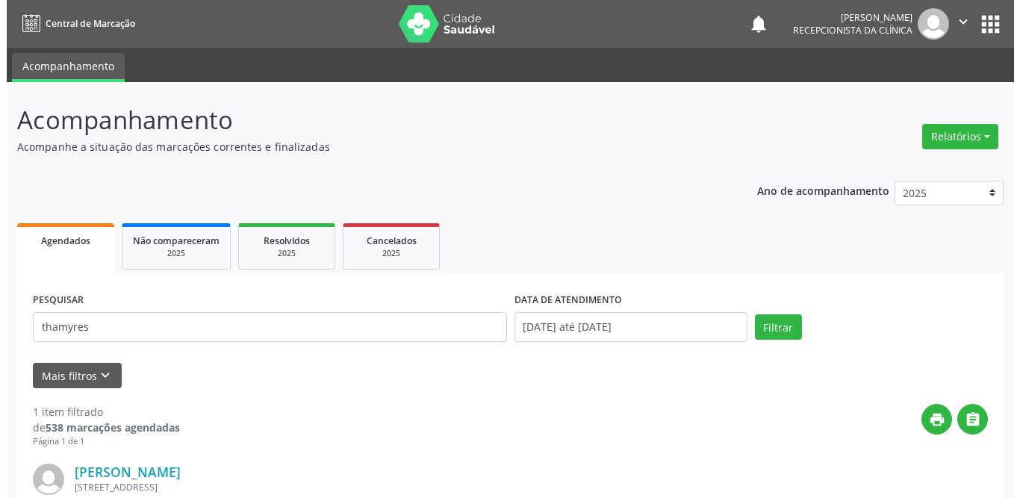
scroll to position [178, 0]
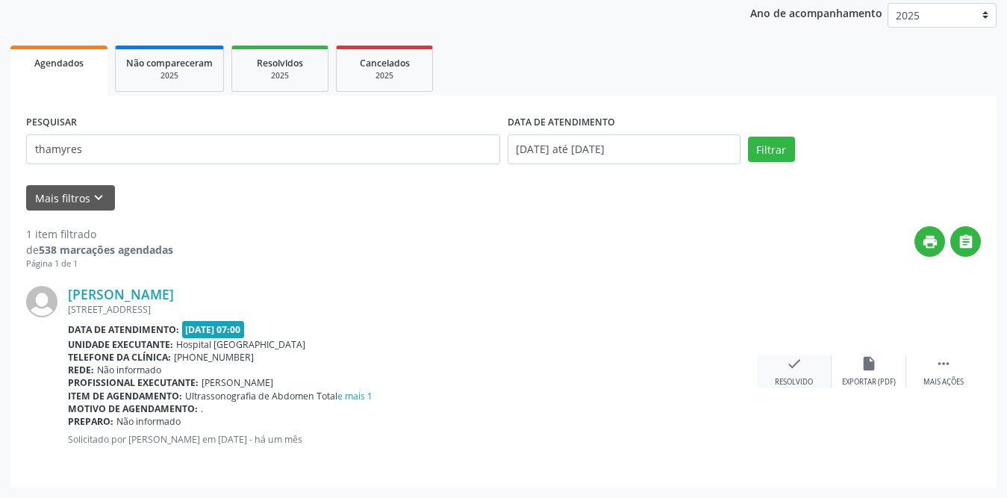
click at [784, 364] on div "check Resolvido" at bounding box center [794, 371] width 75 height 32
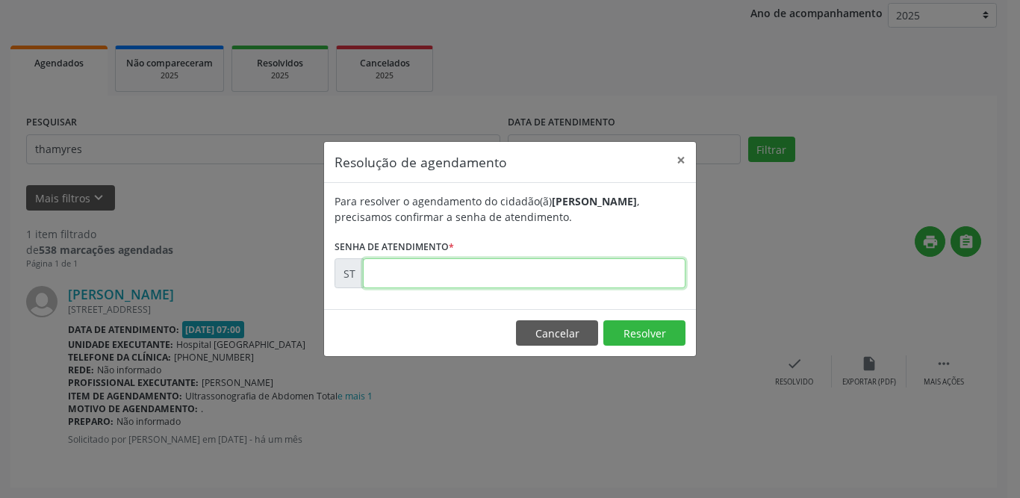
click at [411, 277] on input "text" at bounding box center [524, 273] width 322 height 30
type input "00013674"
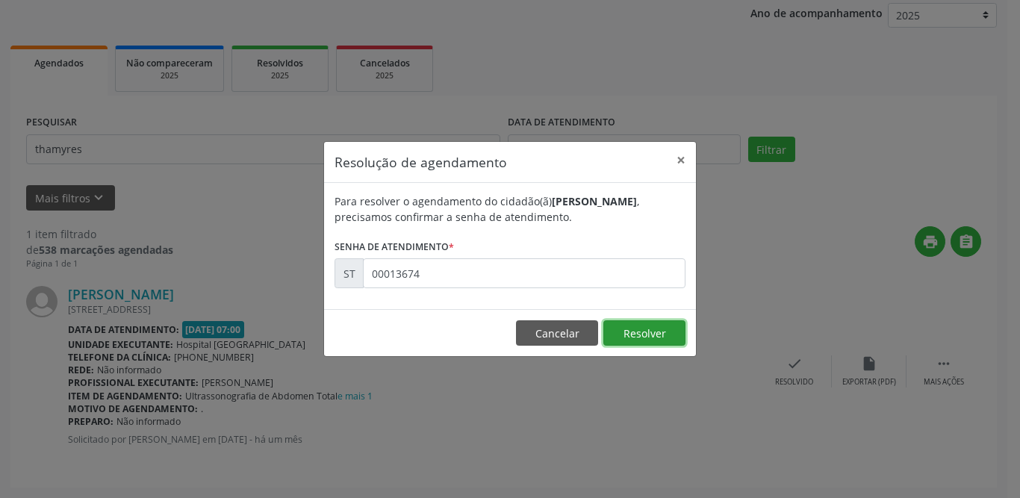
click at [627, 334] on button "Resolver" at bounding box center [644, 332] width 82 height 25
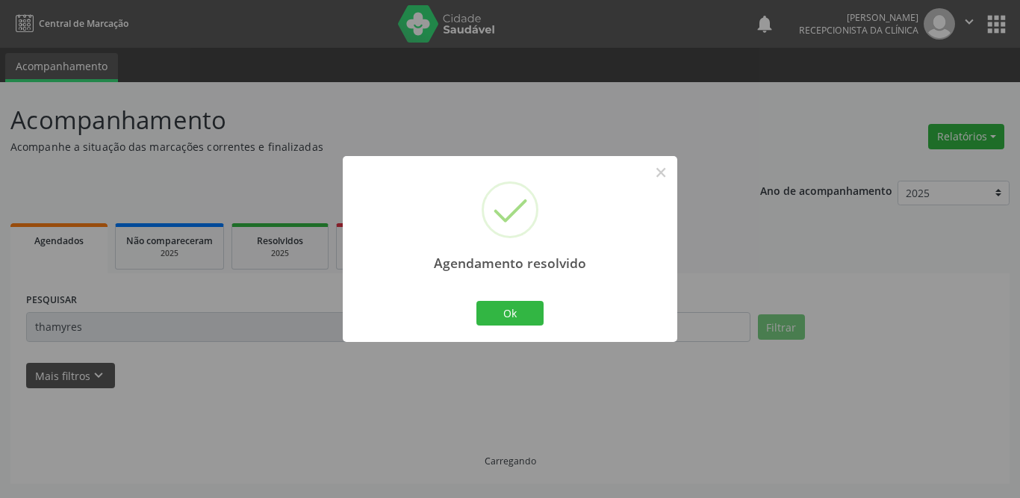
scroll to position [0, 0]
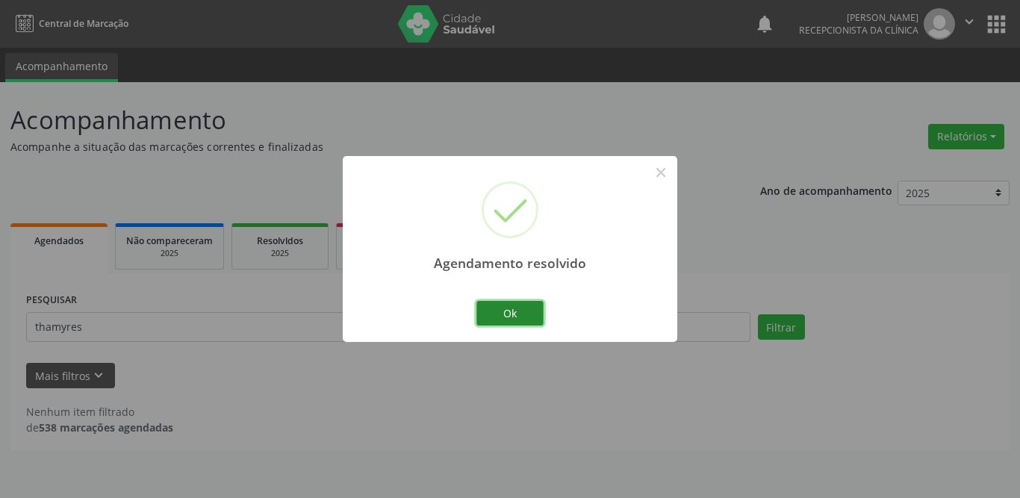
click at [500, 315] on button "Ok" at bounding box center [509, 313] width 67 height 25
